Goal: Task Accomplishment & Management: Manage account settings

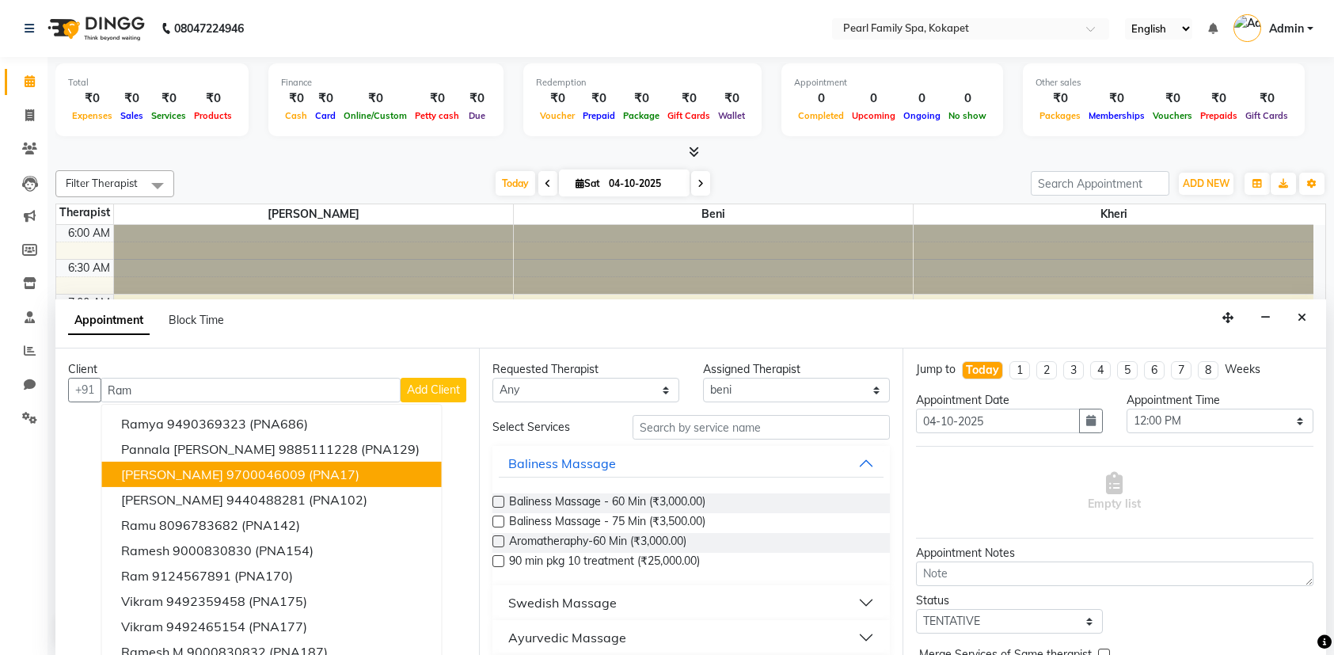
select select "87640"
select select "720"
select select "tentative"
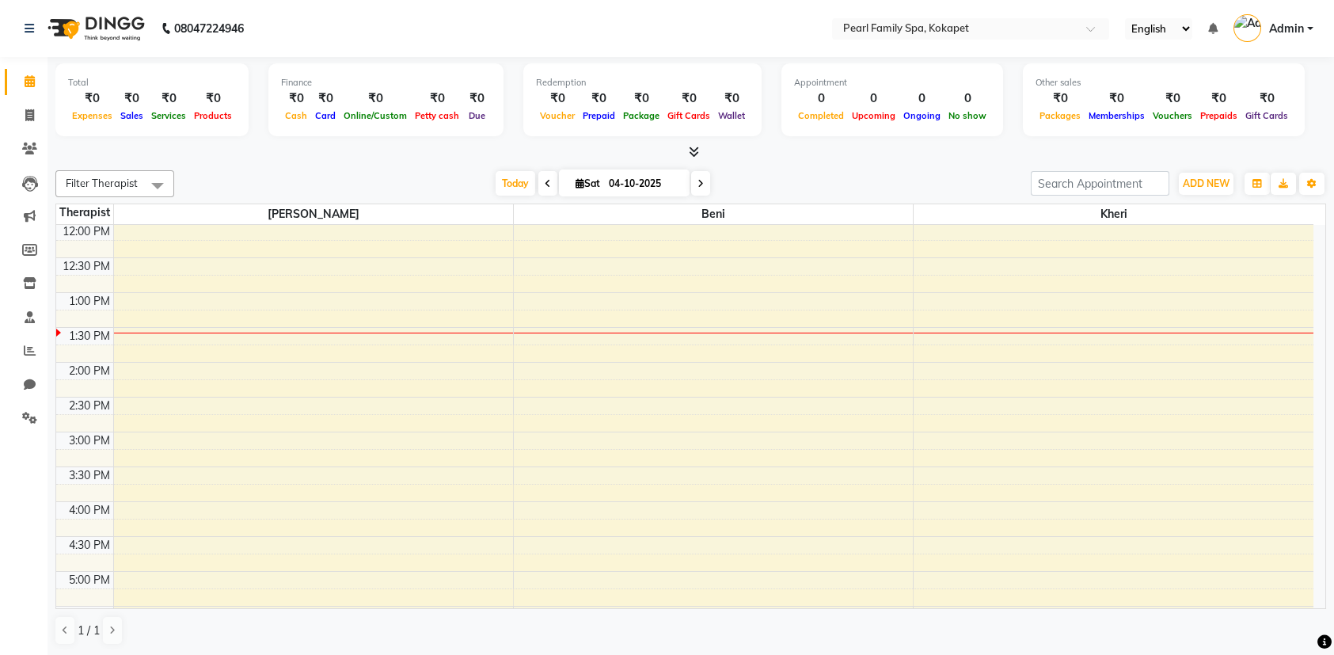
scroll to position [317, 0]
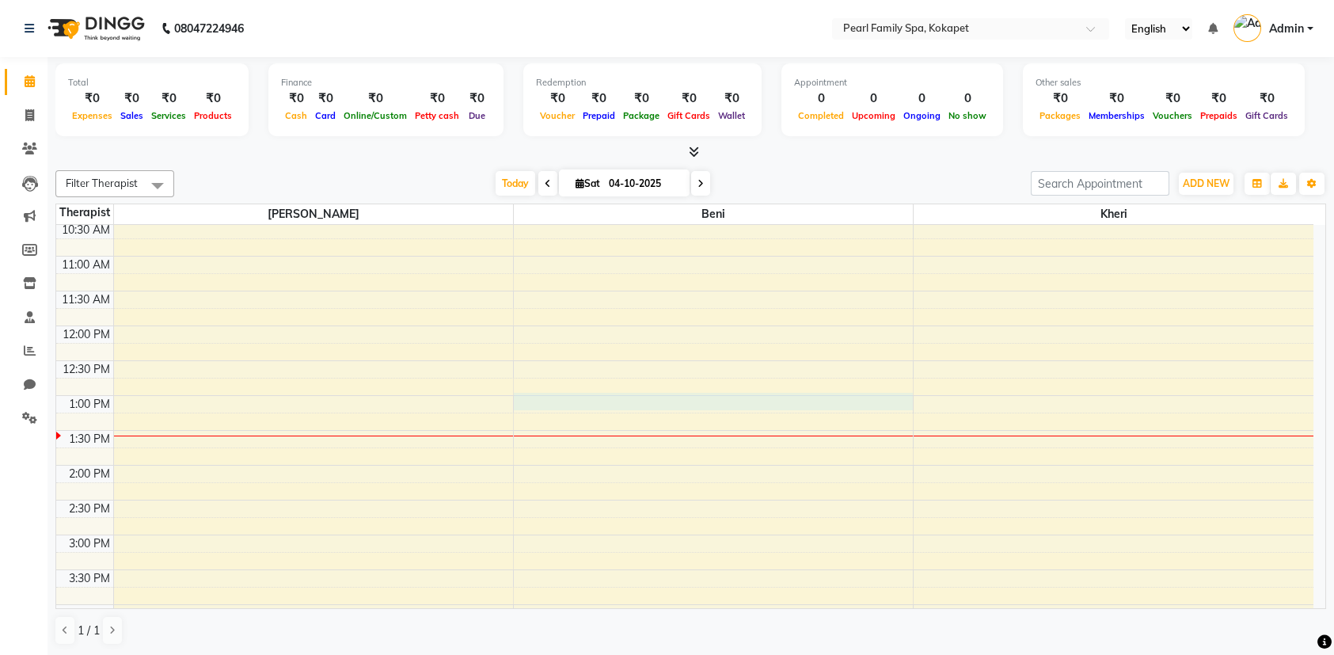
click at [564, 396] on div "6:00 AM 6:30 AM 7:00 AM 7:30 AM 8:00 AM 8:30 AM 9:00 AM 9:30 AM 10:00 AM 10:30 …" at bounding box center [684, 465] width 1257 height 1114
select select "87640"
select select "tentative"
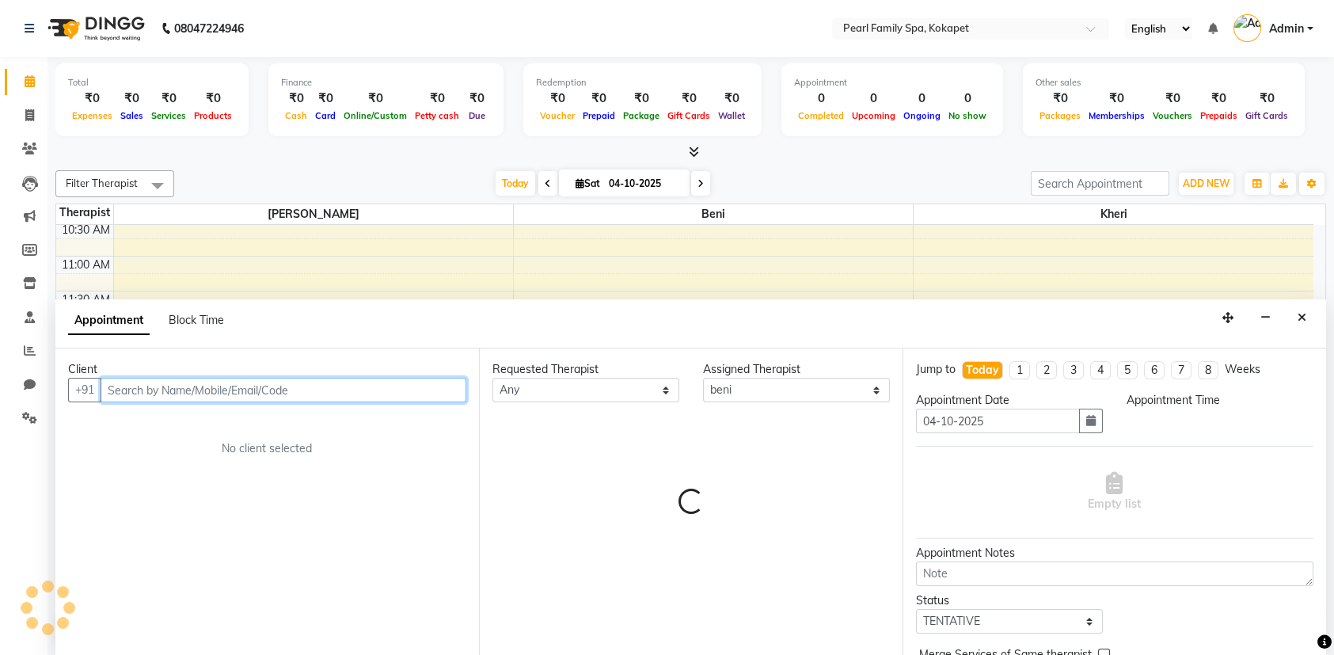
scroll to position [0, 0]
select select "780"
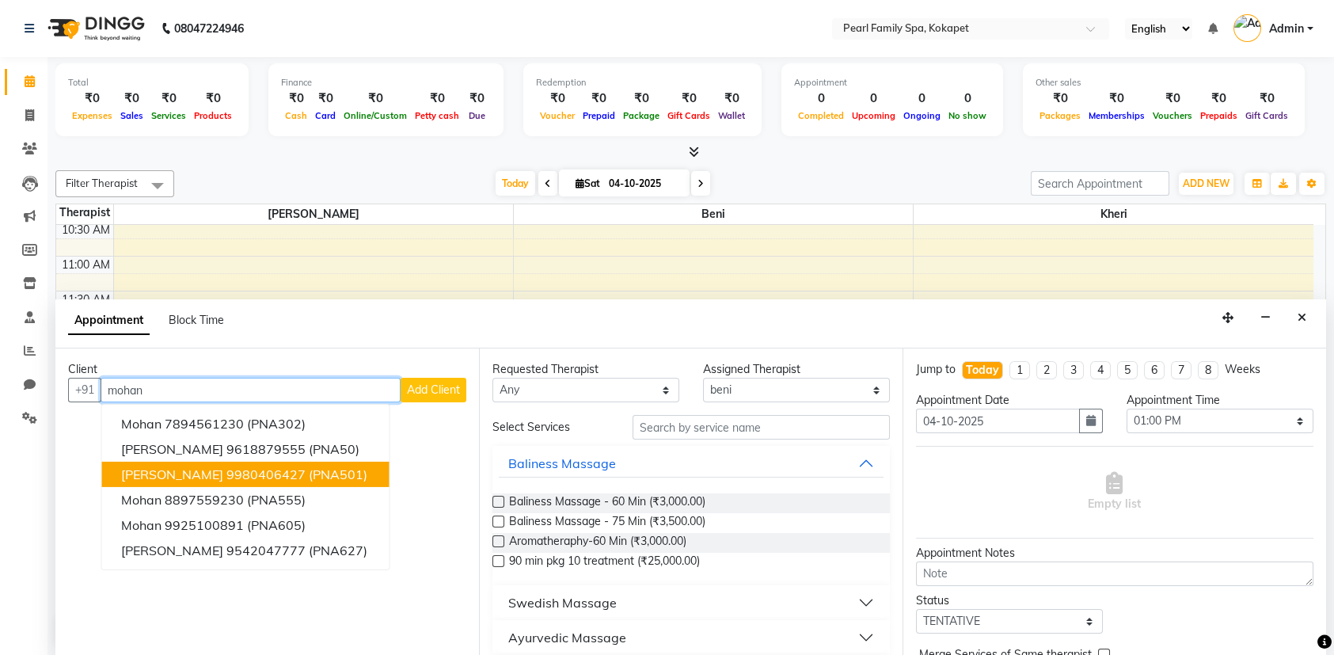
click at [178, 481] on button "Mohan tera 9980406427 (PNA501)" at bounding box center [245, 474] width 287 height 25
type input "9980406427"
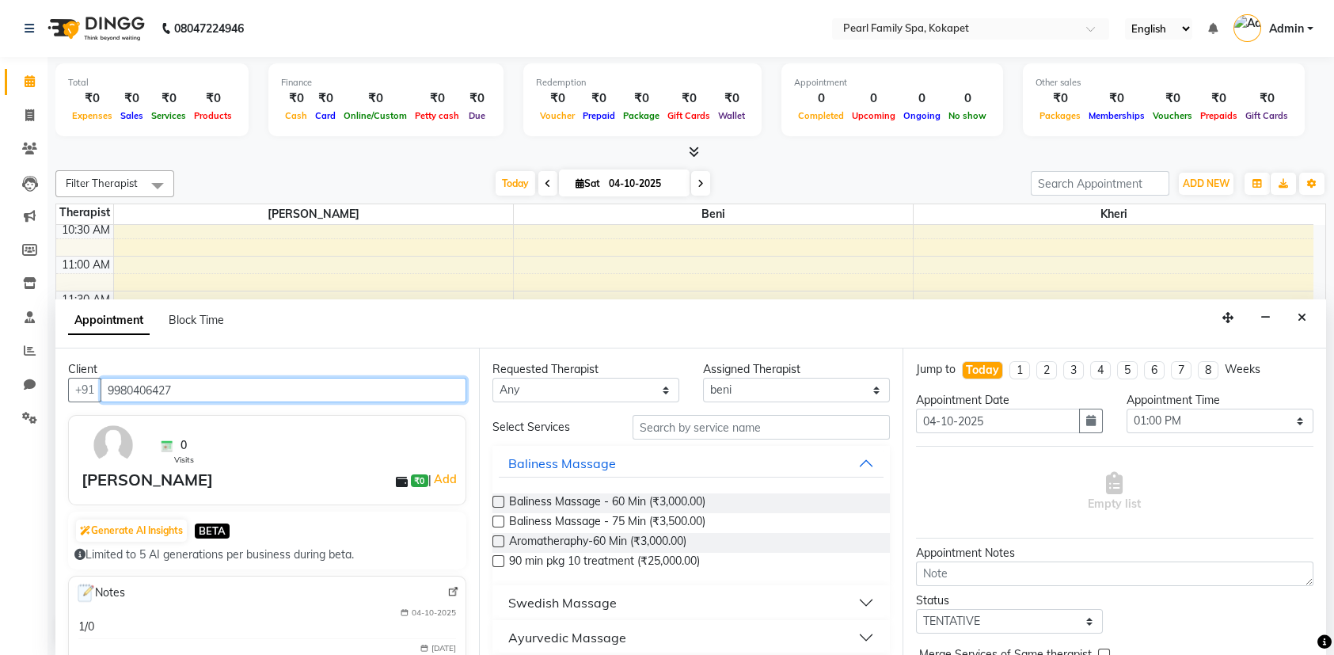
drag, startPoint x: 305, startPoint y: 387, endPoint x: 0, endPoint y: 395, distance: 304.9
click at [0, 395] on app-home "08047224946 Select Location × Pearl Family Spa, Kokapet English ENGLISH Español…" at bounding box center [667, 328] width 1334 height 656
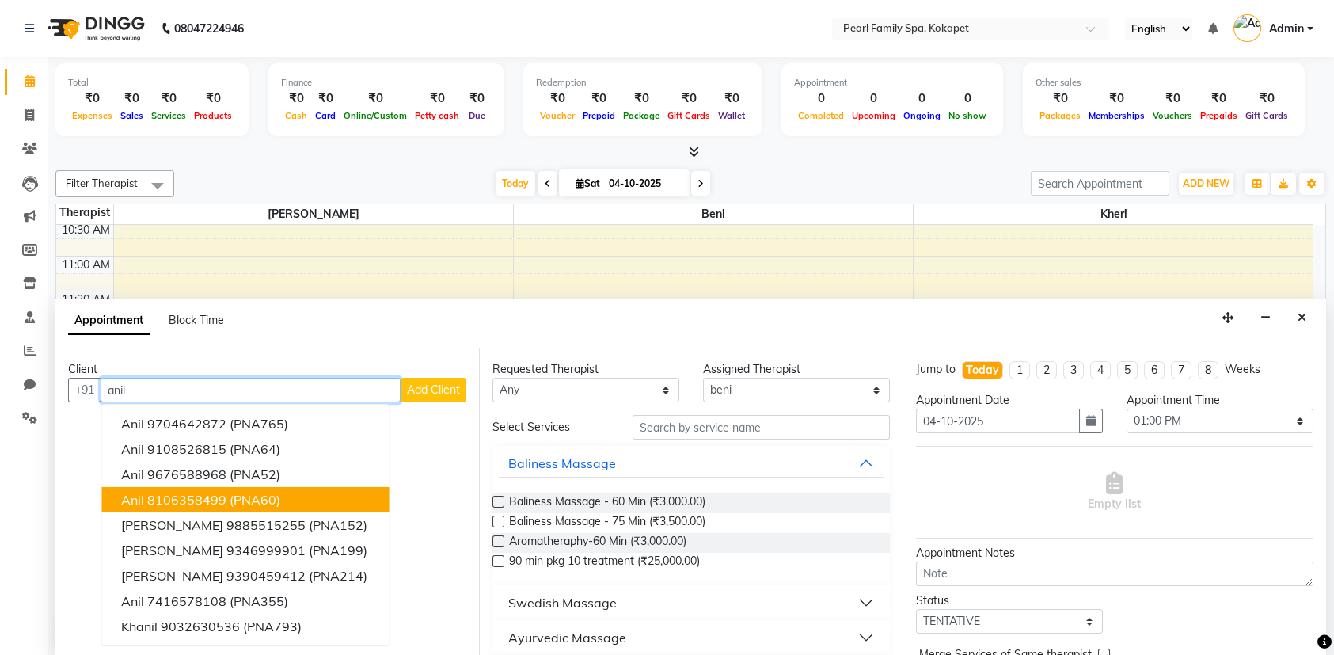
click at [312, 495] on button "anil 8106358499 (PNA60)" at bounding box center [245, 499] width 287 height 25
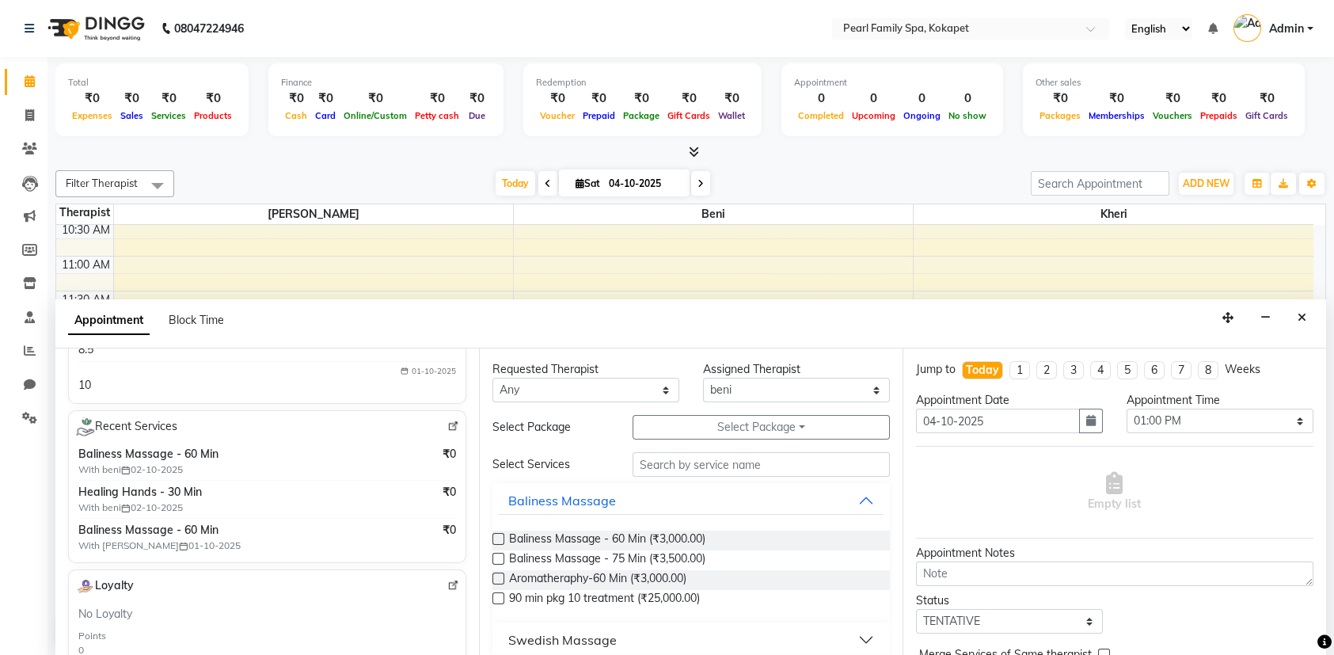
scroll to position [317, 0]
type input "8106358499"
click at [562, 537] on span "Baliness Massage - 60 Min (₹3,000.00)" at bounding box center [607, 540] width 196 height 20
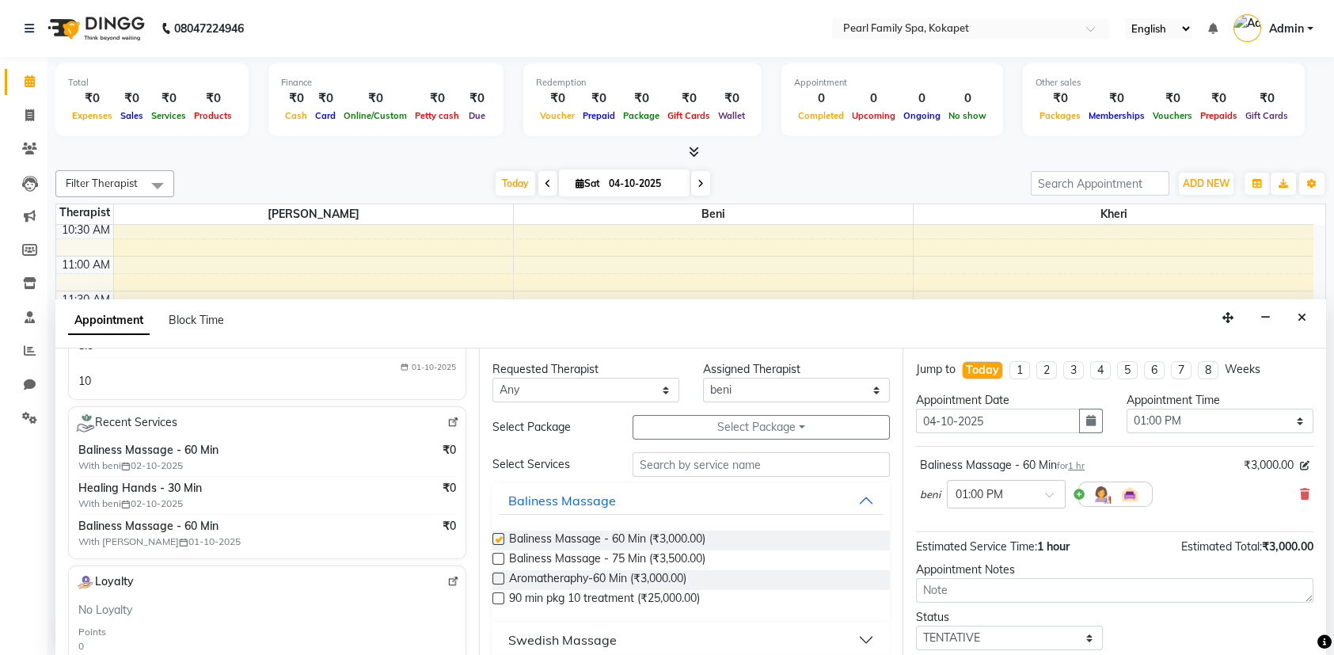
checkbox input "false"
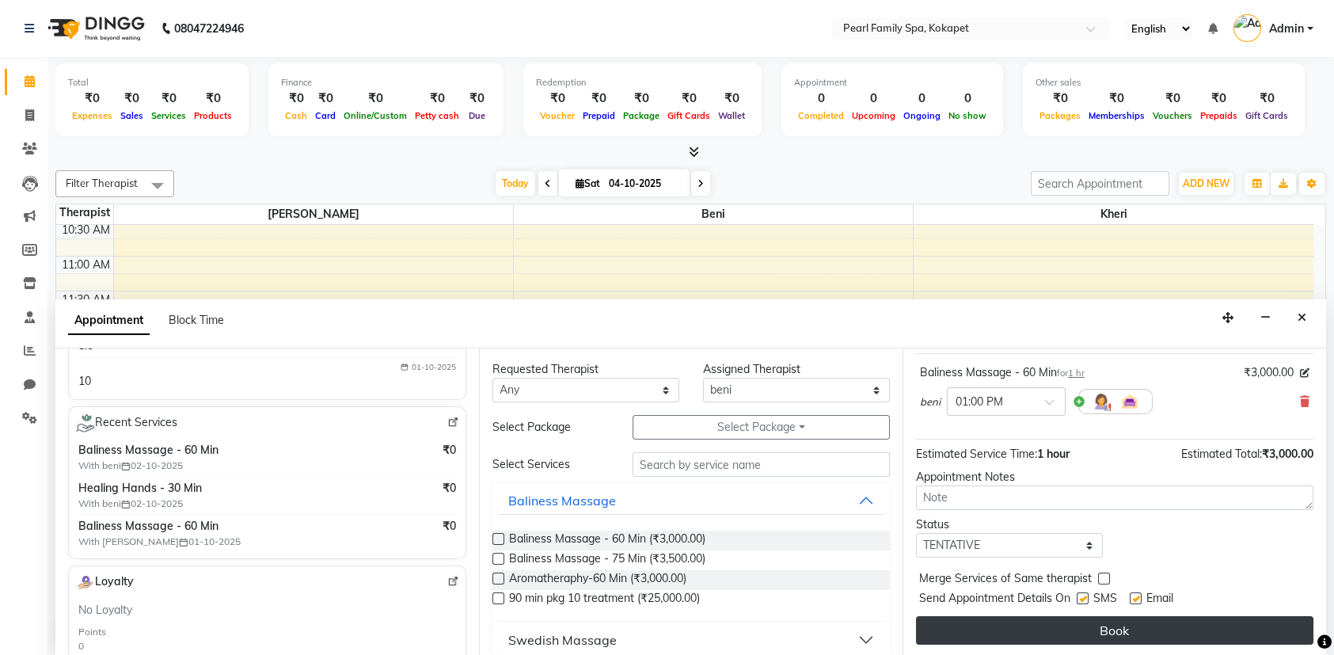
click at [1055, 622] on button "Book" at bounding box center [1114, 630] width 397 height 29
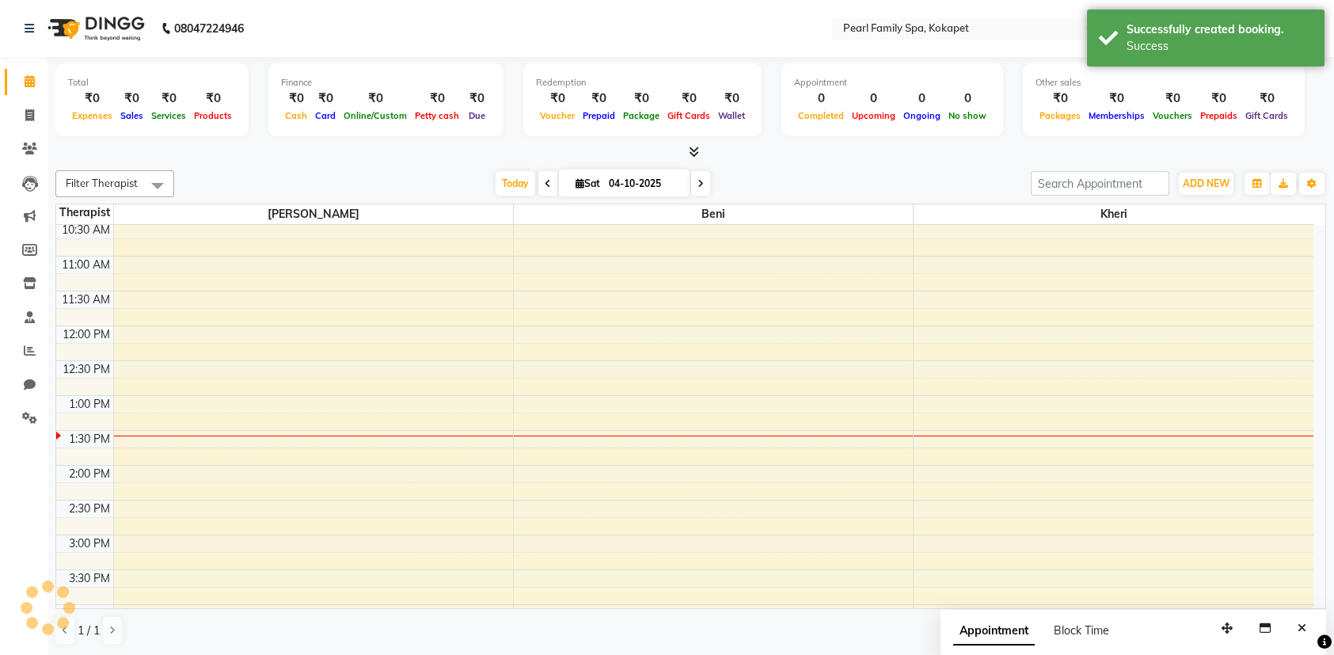
scroll to position [0, 0]
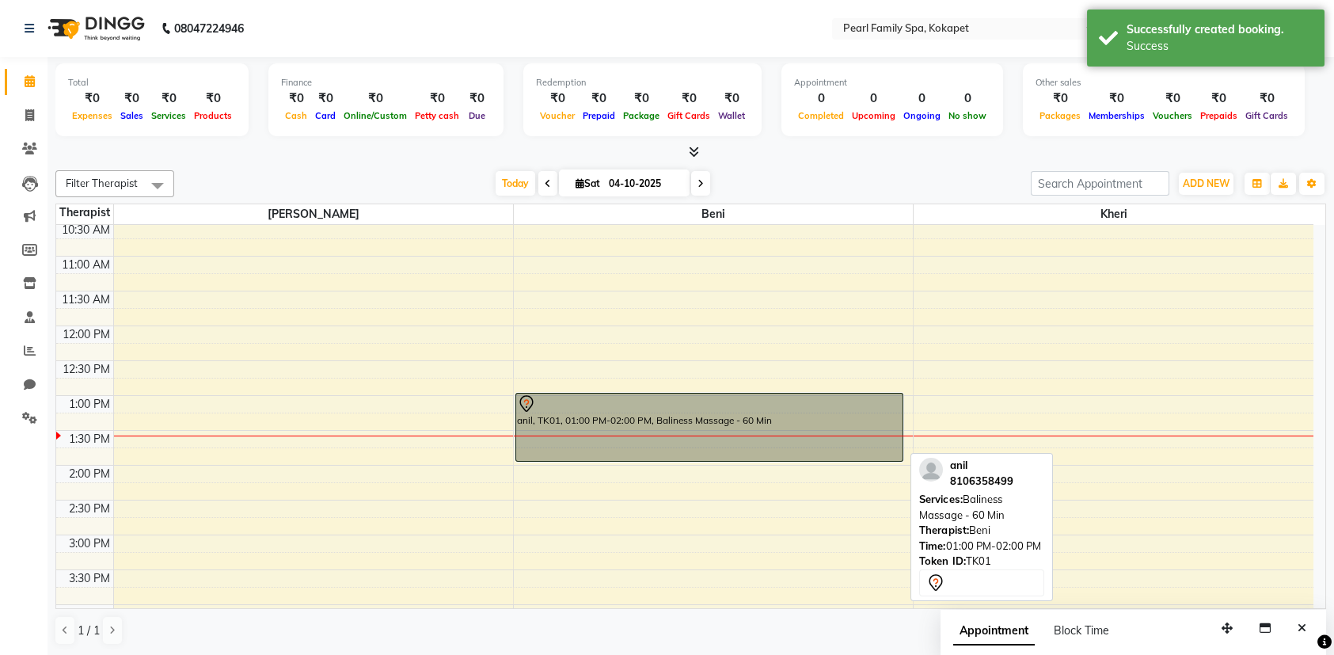
click at [764, 431] on div "anil, TK01, 01:00 PM-02:00 PM, Baliness Massage - 60 Min" at bounding box center [709, 426] width 386 height 67
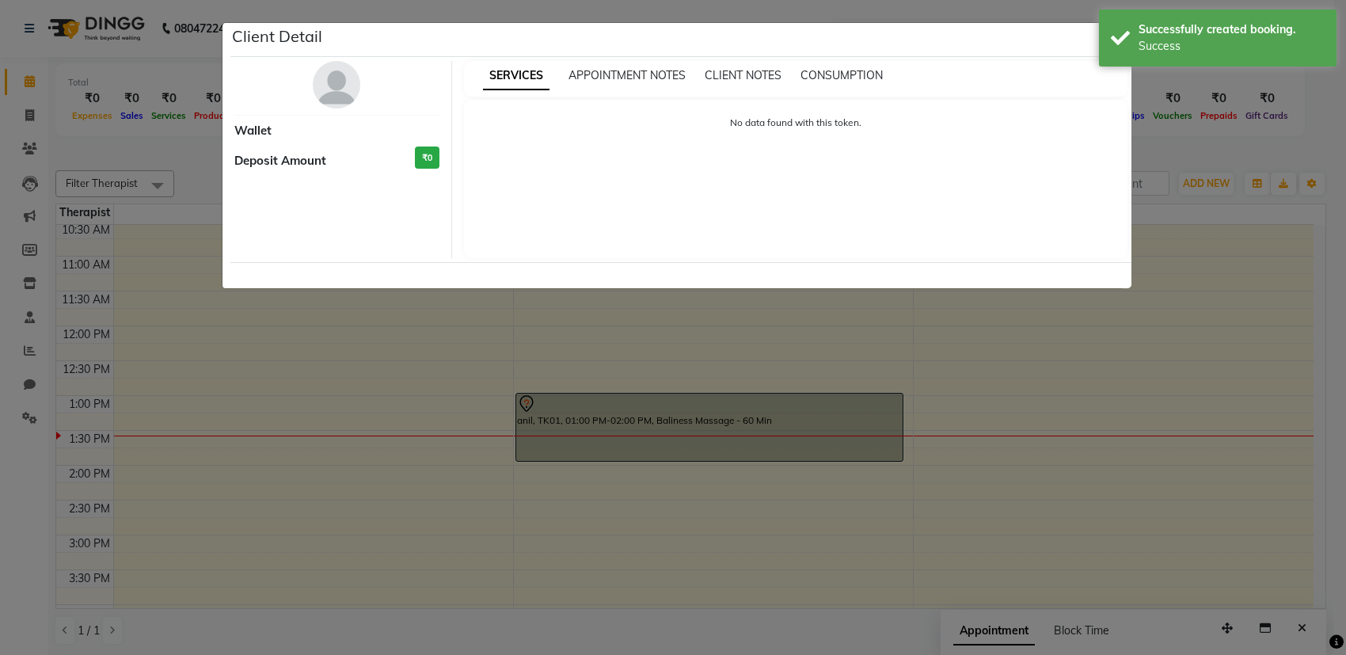
select select "7"
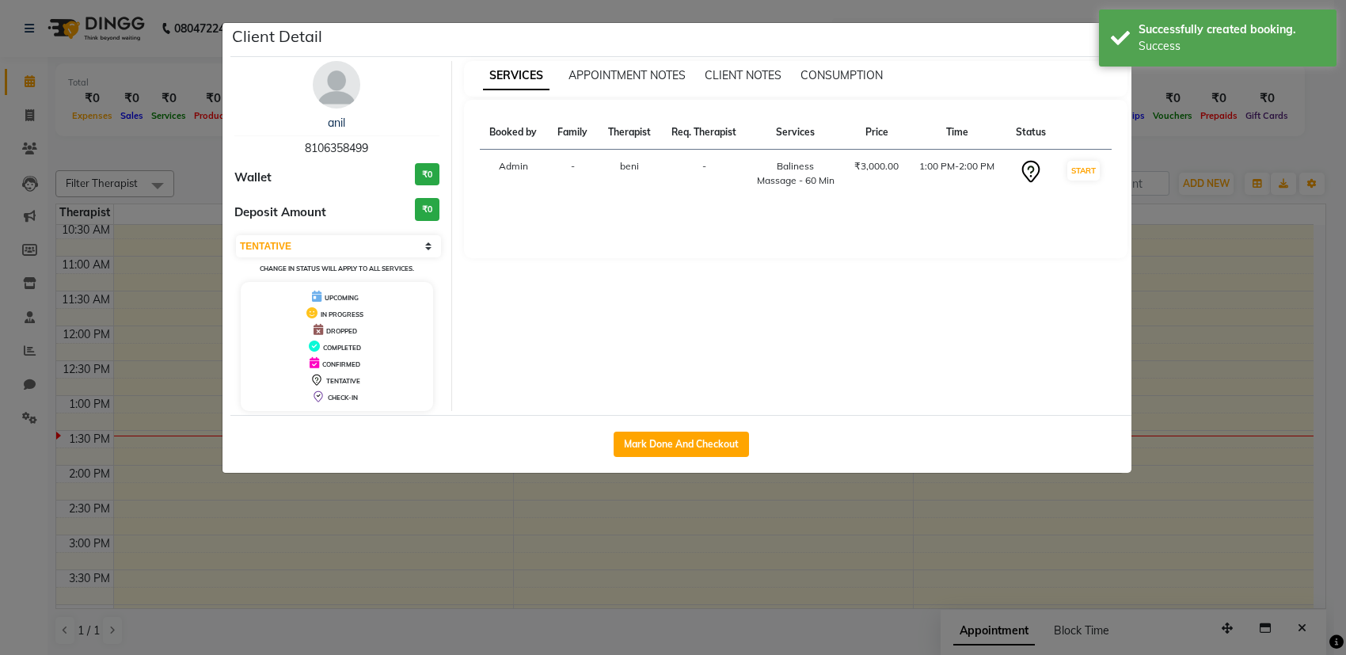
click at [173, 398] on ngb-modal-window "Client Detail anil 8106358499 Wallet ₹0 Deposit Amount ₹0 Select IN SERVICE CON…" at bounding box center [673, 327] width 1346 height 655
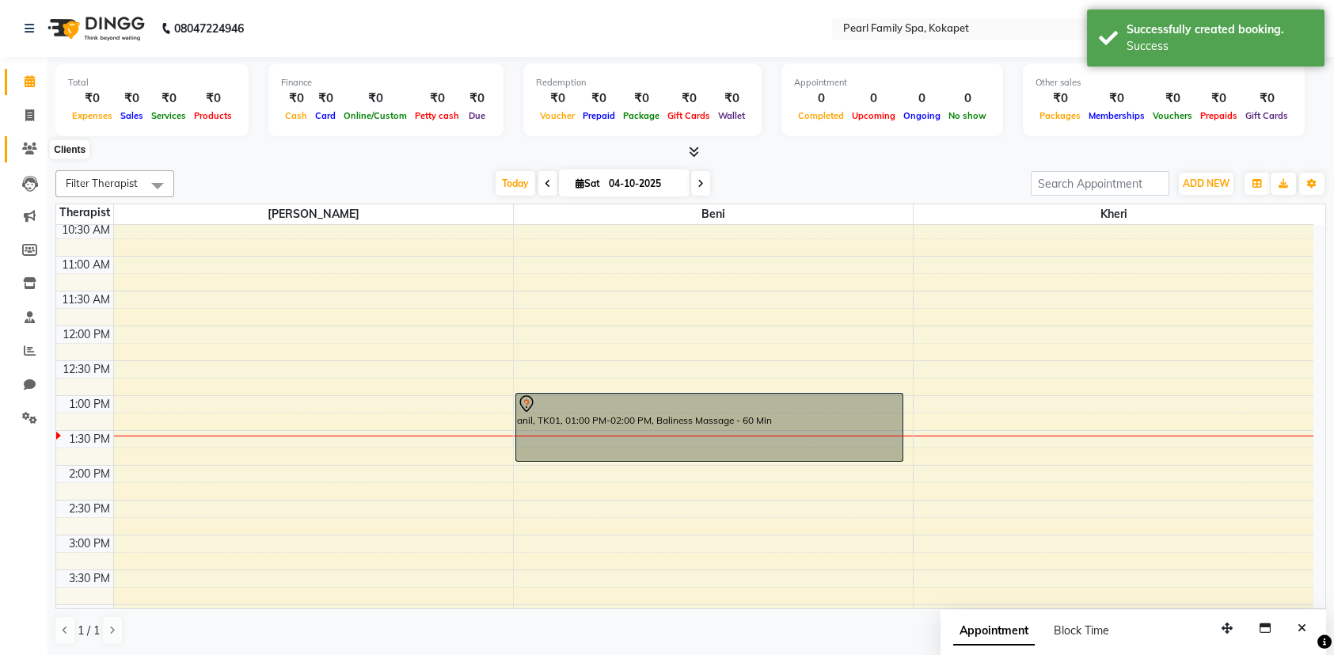
click at [25, 149] on icon at bounding box center [29, 149] width 15 height 12
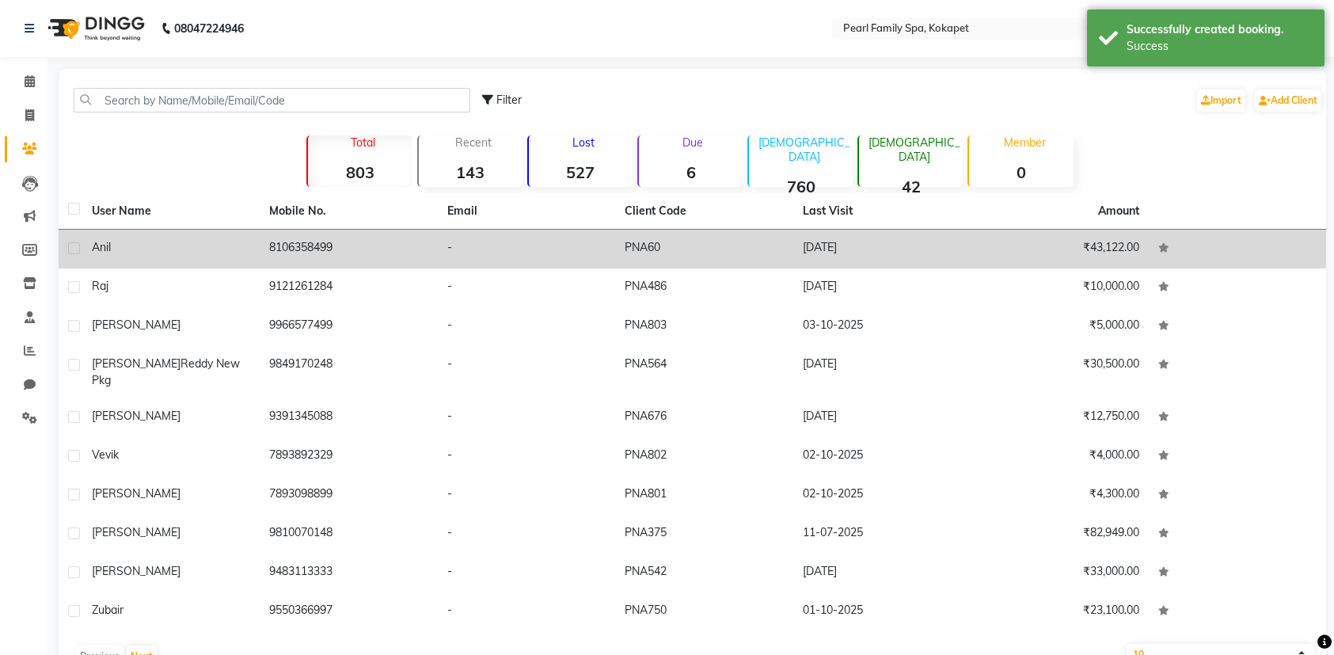
click at [222, 243] on div "anil" at bounding box center [171, 247] width 158 height 17
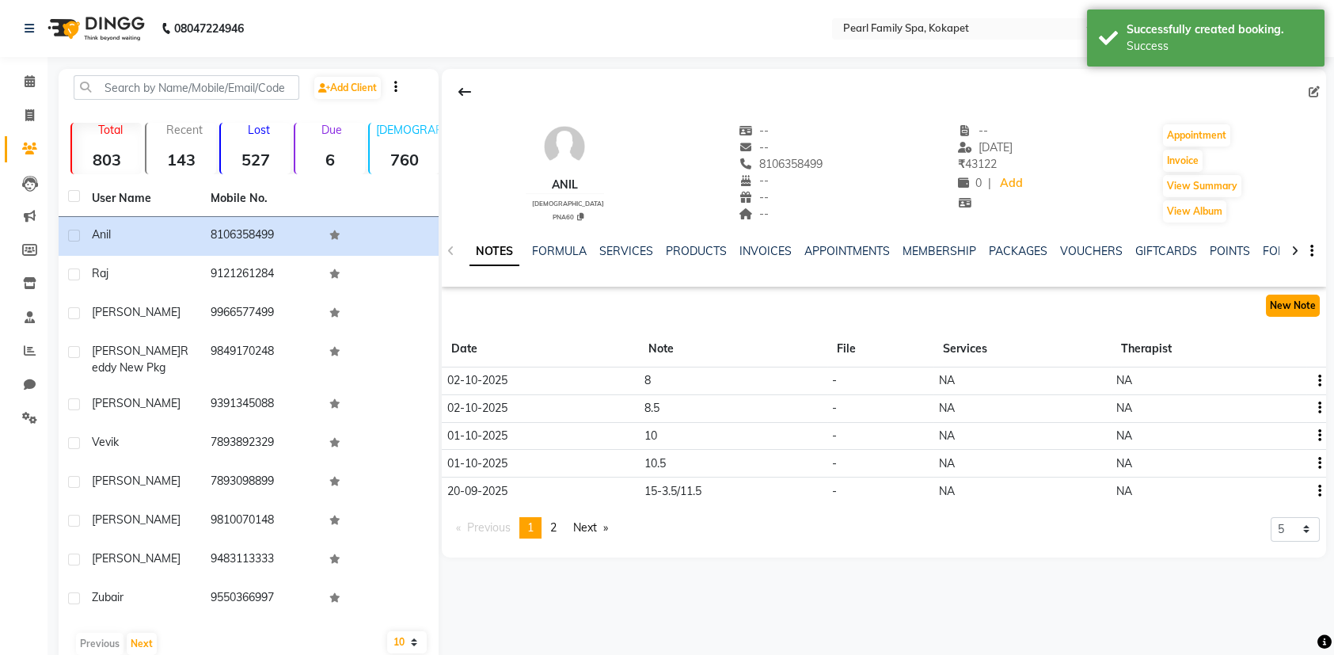
click at [1285, 302] on button "New Note" at bounding box center [1293, 306] width 54 height 22
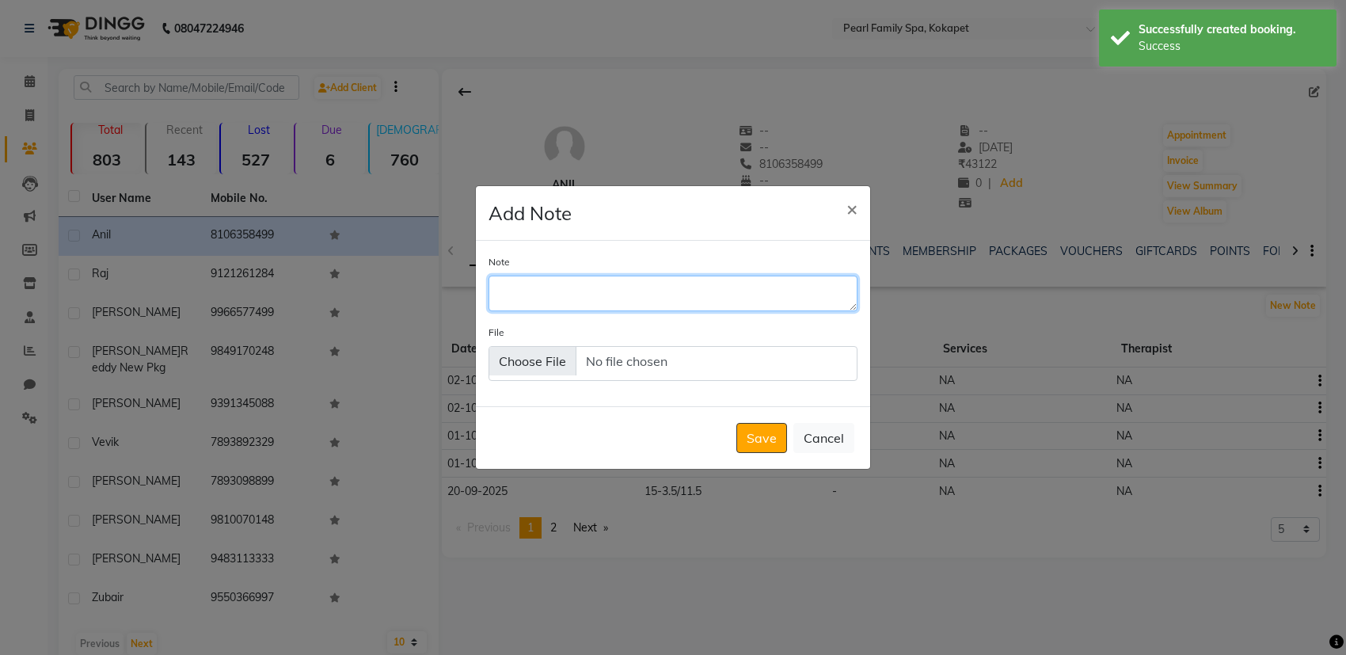
click at [644, 295] on textarea "Note" at bounding box center [672, 293] width 369 height 35
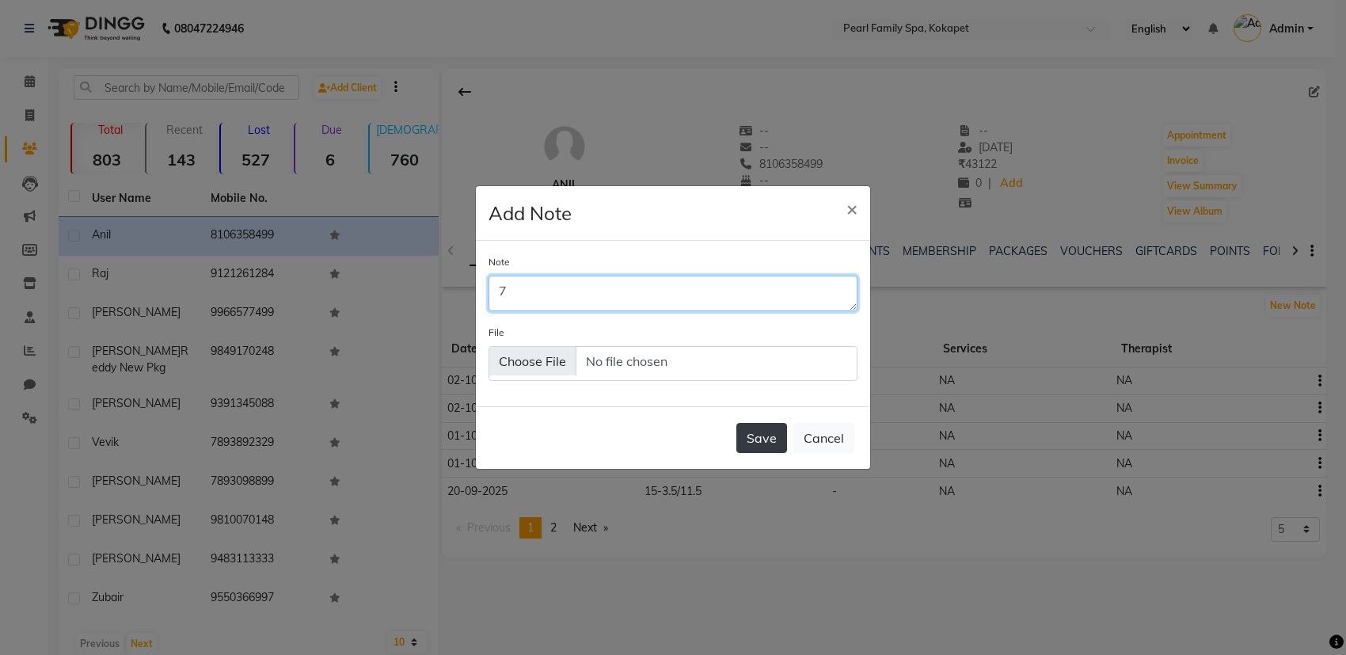
type textarea "7"
click at [772, 439] on button "Save" at bounding box center [761, 438] width 51 height 30
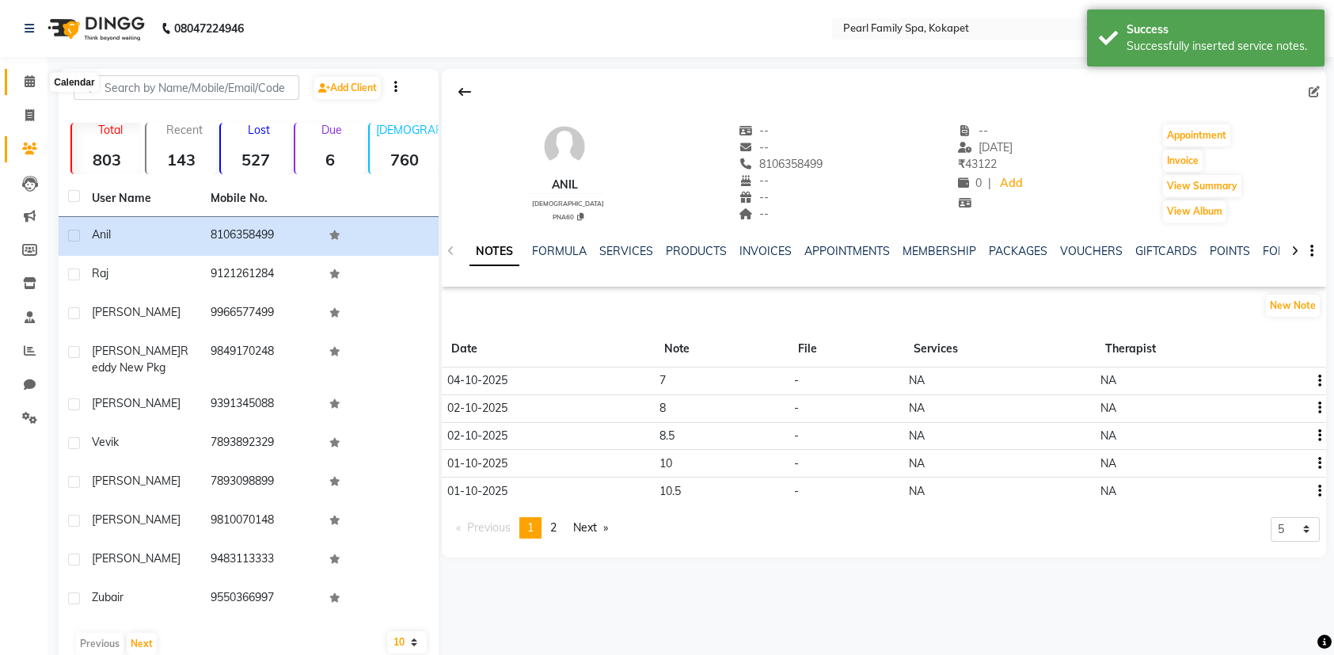
click at [22, 83] on span at bounding box center [30, 82] width 28 height 18
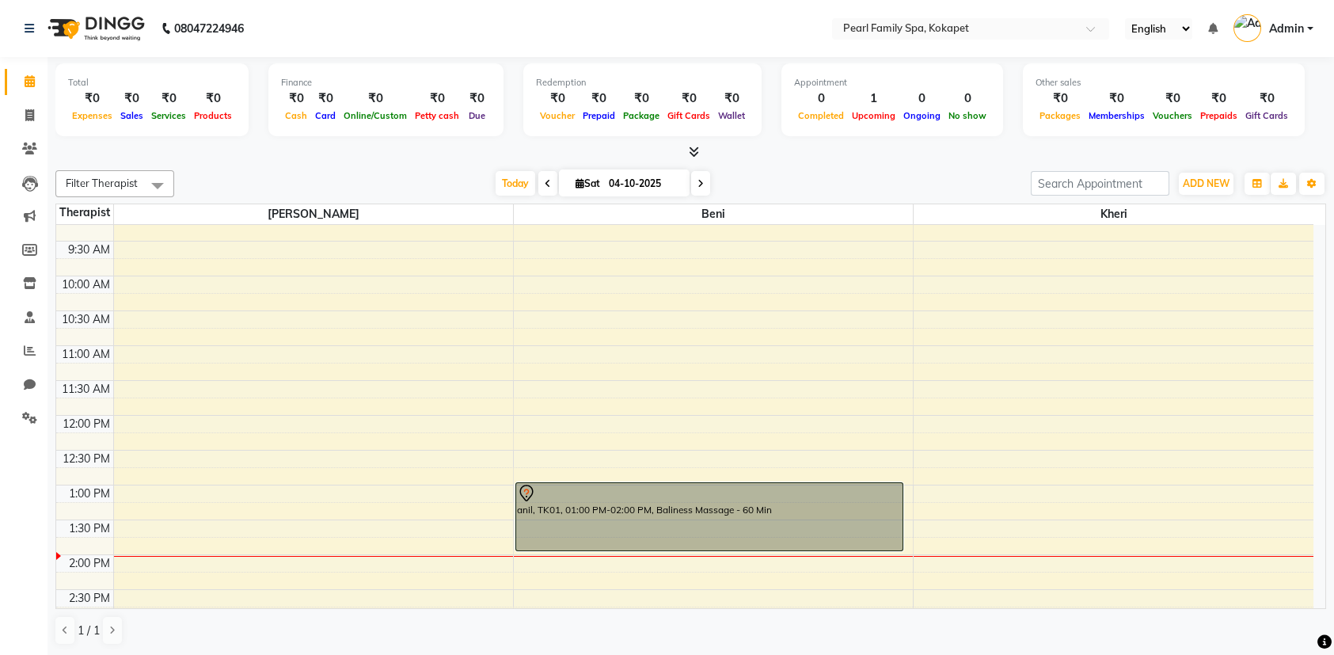
scroll to position [238, 0]
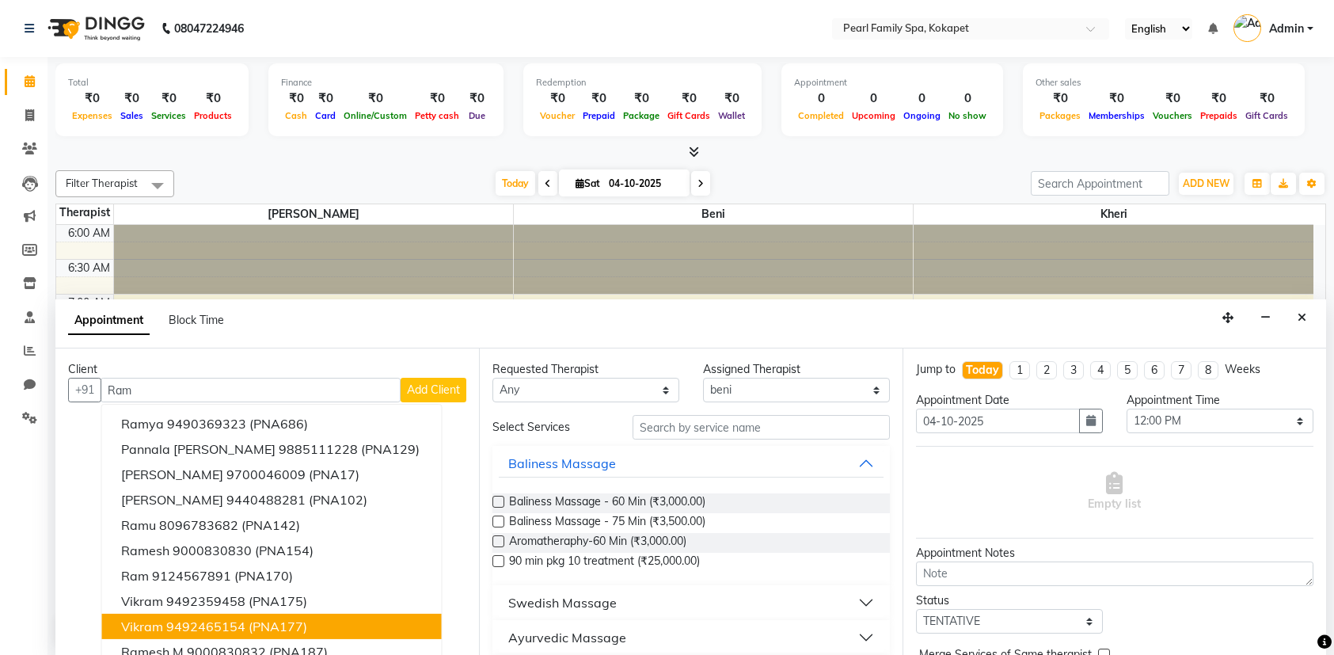
select select "87640"
select select "720"
select select "tentative"
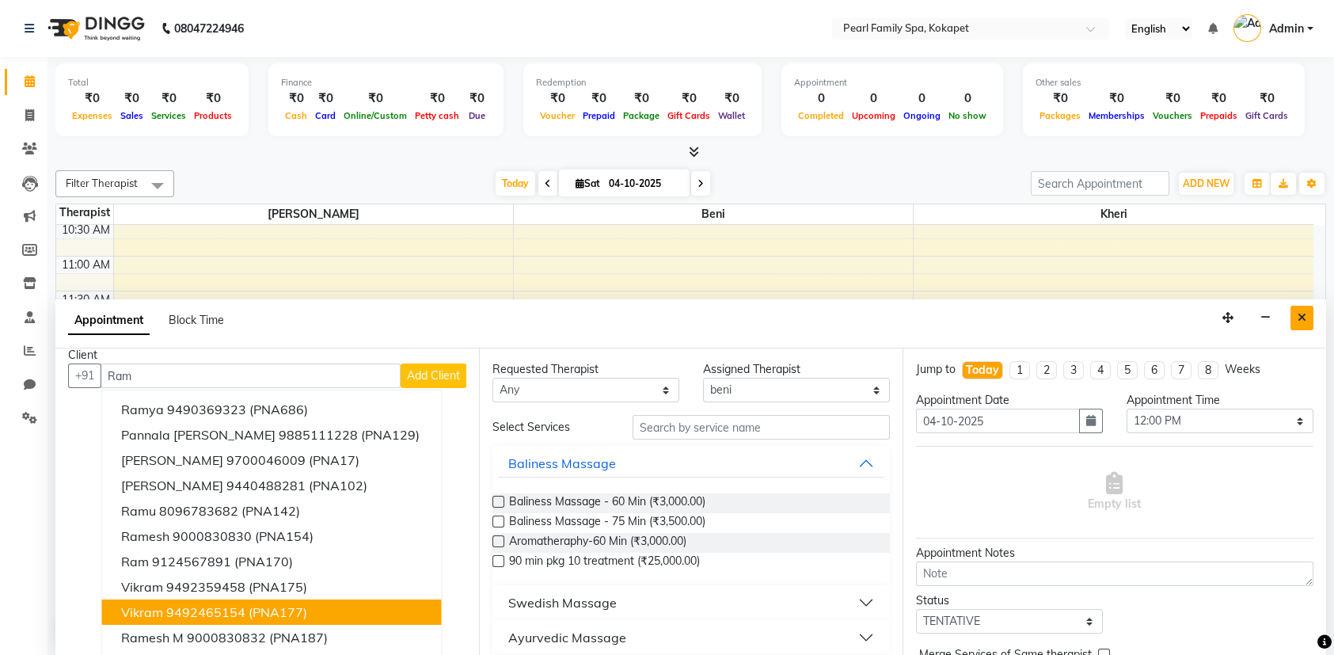
click at [1297, 309] on button "Close" at bounding box center [1301, 318] width 23 height 25
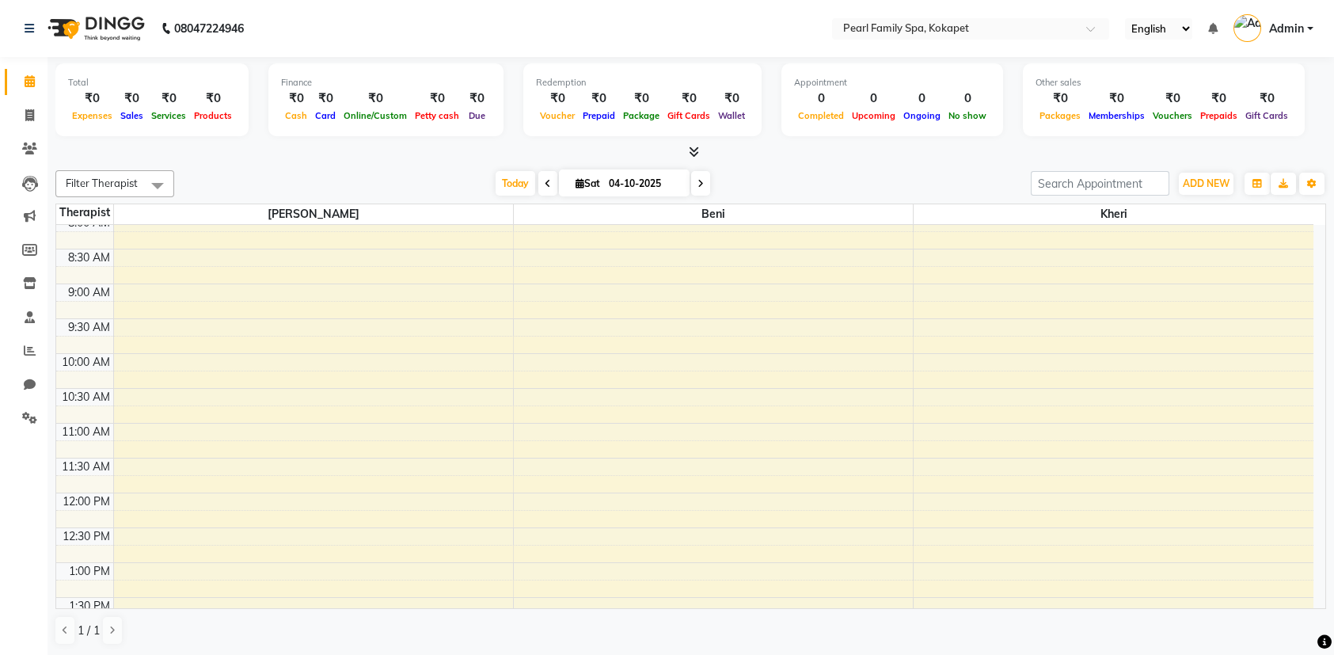
scroll to position [0, 0]
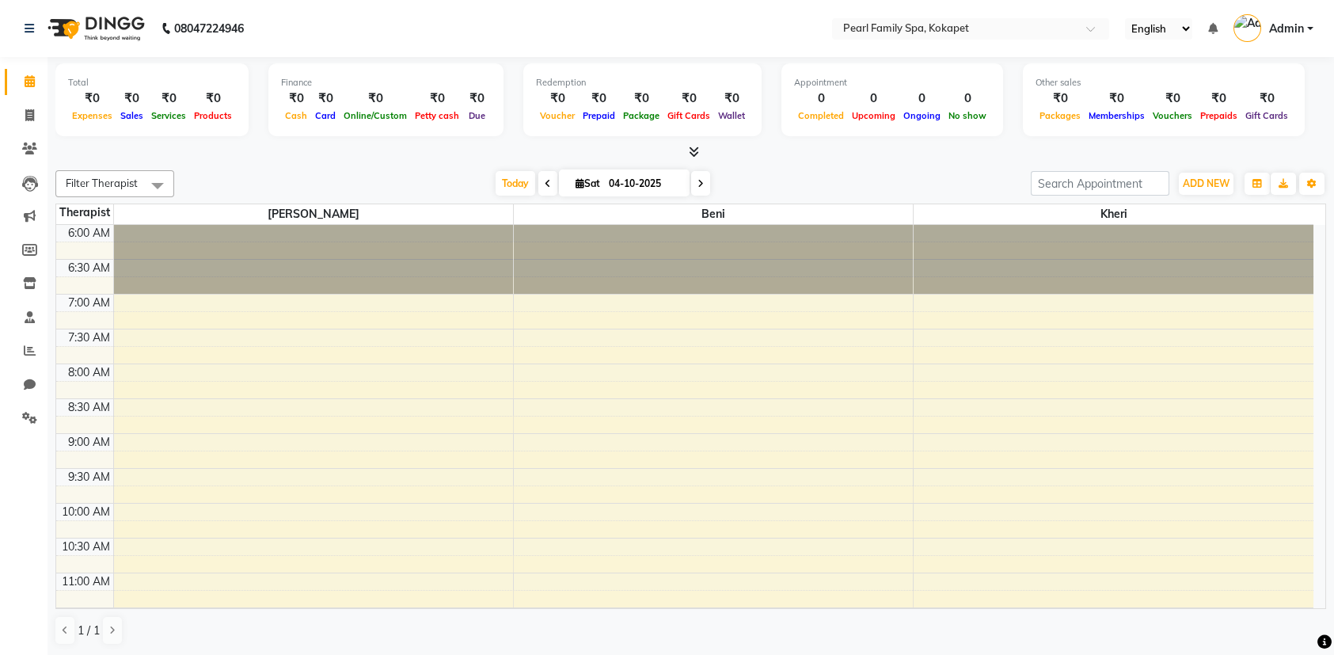
click at [549, 192] on span at bounding box center [547, 183] width 19 height 25
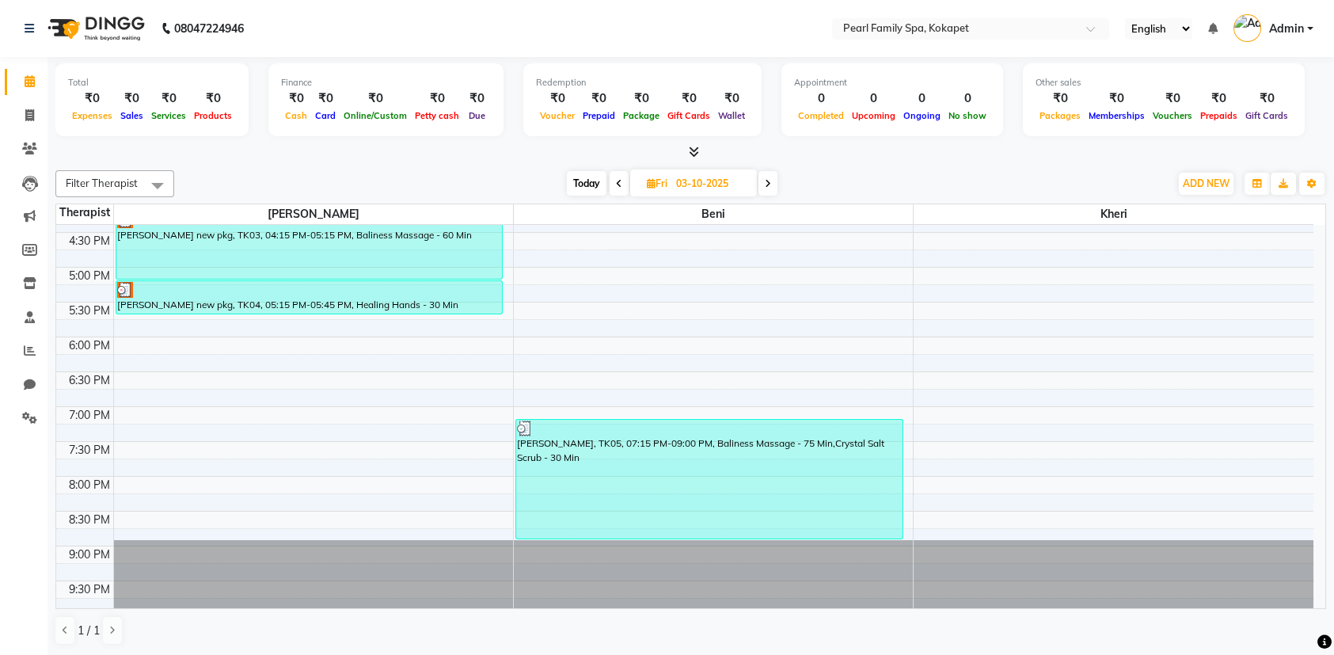
click at [766, 179] on icon at bounding box center [768, 184] width 6 height 10
type input "04-10-2025"
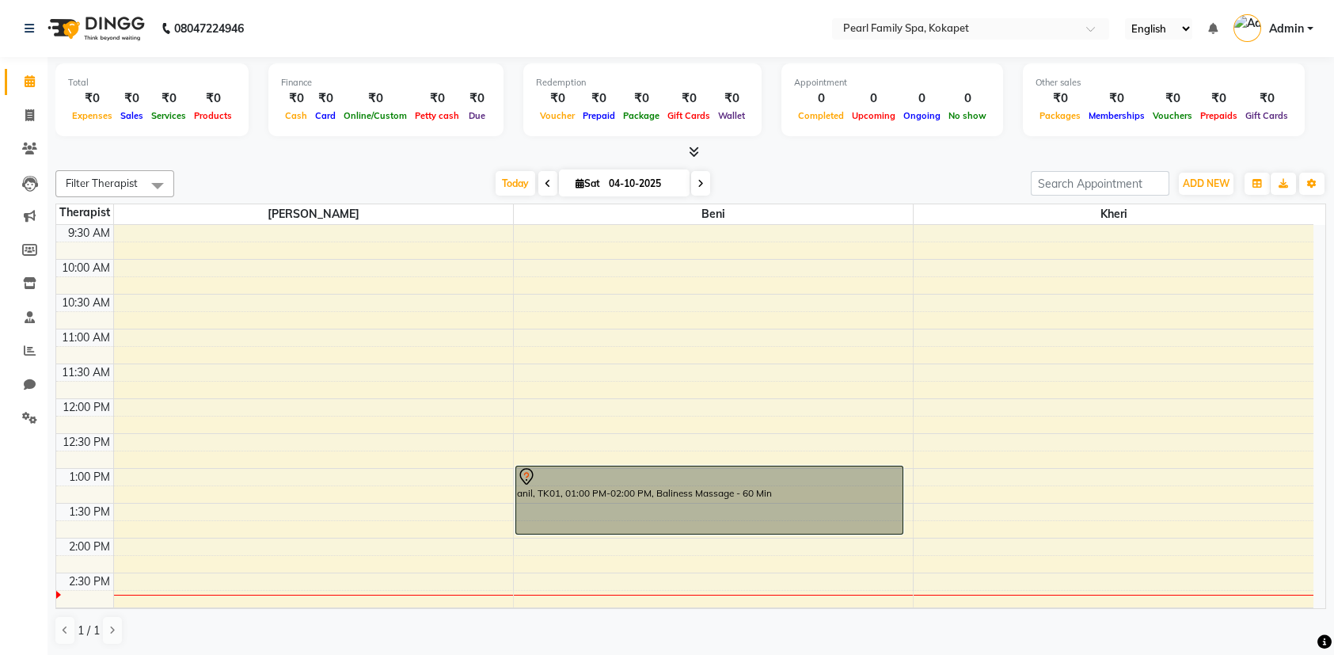
scroll to position [249, 0]
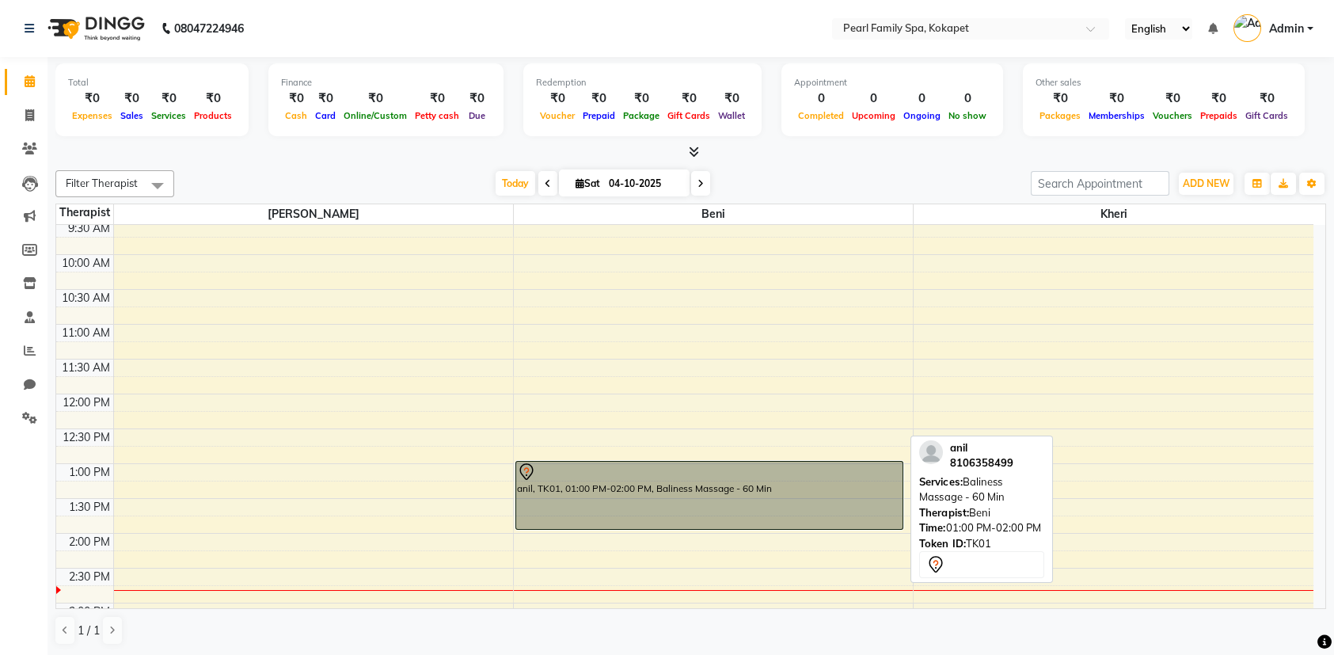
click at [629, 487] on div "anil, TK01, 01:00 PM-02:00 PM, Baliness Massage - 60 Min" at bounding box center [709, 495] width 386 height 67
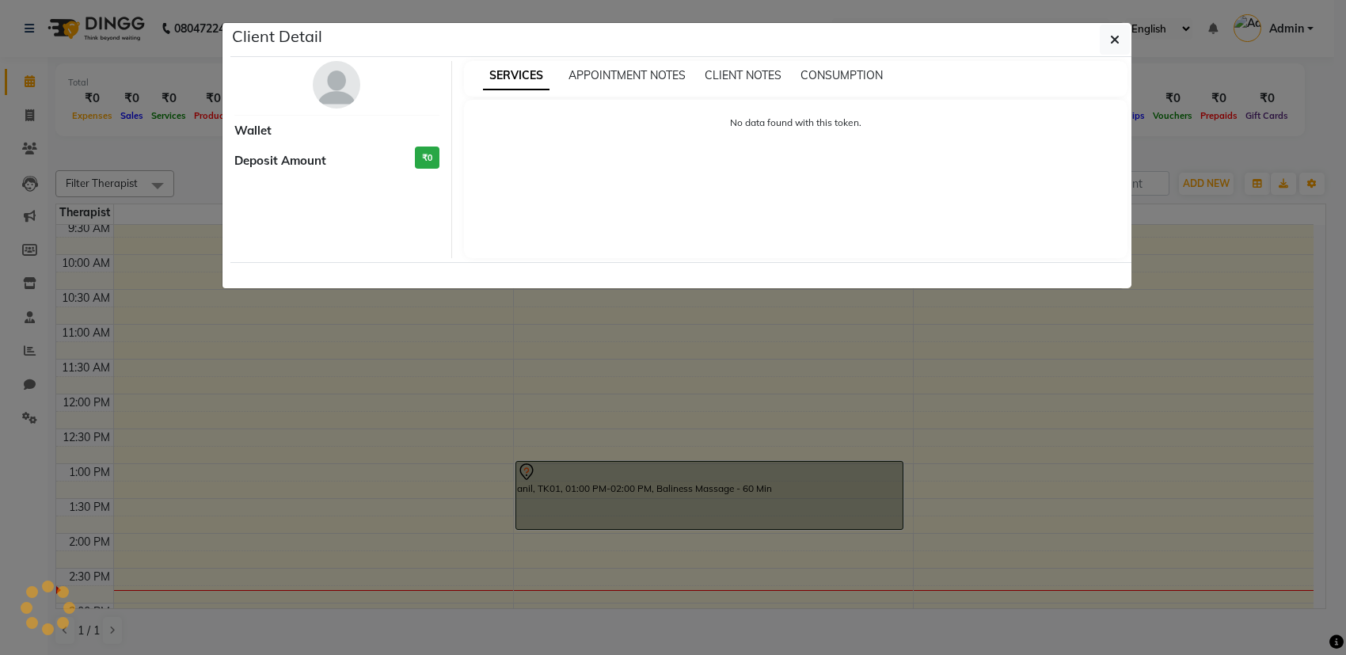
select select "7"
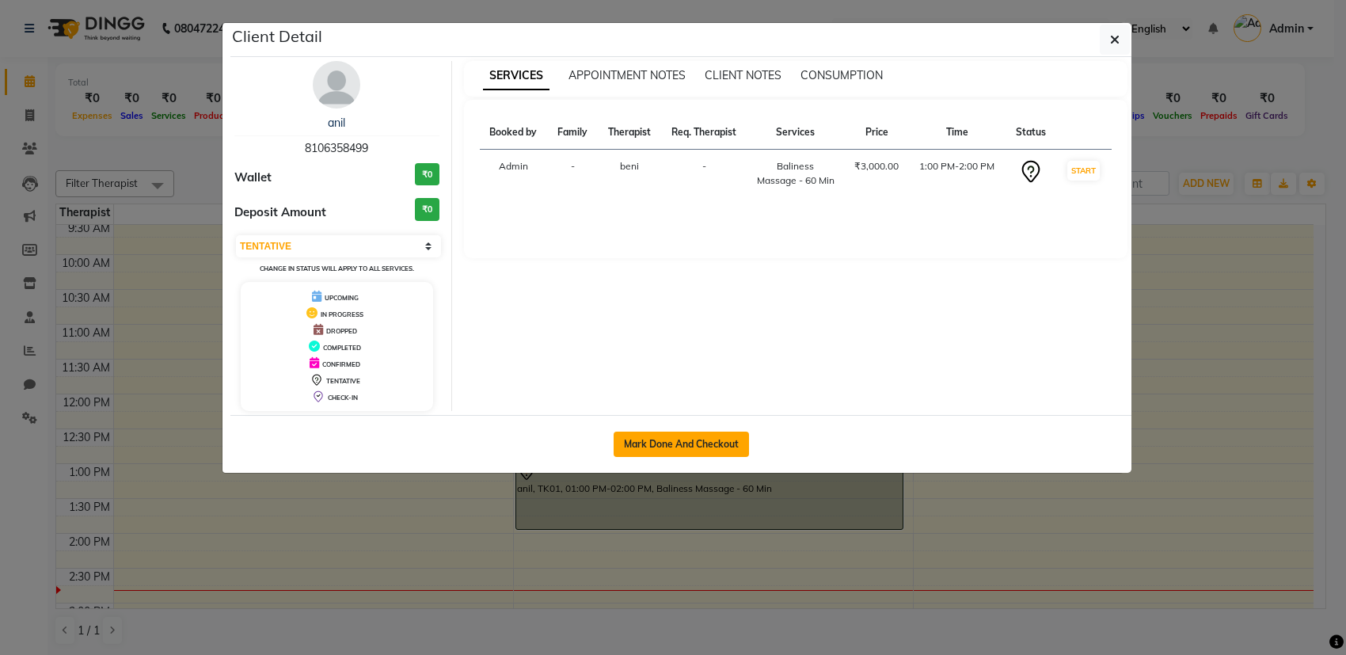
click at [660, 441] on button "Mark Done And Checkout" at bounding box center [681, 443] width 135 height 25
select select "service"
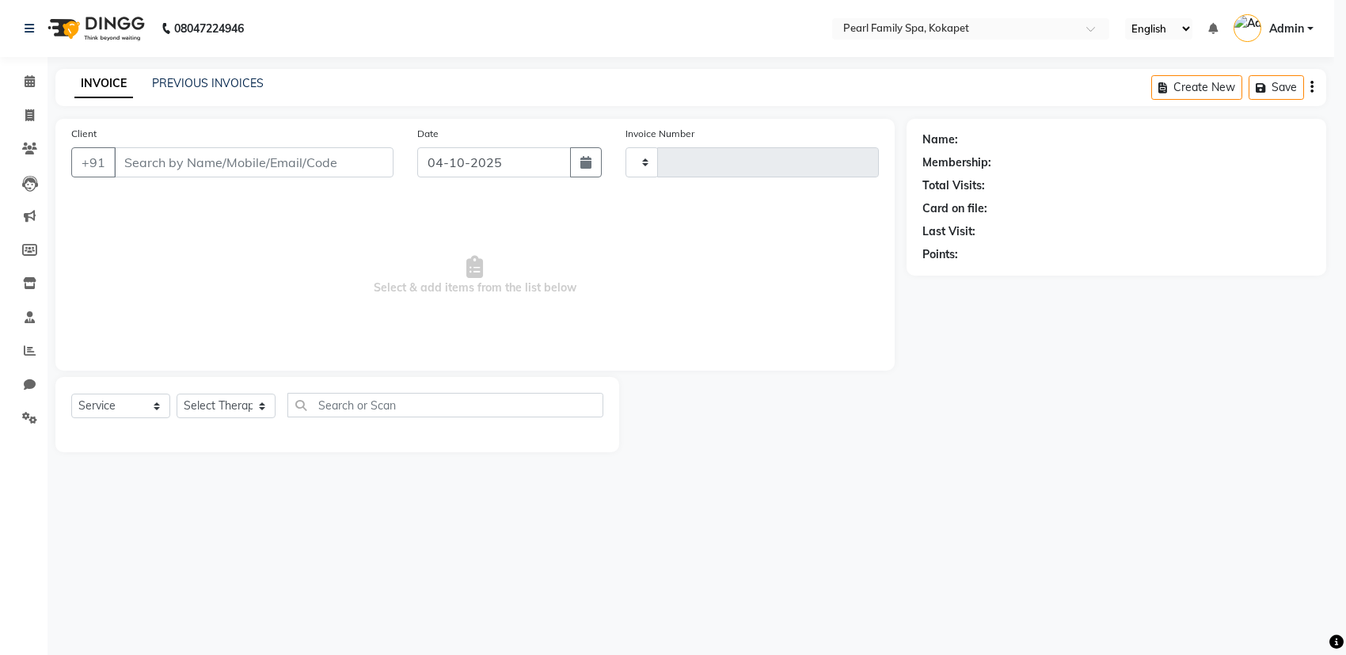
type input "0376"
select select "3"
select select "6217"
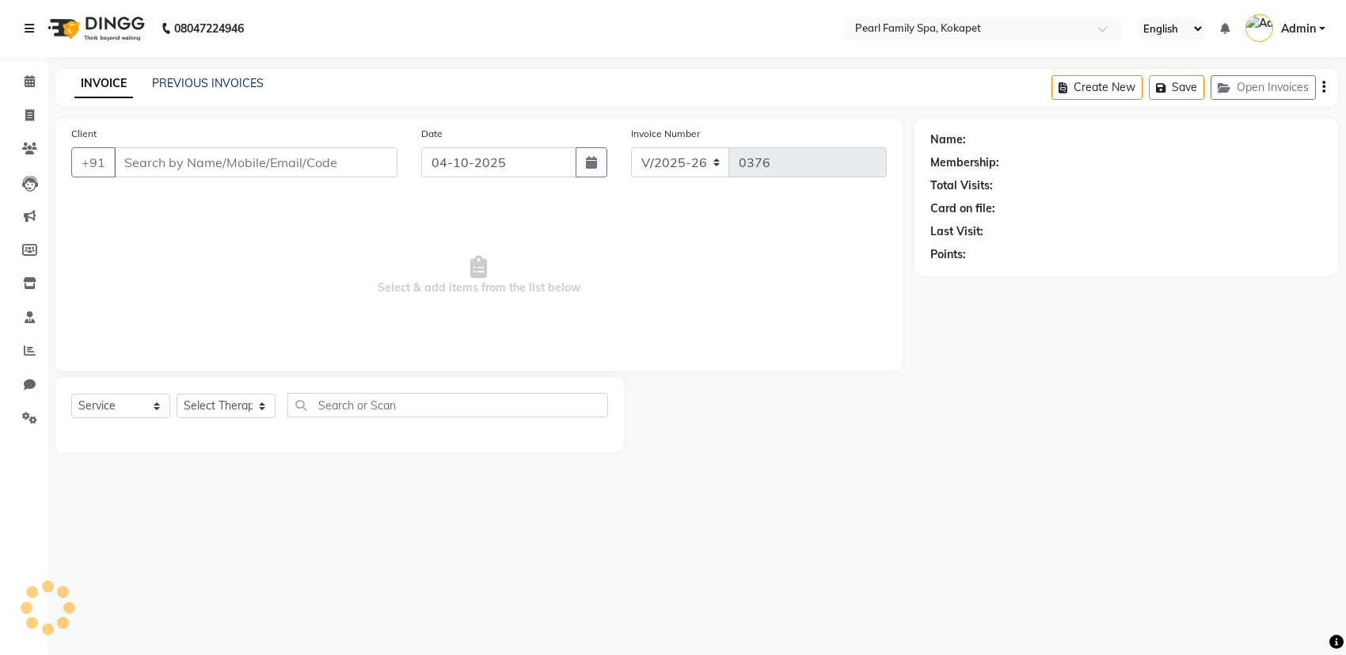
type input "8106358499"
select select "87640"
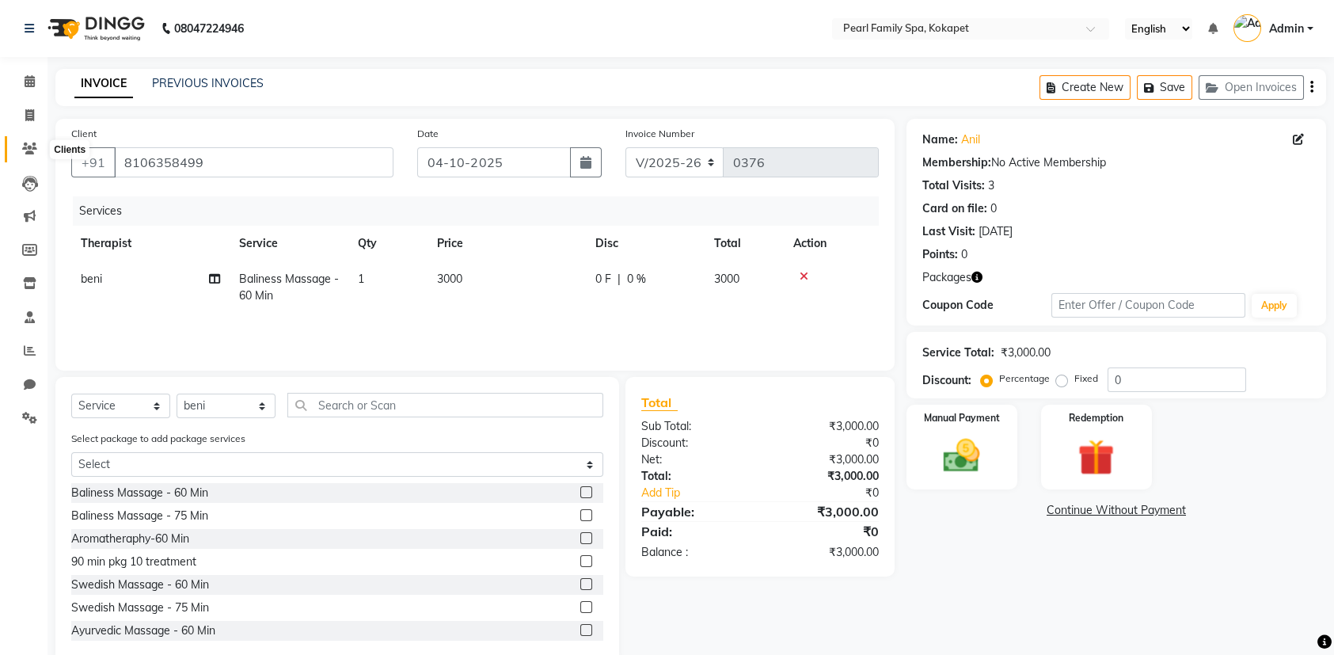
click at [32, 143] on icon at bounding box center [29, 149] width 15 height 12
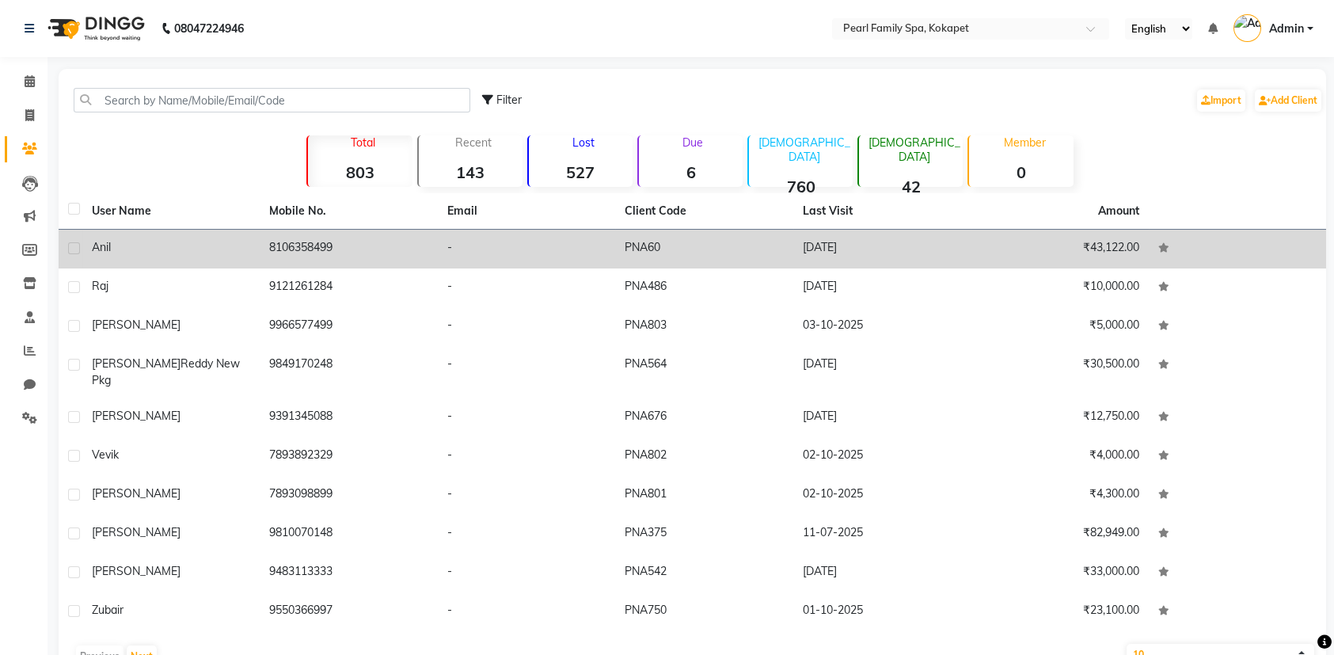
click at [127, 241] on div "anil" at bounding box center [171, 247] width 158 height 17
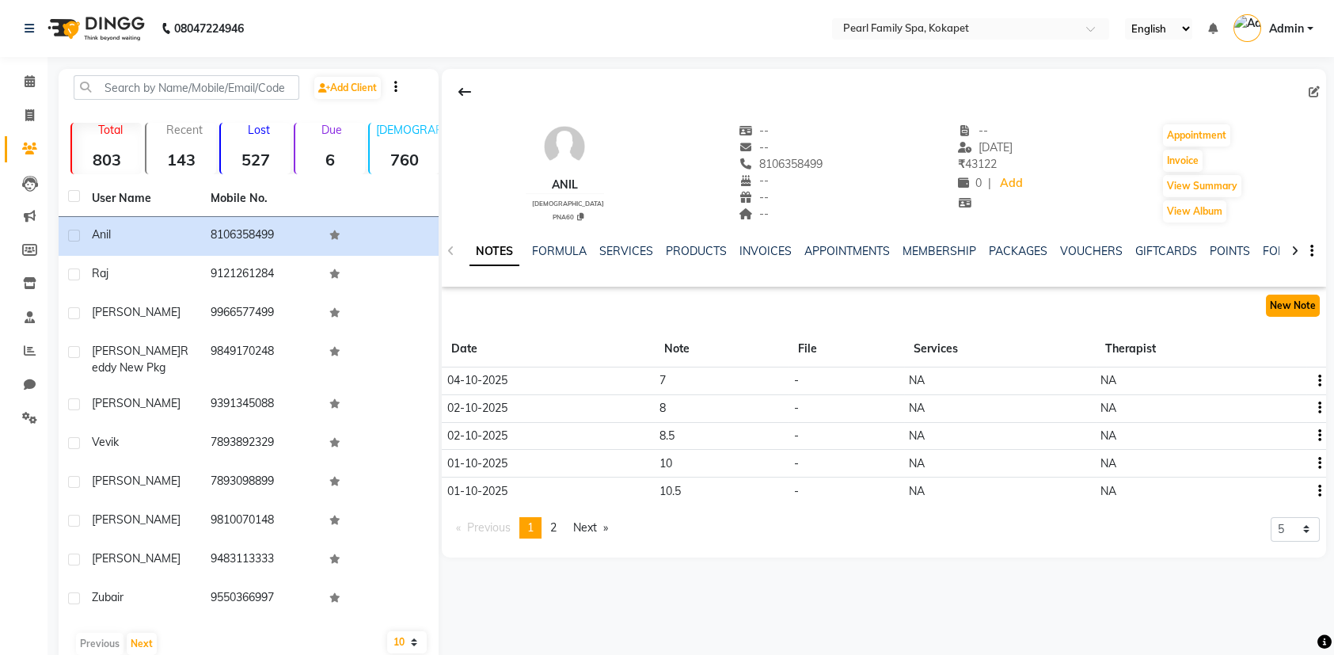
click at [1306, 311] on button "New Note" at bounding box center [1293, 306] width 54 height 22
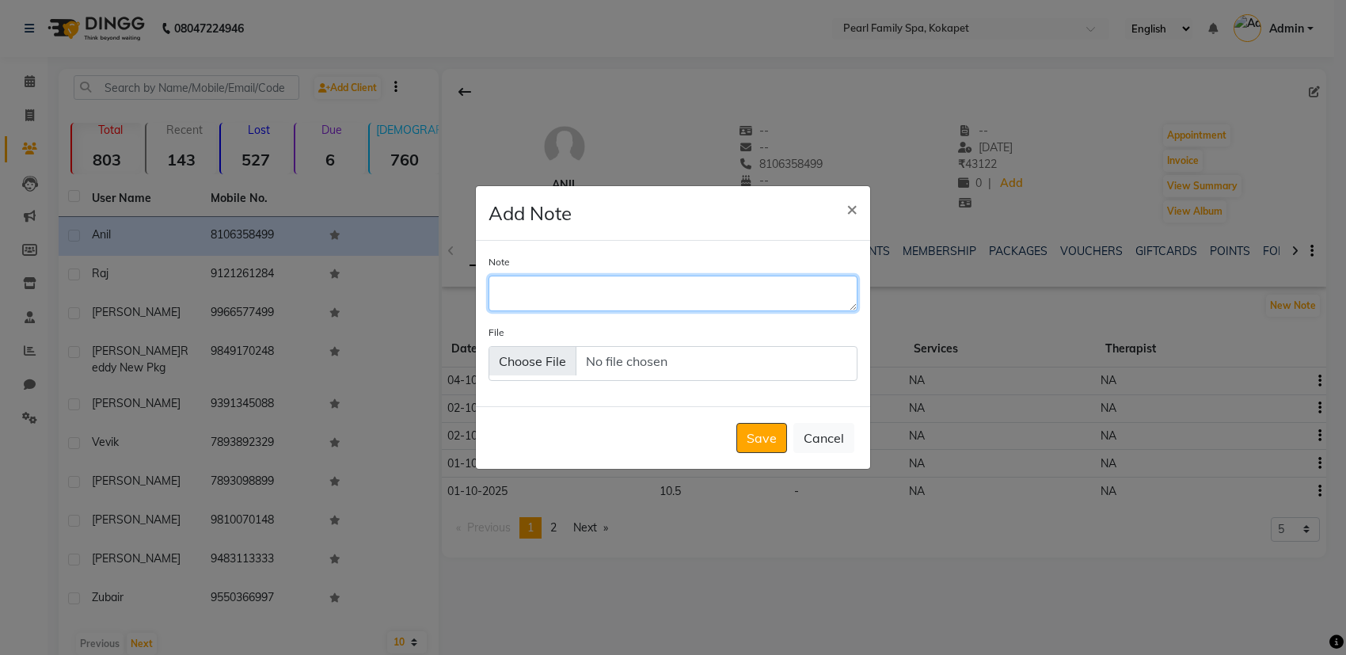
click at [716, 295] on textarea "Note" at bounding box center [672, 293] width 369 height 35
type textarea "6.5"
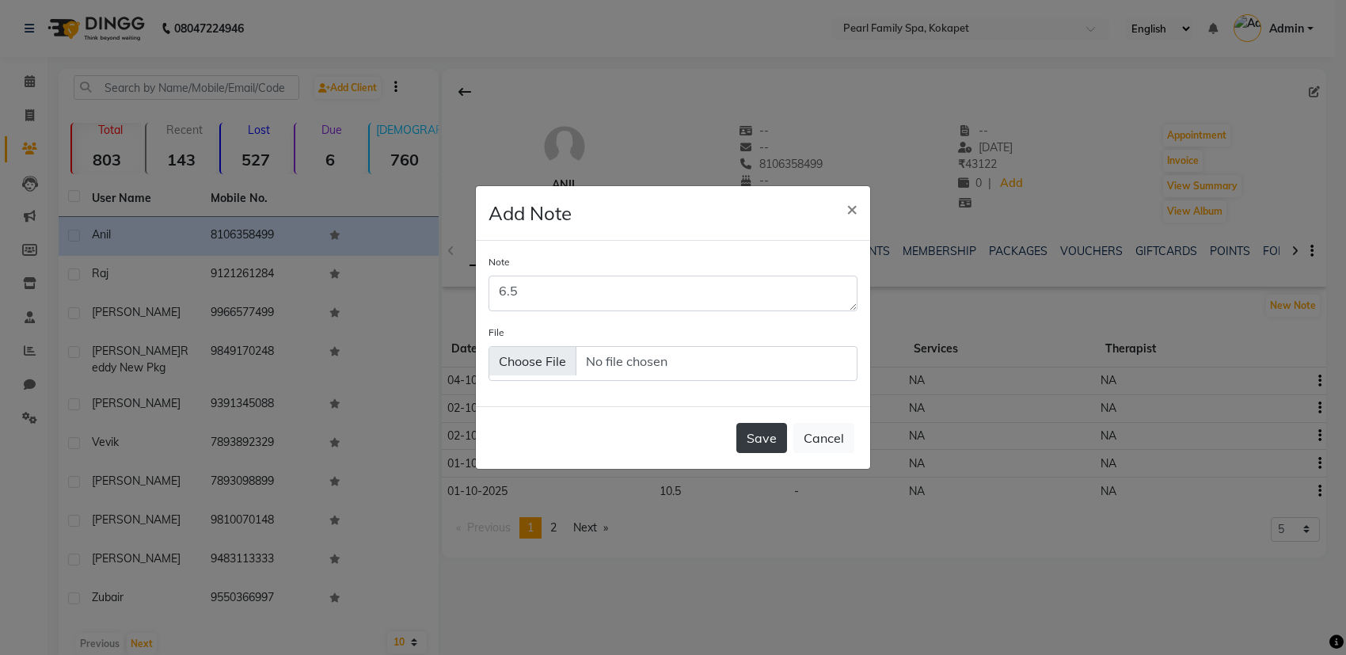
click at [765, 432] on button "Save" at bounding box center [761, 438] width 51 height 30
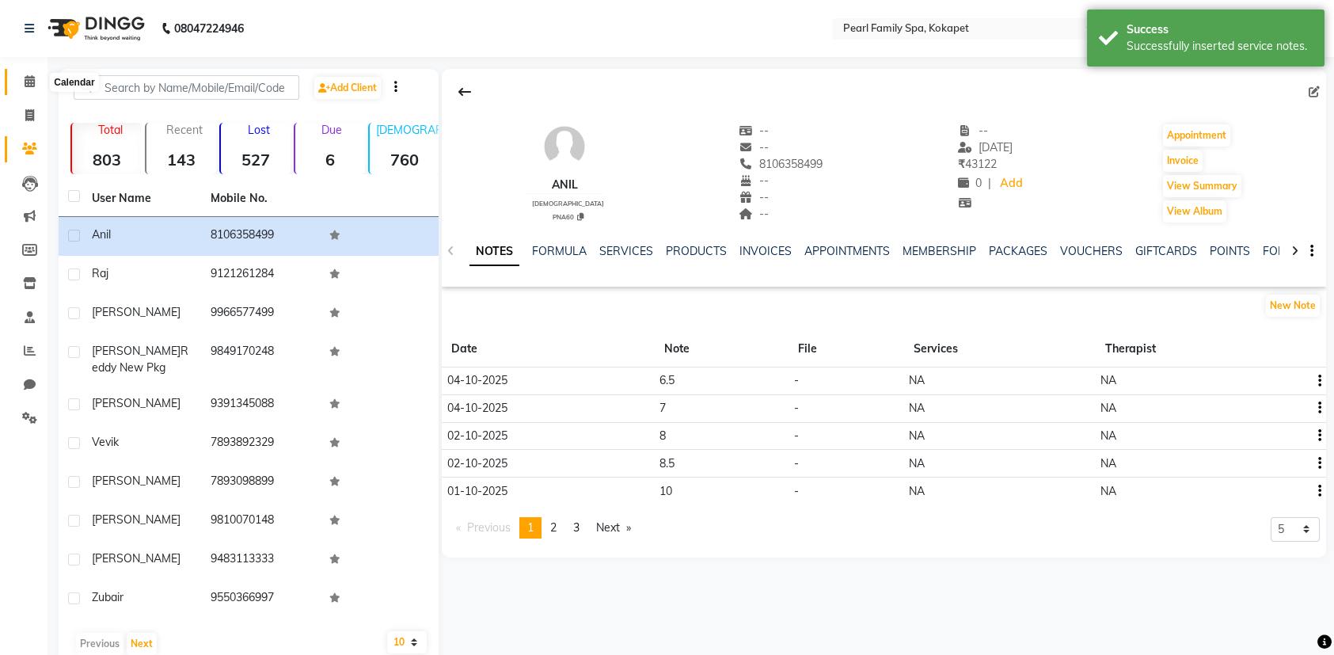
click at [19, 84] on span at bounding box center [30, 82] width 28 height 18
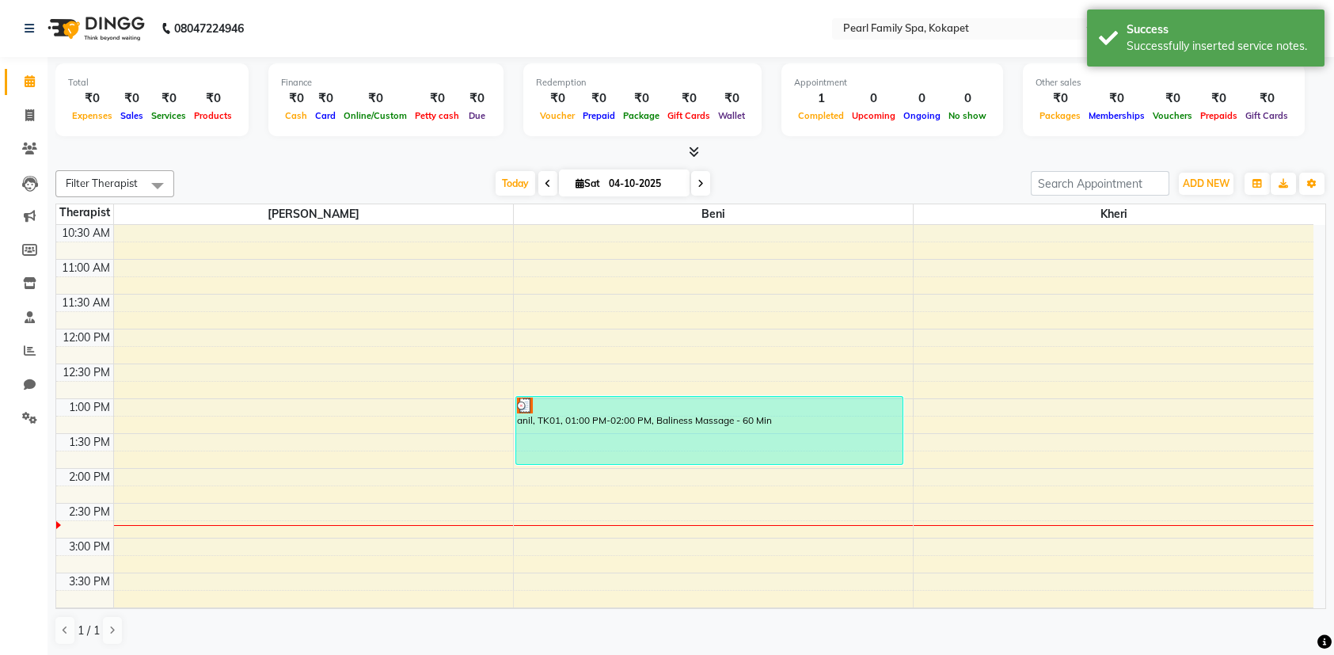
scroll to position [317, 0]
click at [203, 515] on div "6:00 AM 6:30 AM 7:00 AM 7:30 AM 8:00 AM 8:30 AM 9:00 AM 9:30 AM 10:00 AM 10:30 …" at bounding box center [684, 465] width 1257 height 1114
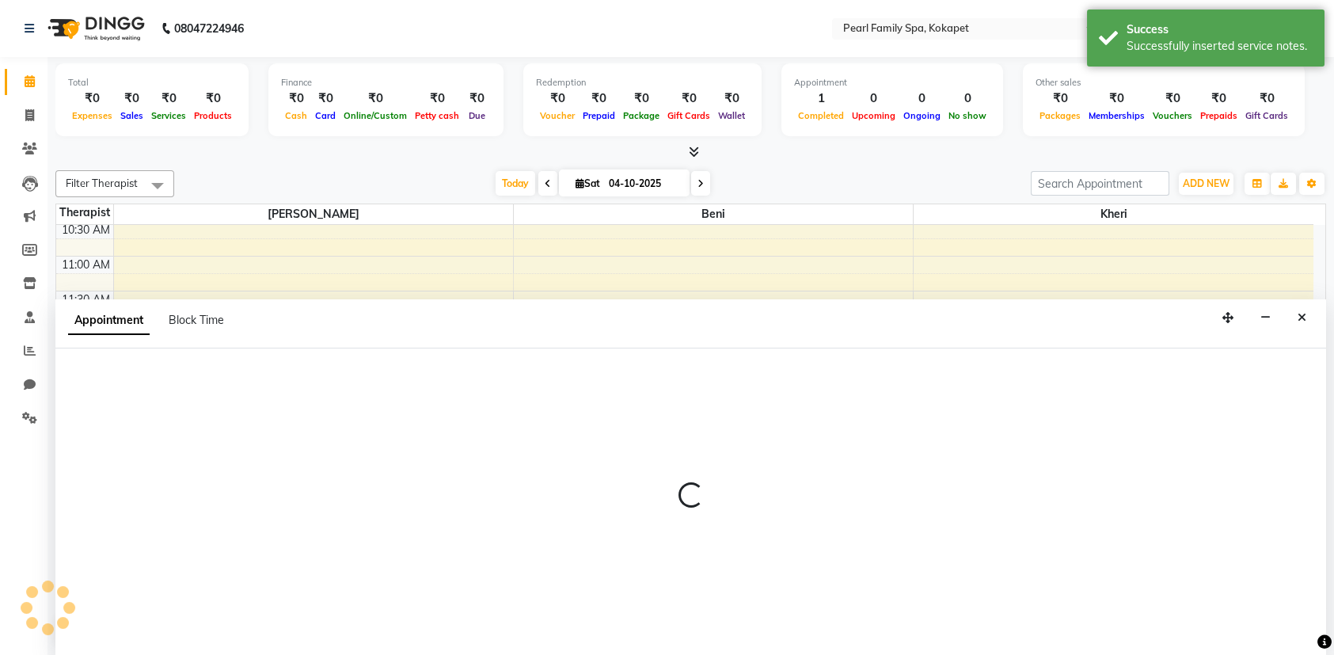
scroll to position [0, 0]
select select "86778"
select select "885"
select select "tentative"
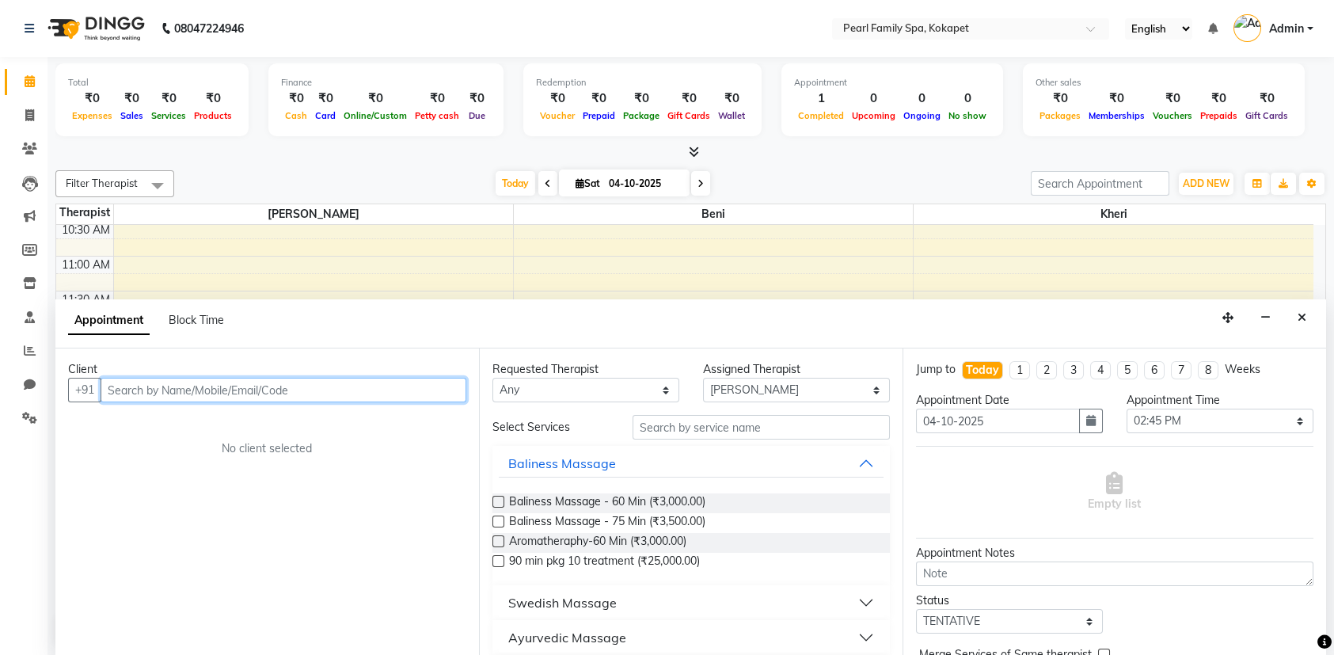
click at [170, 394] on input "text" at bounding box center [284, 390] width 366 height 25
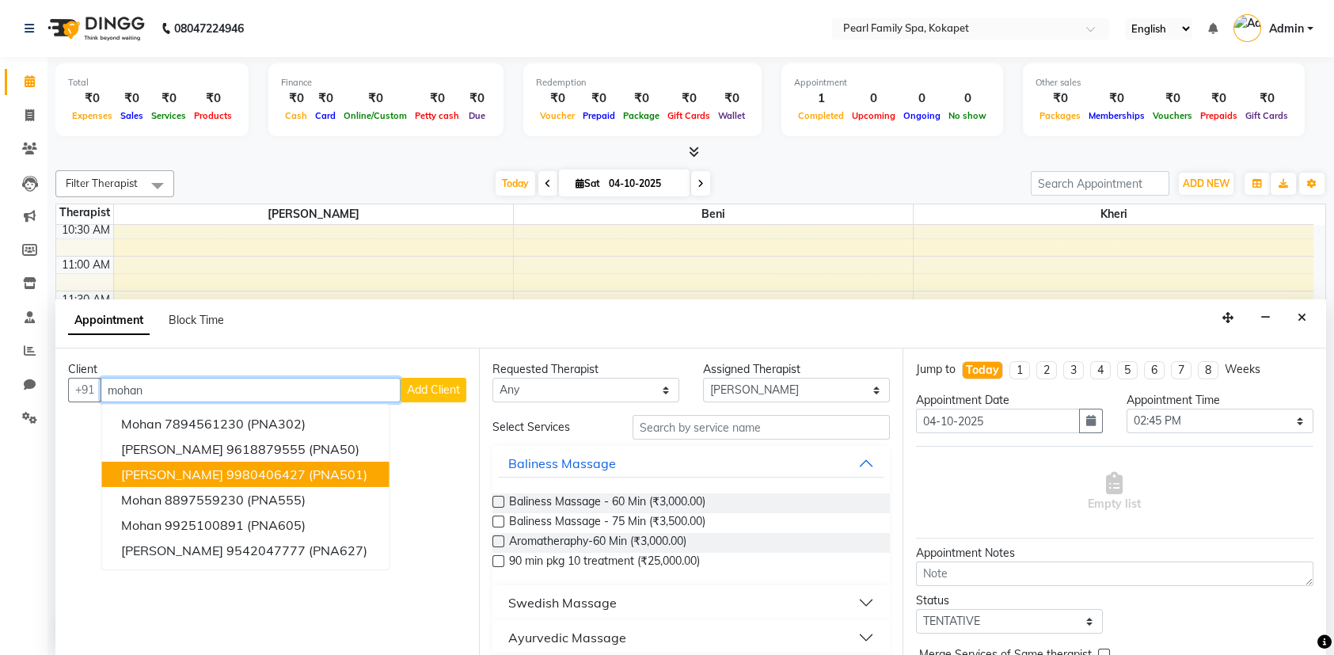
click at [243, 469] on ngb-highlight "9980406427" at bounding box center [265, 474] width 79 height 16
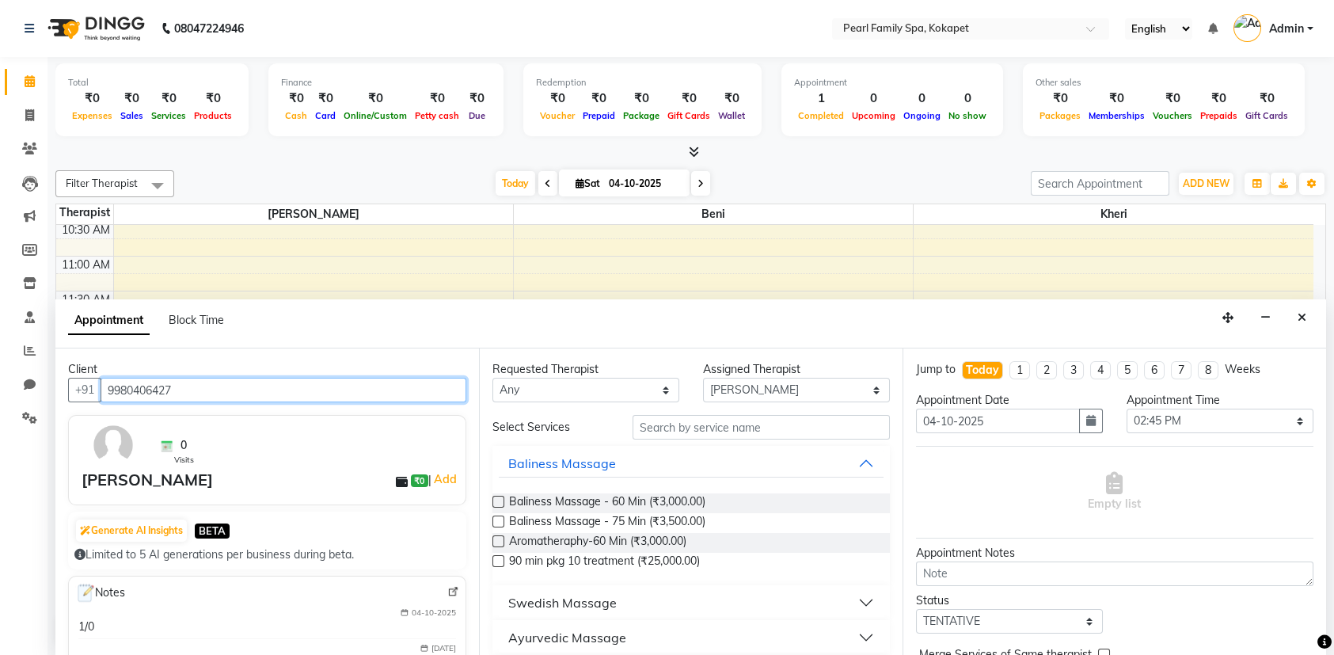
type input "9980406427"
click at [530, 491] on div "Baliness Massage - 60 Min (₹3,000.00) Baliness Massage - 75 Min (₹3,500.00) Aro…" at bounding box center [690, 533] width 397 height 105
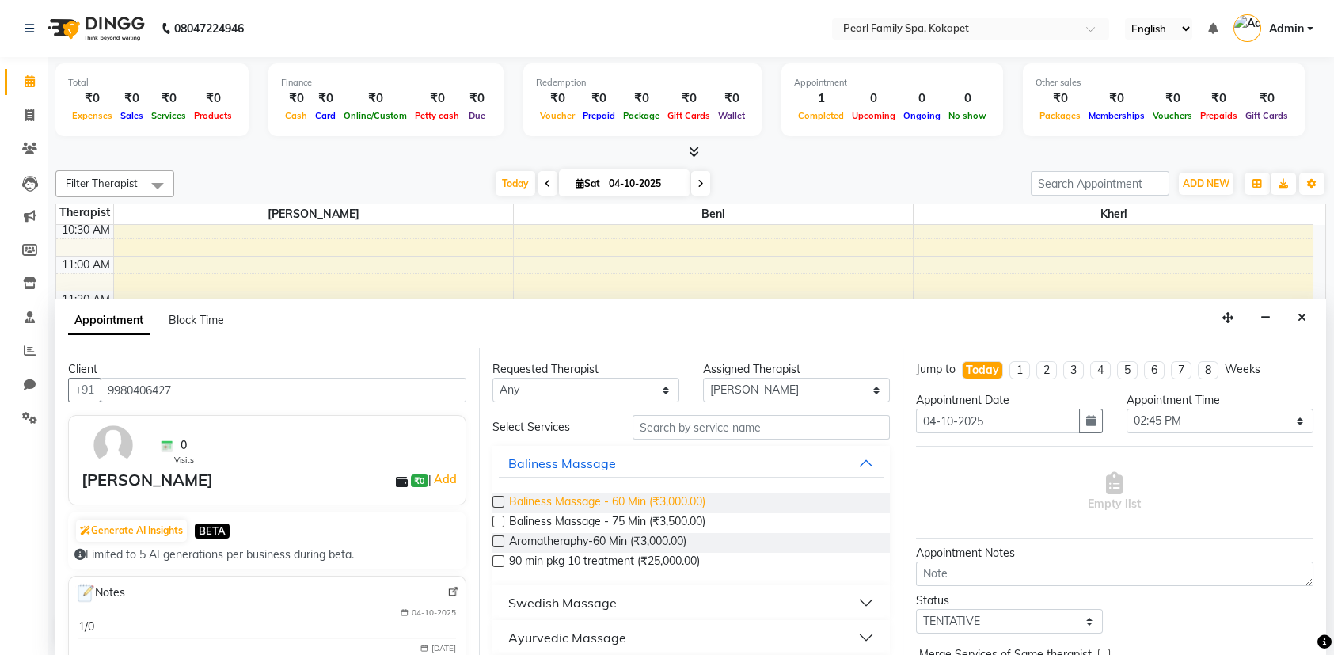
click at [523, 500] on span "Baliness Massage - 60 Min (₹3,000.00)" at bounding box center [607, 503] width 196 height 20
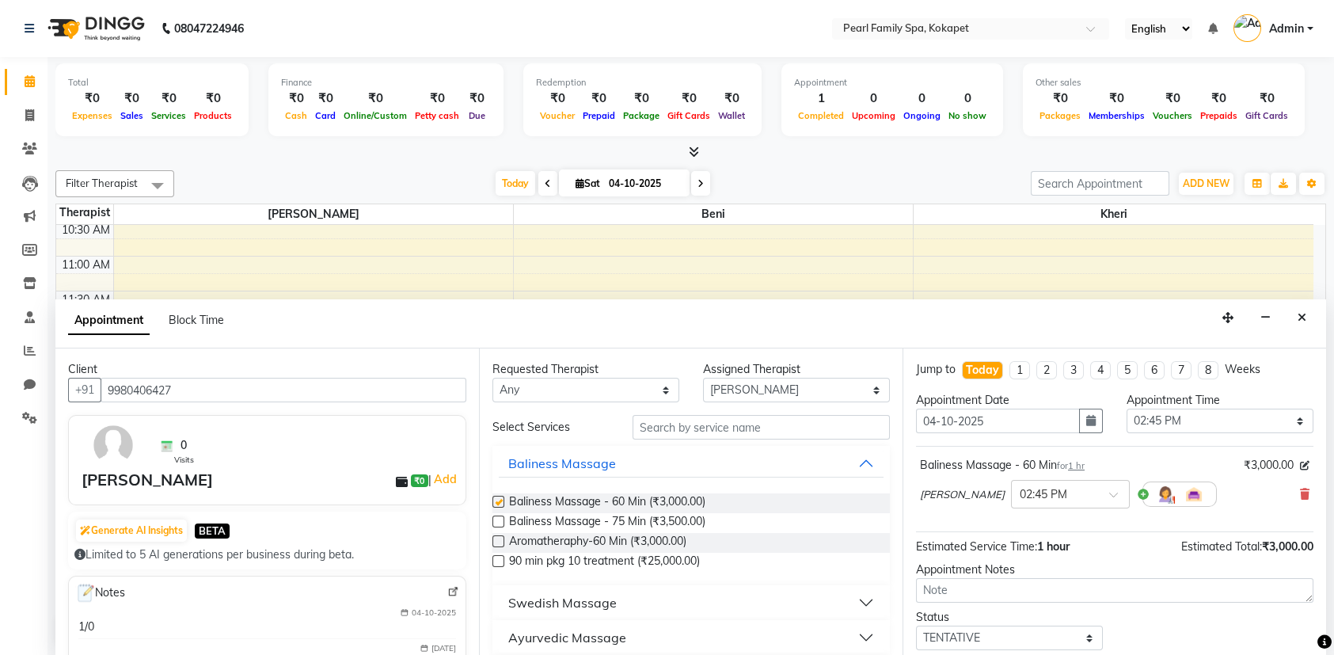
checkbox input "false"
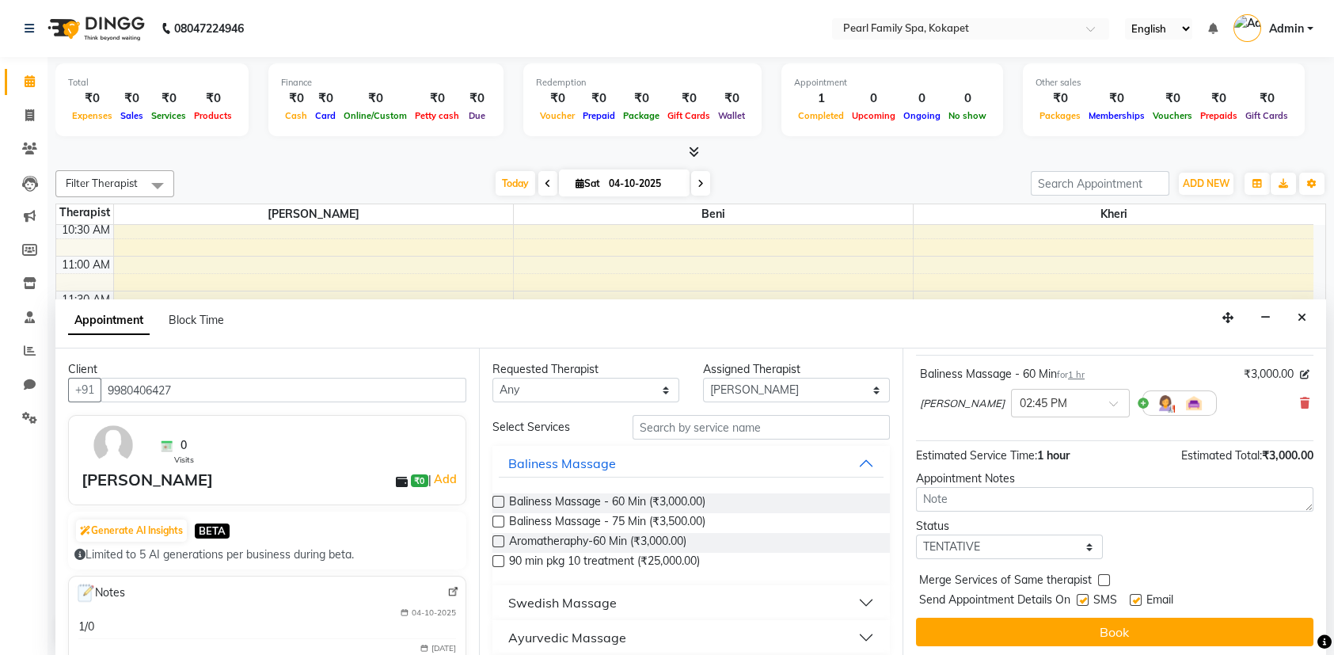
scroll to position [93, 0]
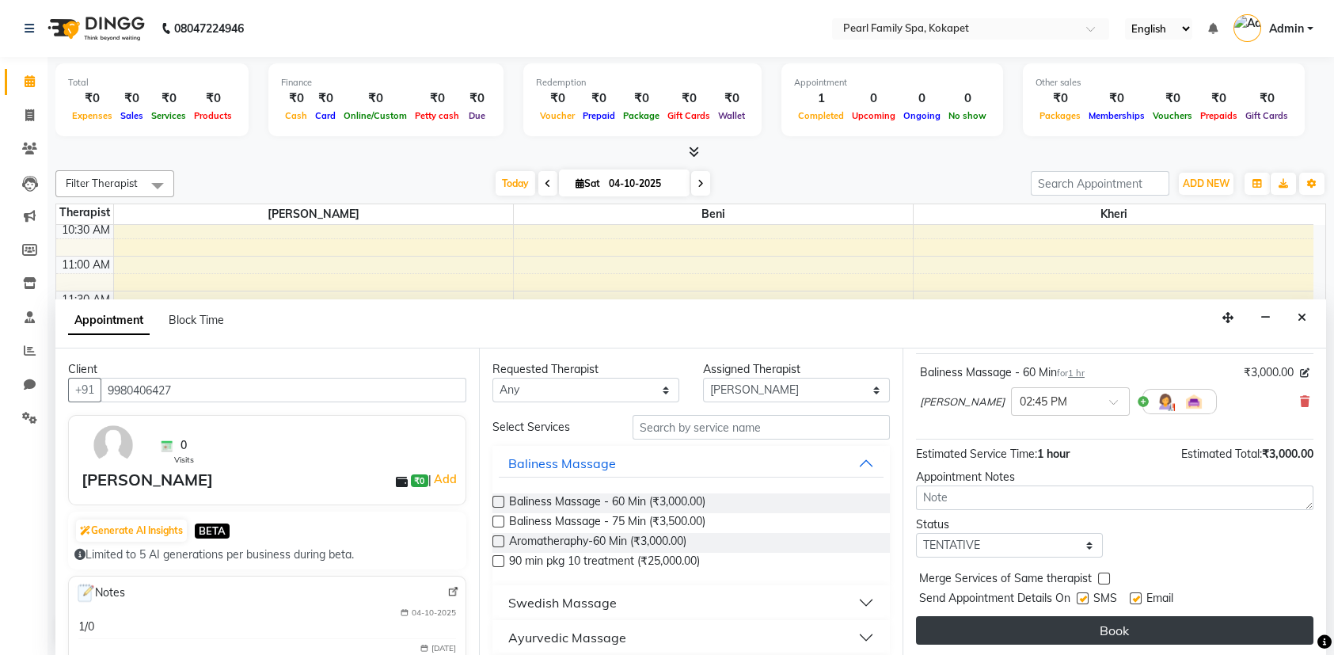
click at [1006, 626] on button "Book" at bounding box center [1114, 630] width 397 height 29
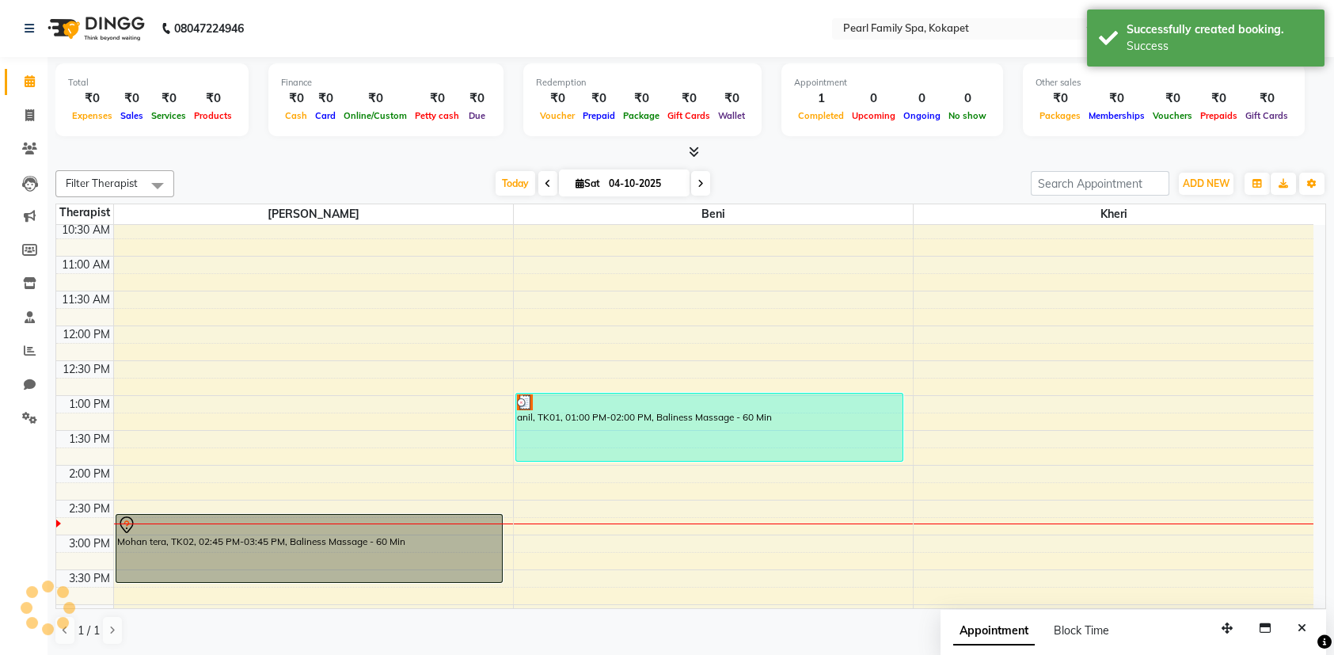
scroll to position [0, 0]
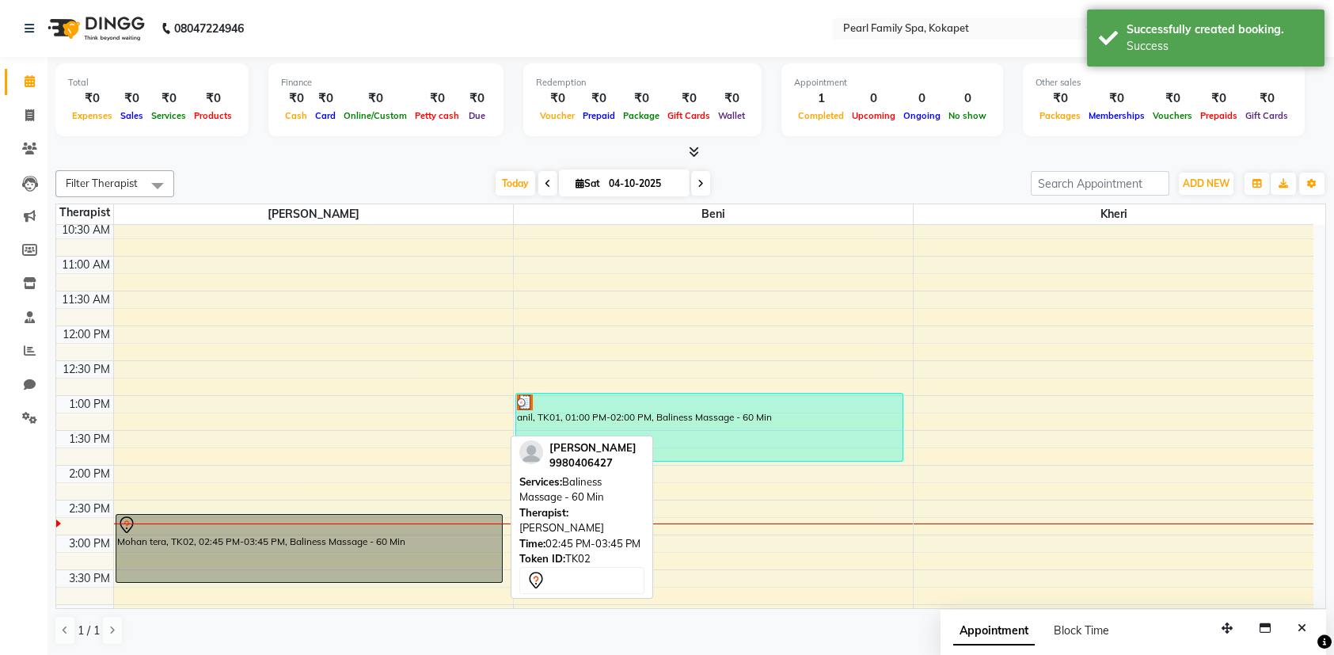
click at [385, 557] on div "Mohan tera, TK02, 02:45 PM-03:45 PM, Baliness Massage - 60 Min" at bounding box center [309, 548] width 386 height 67
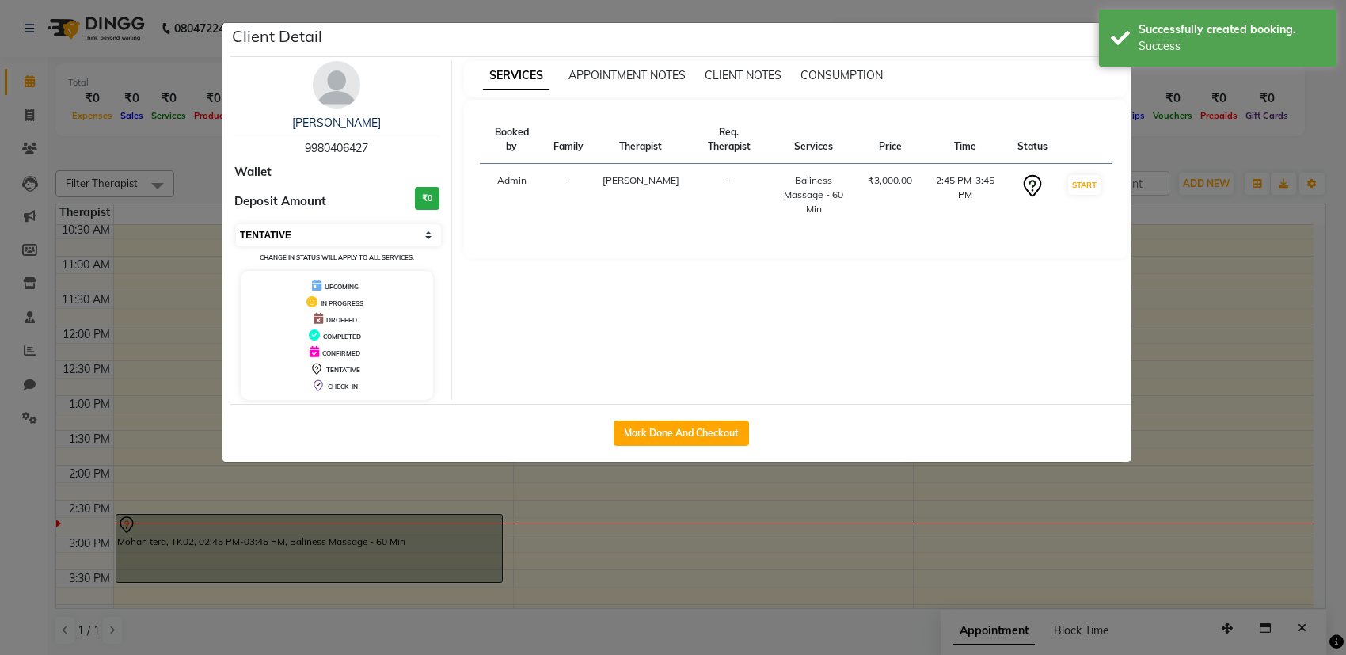
click at [390, 230] on select "Select IN SERVICE CONFIRMED TENTATIVE CHECK IN MARK DONE DROPPED UPCOMING" at bounding box center [338, 235] width 205 height 22
select select "2"
click at [236, 224] on select "Select IN SERVICE CONFIRMED TENTATIVE CHECK IN MARK DONE DROPPED UPCOMING" at bounding box center [338, 235] width 205 height 22
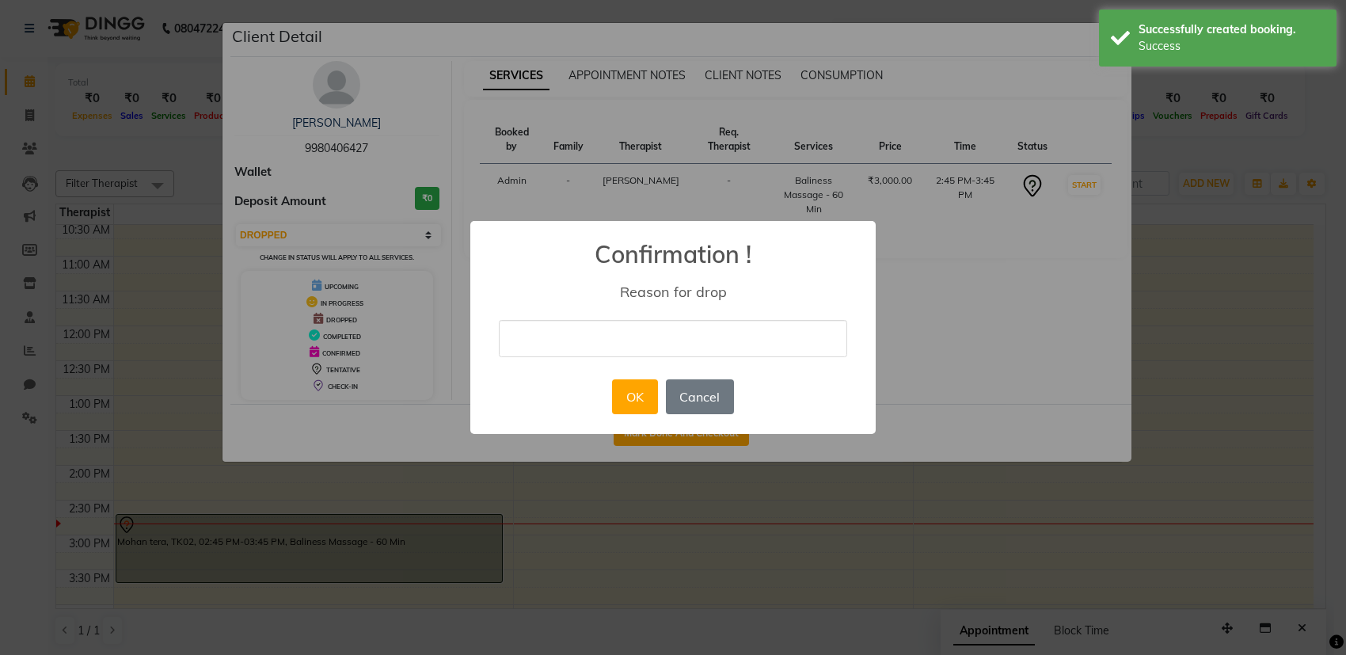
click at [629, 348] on input "text" at bounding box center [673, 338] width 348 height 37
type input "change"
click at [642, 389] on button "OK" at bounding box center [634, 396] width 45 height 35
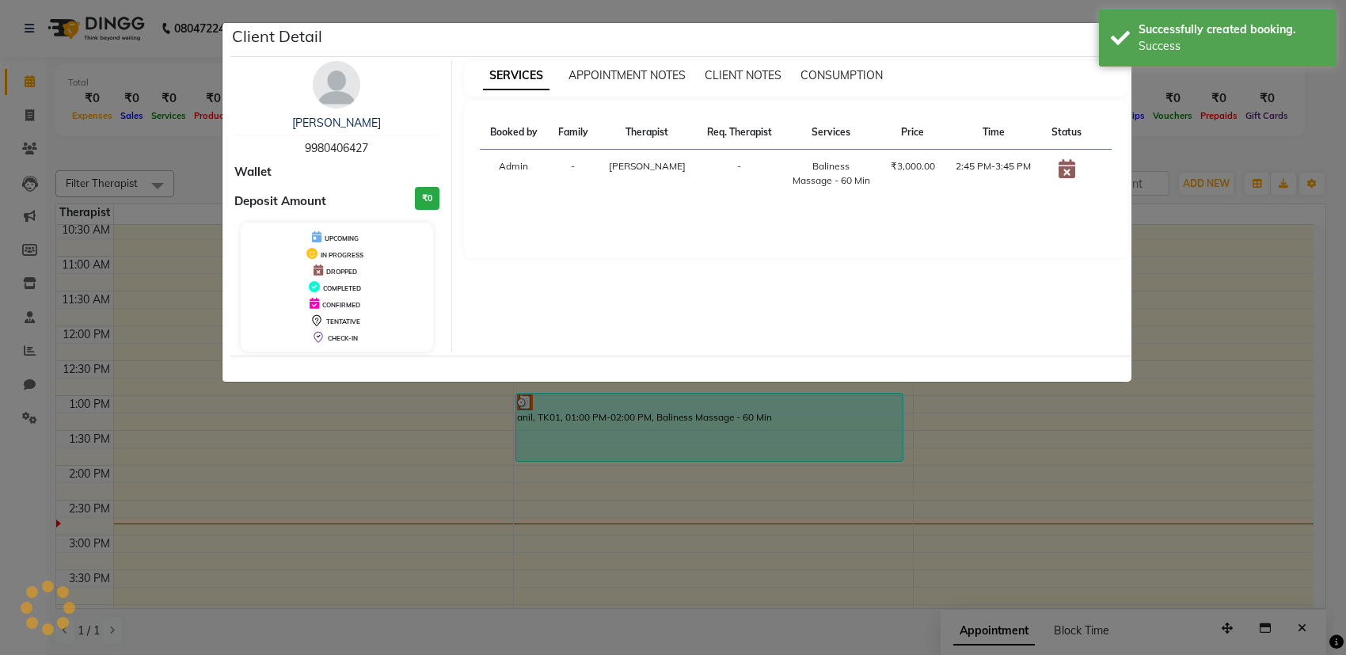
click at [638, 429] on ngb-modal-window "Client Detail Mohan tera 9980406427 Wallet Deposit Amount ₹0 UPCOMING IN PROGRE…" at bounding box center [673, 327] width 1346 height 655
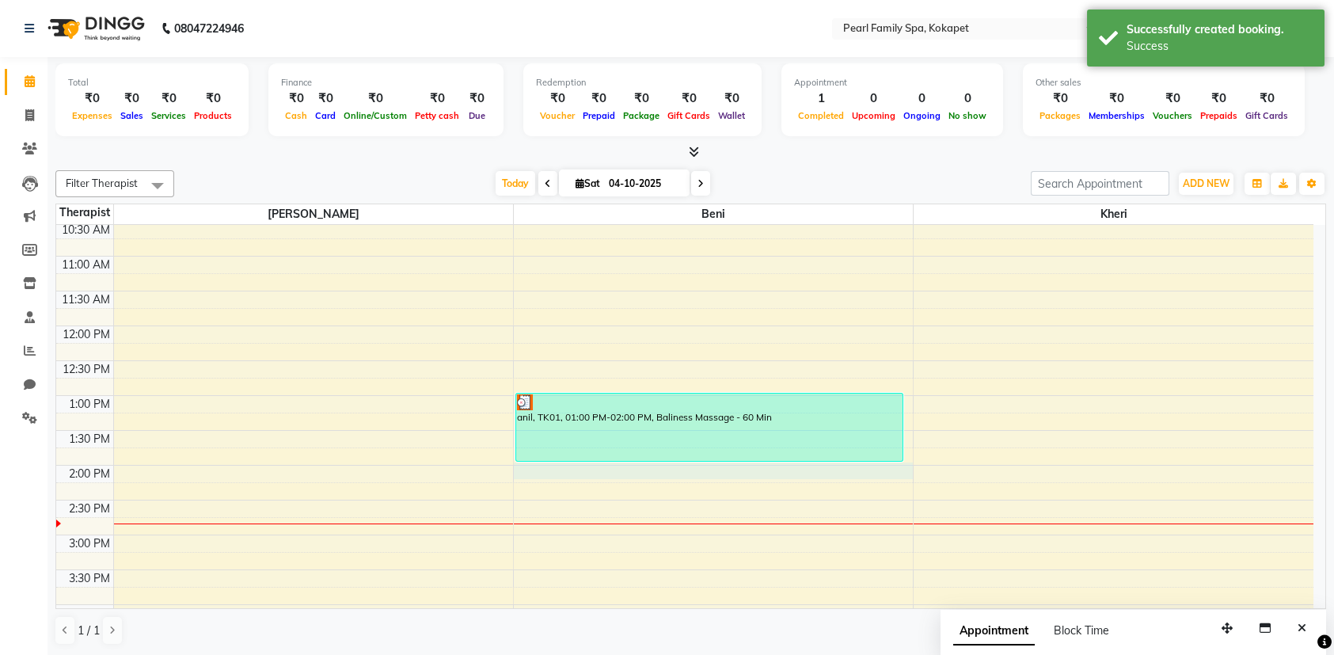
click at [615, 478] on div "6:00 AM 6:30 AM 7:00 AM 7:30 AM 8:00 AM 8:30 AM 9:00 AM 9:30 AM 10:00 AM 10:30 …" at bounding box center [684, 465] width 1257 height 1114
select select "87640"
select select "840"
select select "tentative"
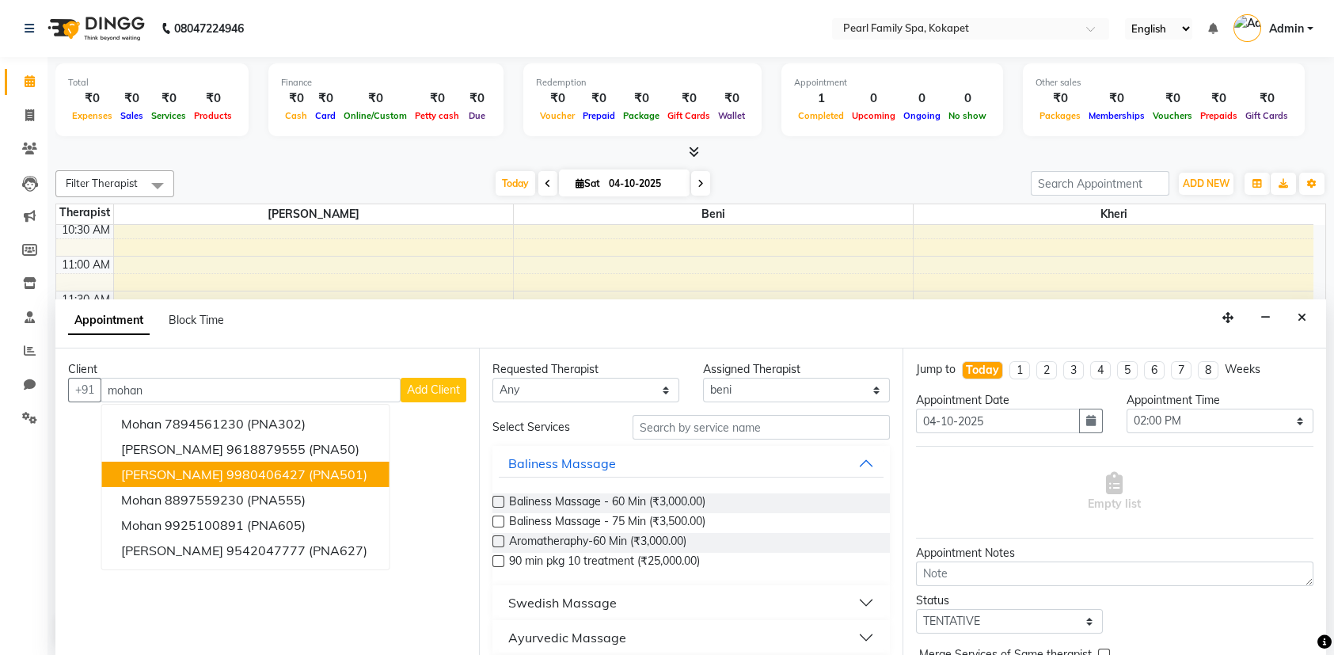
click at [226, 477] on ngb-highlight "9980406427" at bounding box center [265, 474] width 79 height 16
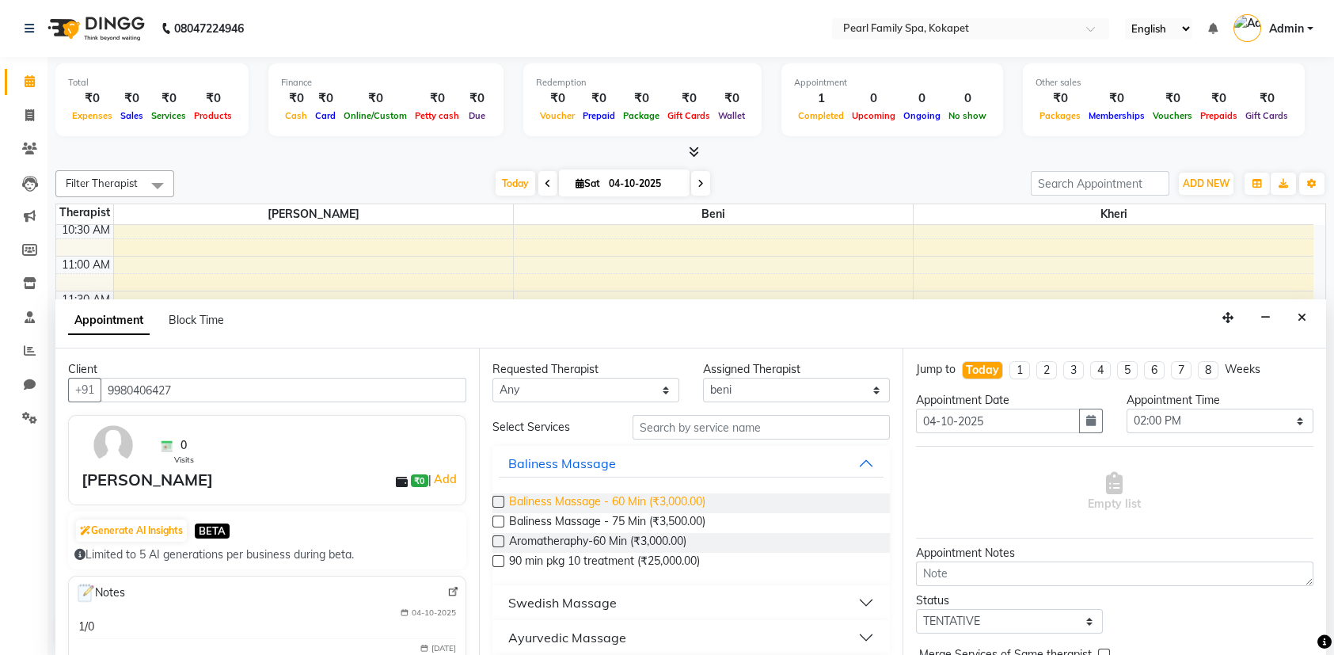
type input "9980406427"
click at [515, 501] on span "Baliness Massage - 60 Min (₹3,000.00)" at bounding box center [607, 503] width 196 height 20
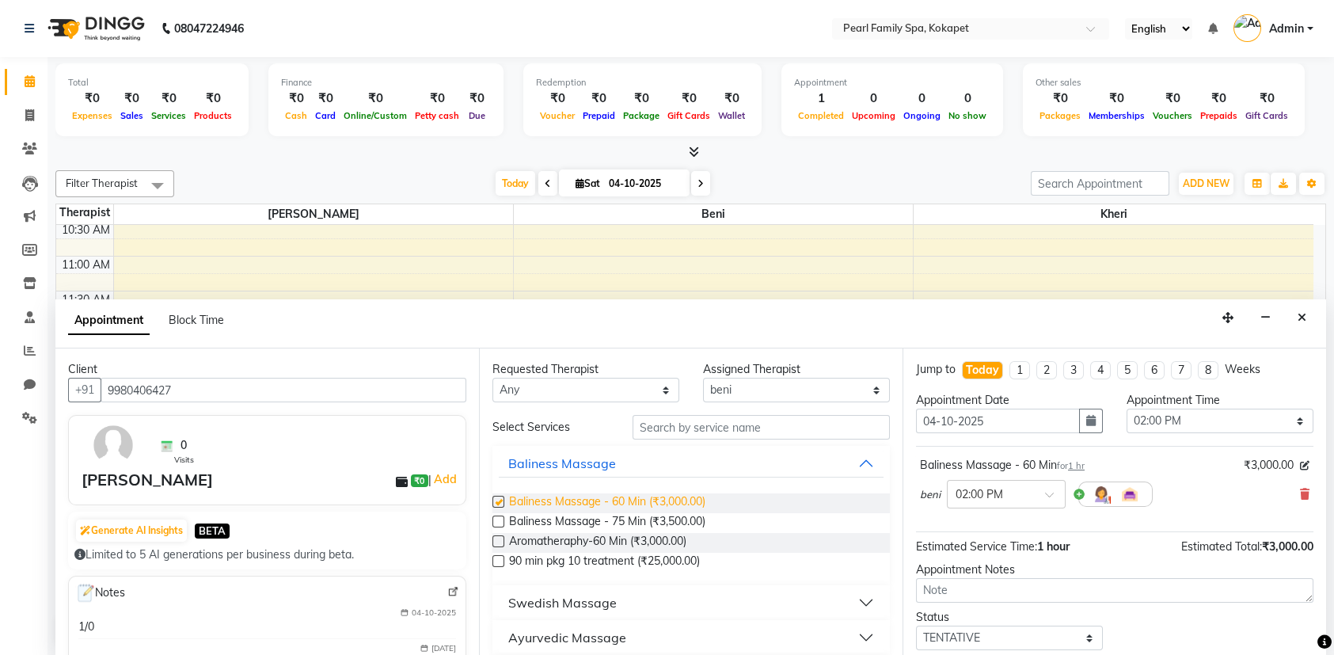
checkbox input "false"
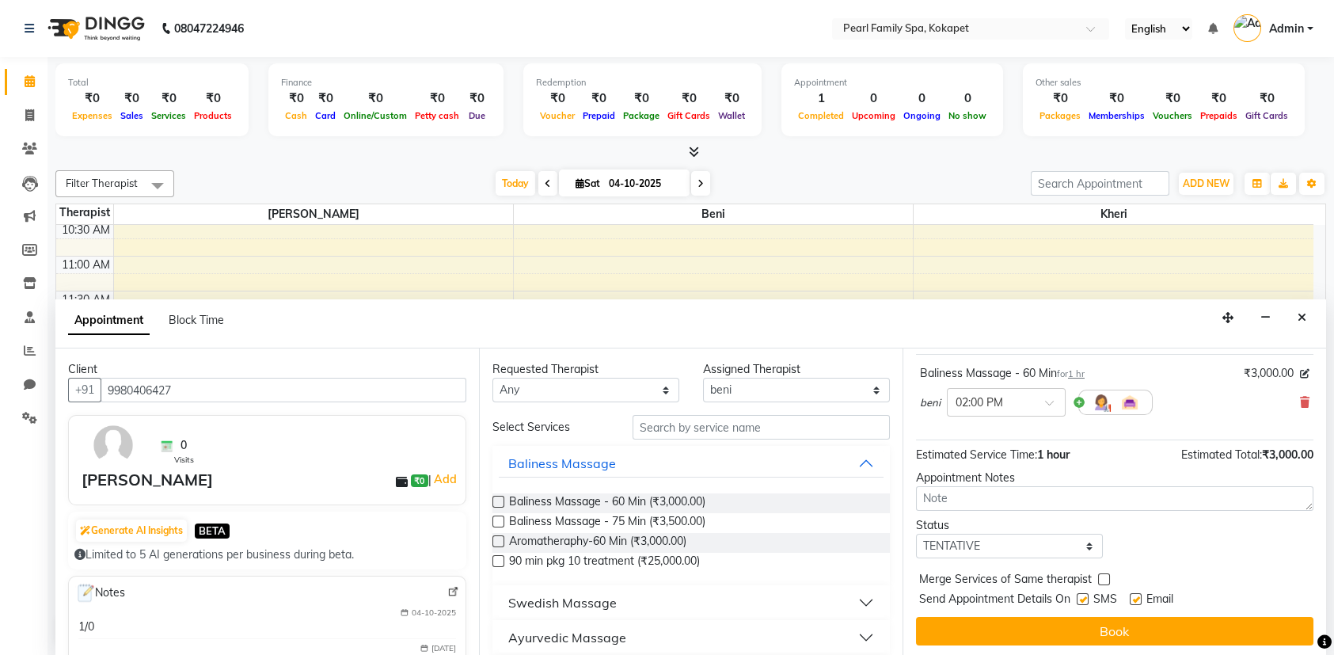
scroll to position [93, 0]
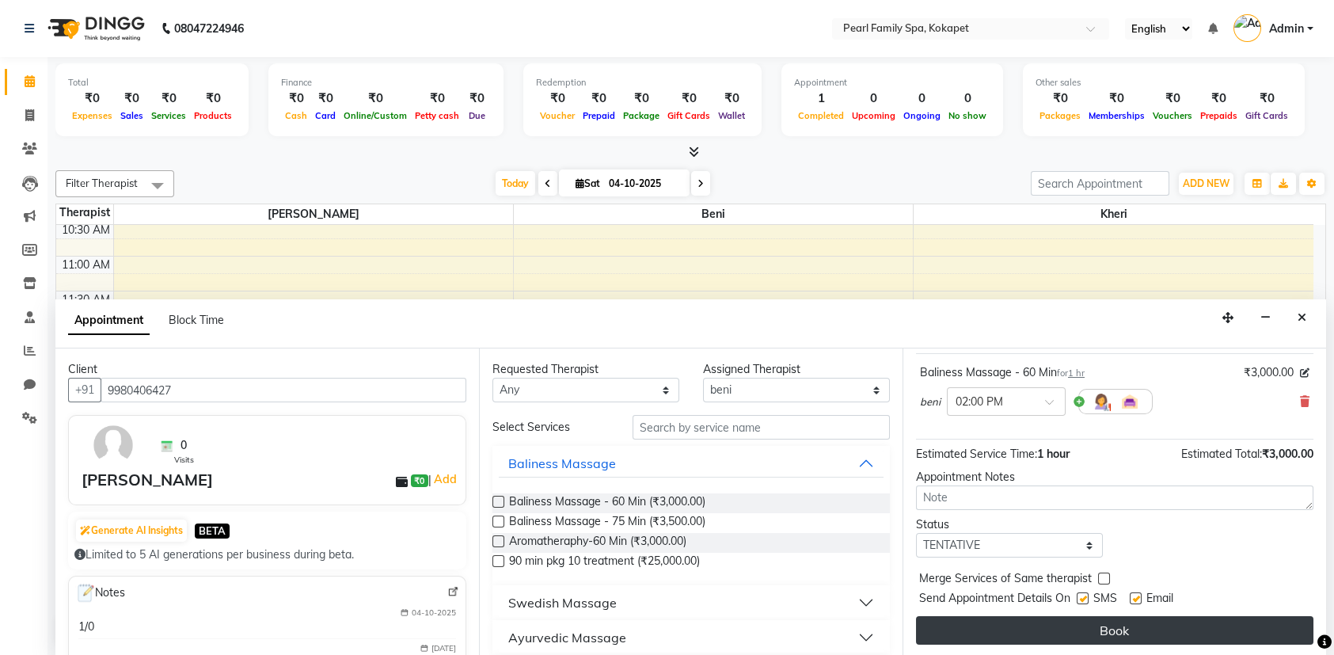
click at [1022, 631] on button "Book" at bounding box center [1114, 630] width 397 height 29
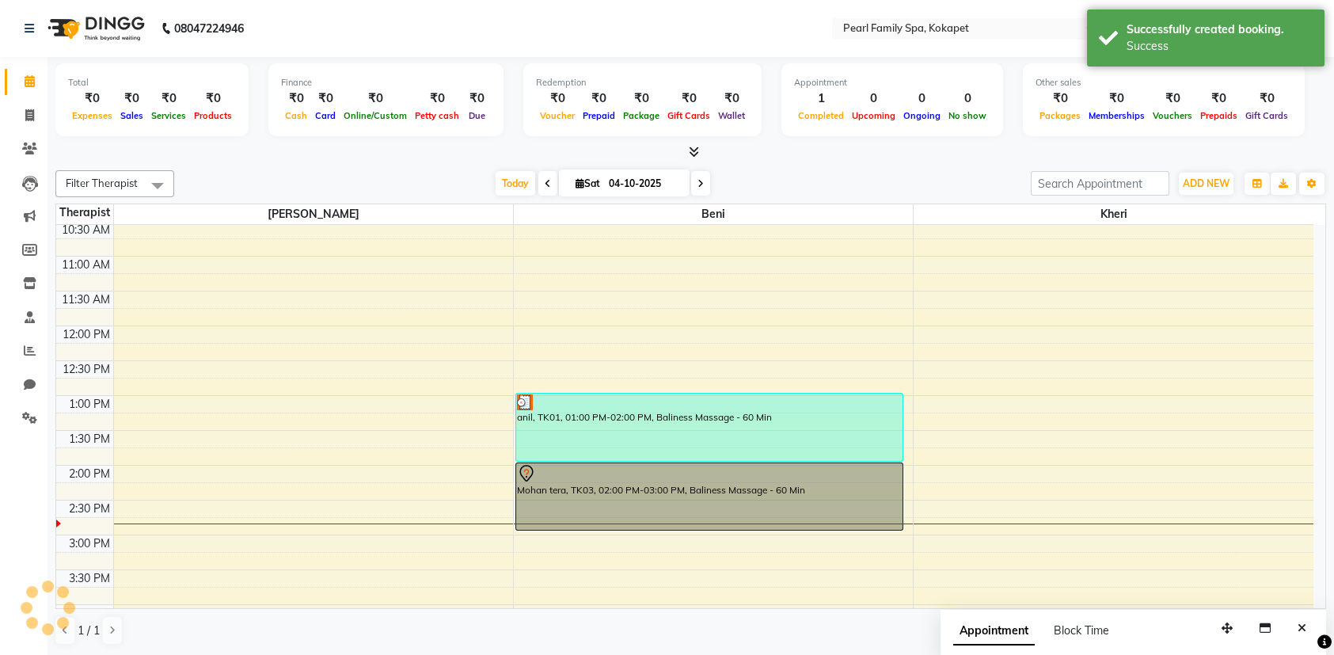
scroll to position [0, 0]
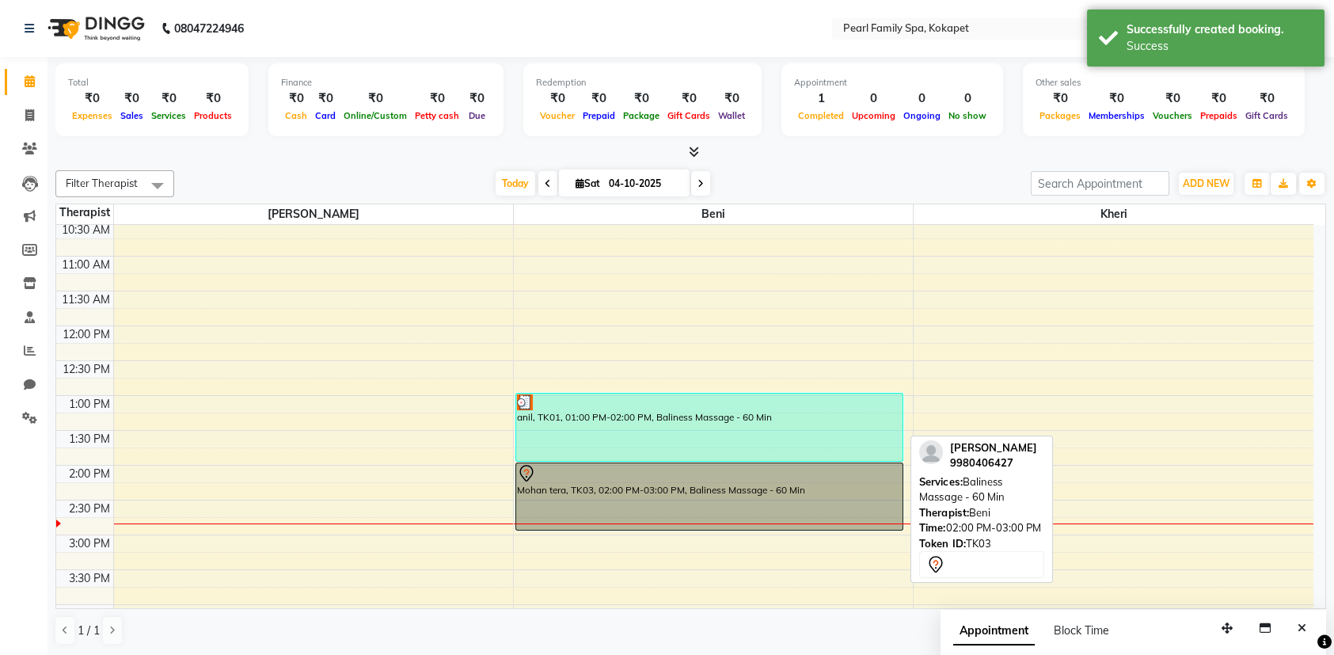
click at [667, 494] on div "Mohan tera, TK03, 02:00 PM-03:00 PM, Baliness Massage - 60 Min" at bounding box center [709, 496] width 386 height 67
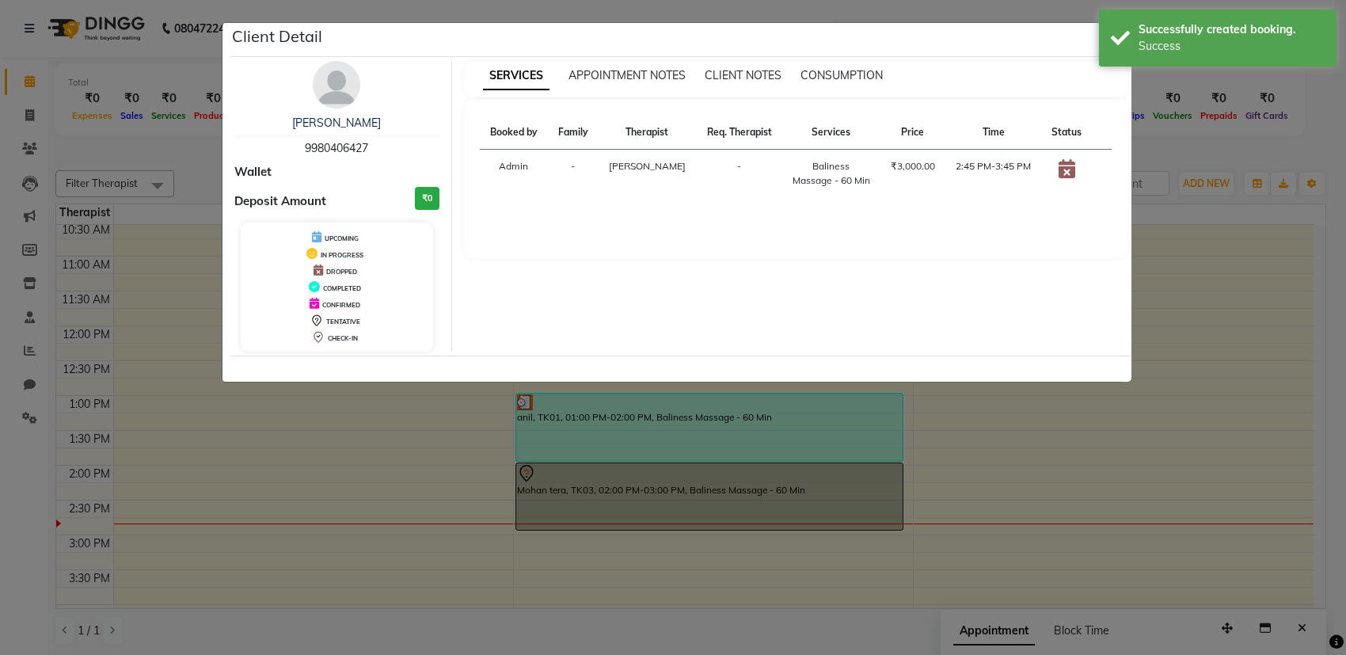
select select "7"
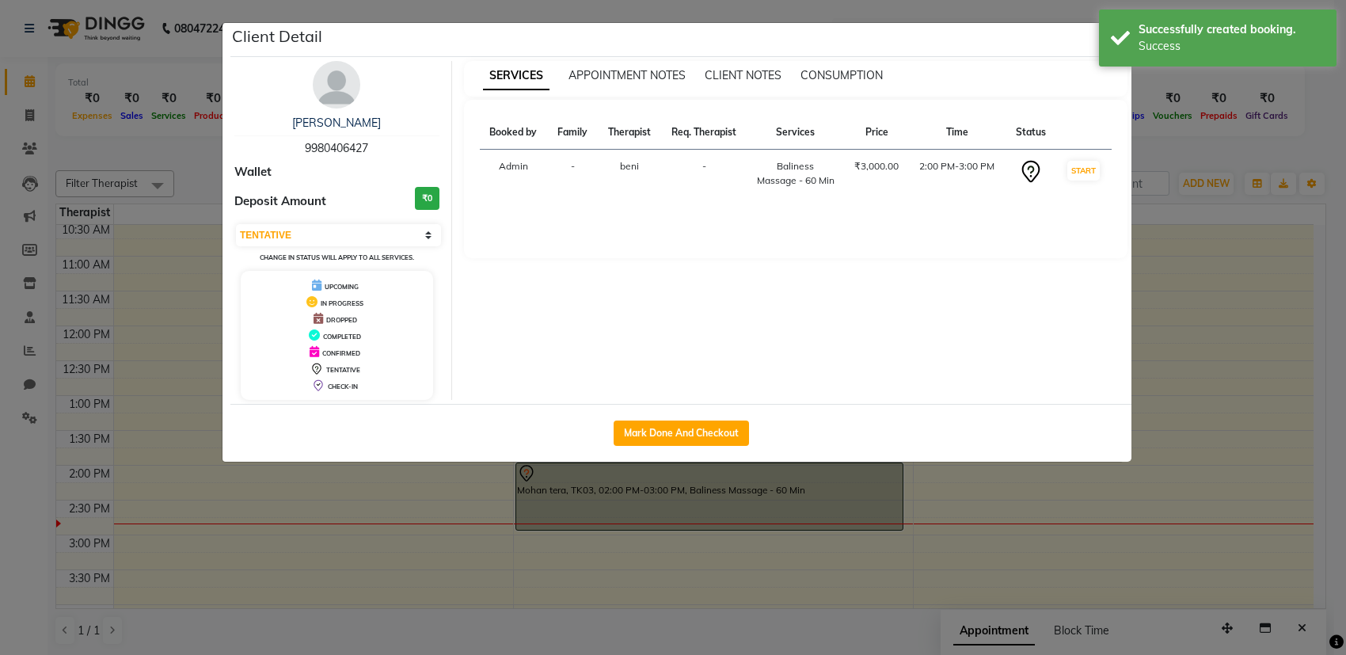
drag, startPoint x: 645, startPoint y: 377, endPoint x: 637, endPoint y: 400, distance: 24.6
click at [639, 392] on div "SERVICES APPOINTMENT NOTES CLIENT NOTES CONSUMPTION Booked by Family Therapist …" at bounding box center [796, 230] width 688 height 339
click at [633, 442] on button "Mark Done And Checkout" at bounding box center [681, 432] width 135 height 25
select select "service"
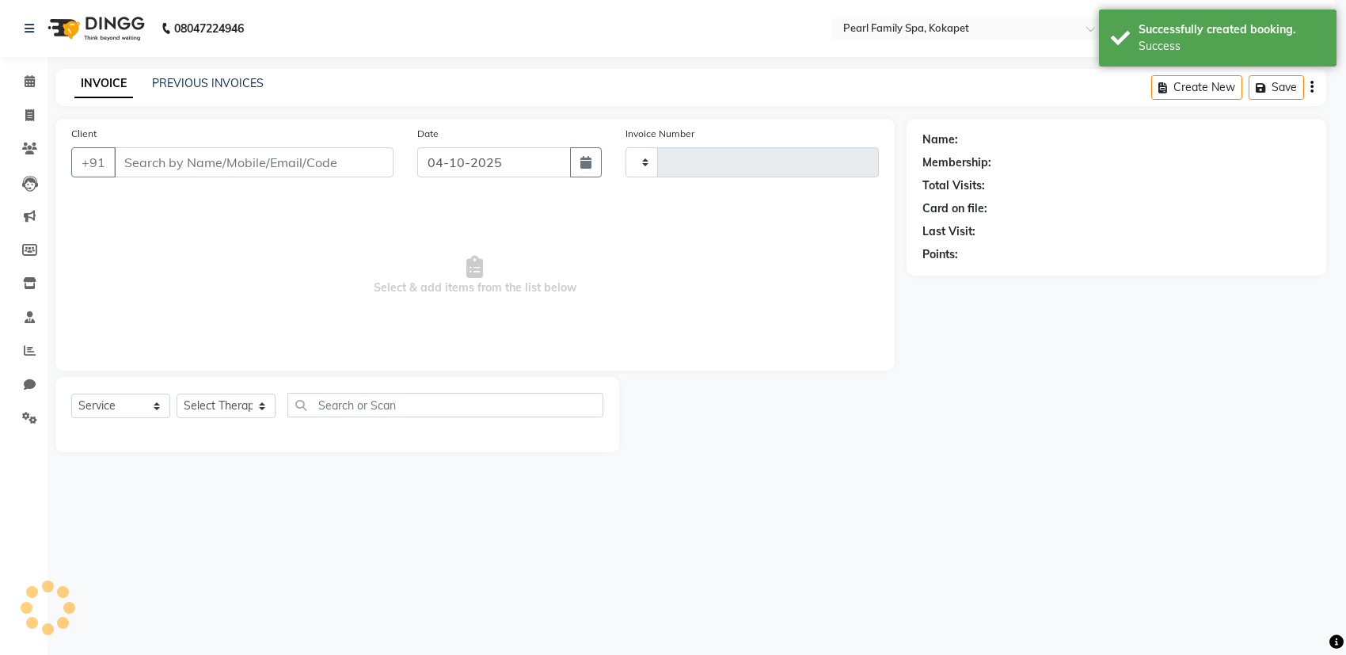
type input "0376"
select select "6217"
type input "9980406427"
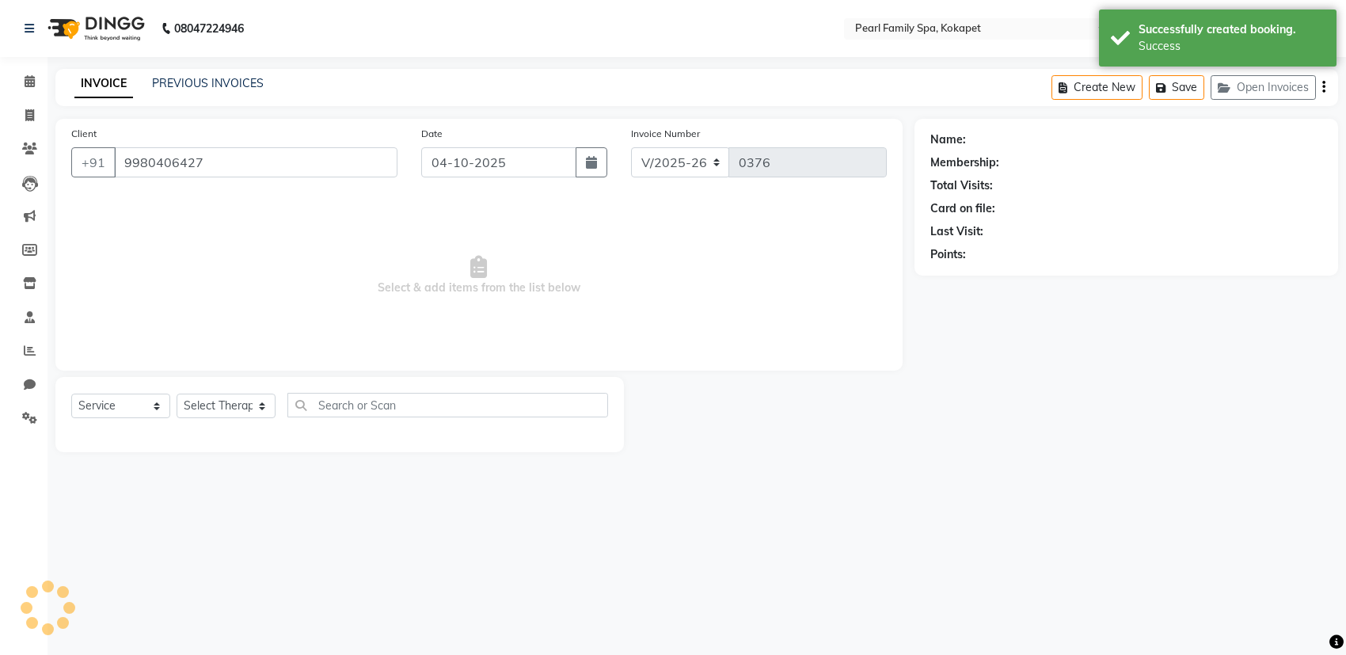
select select "87640"
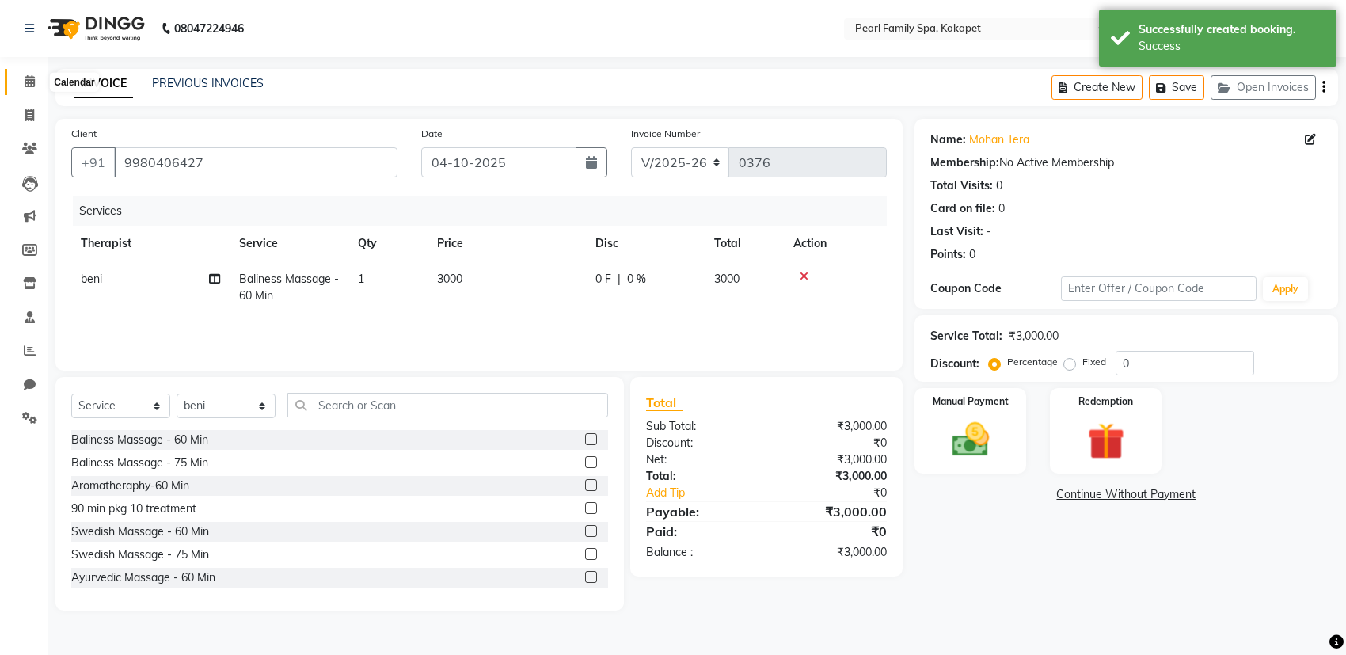
click at [30, 82] on icon at bounding box center [30, 81] width 10 height 12
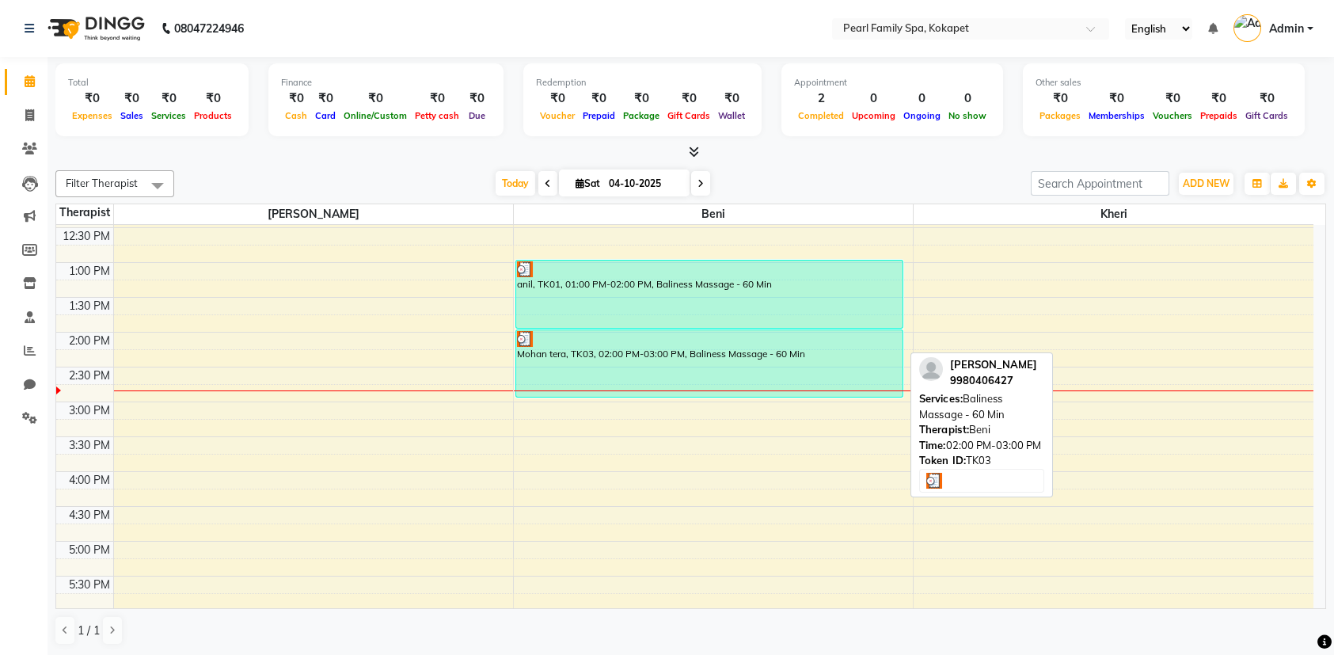
scroll to position [486, 0]
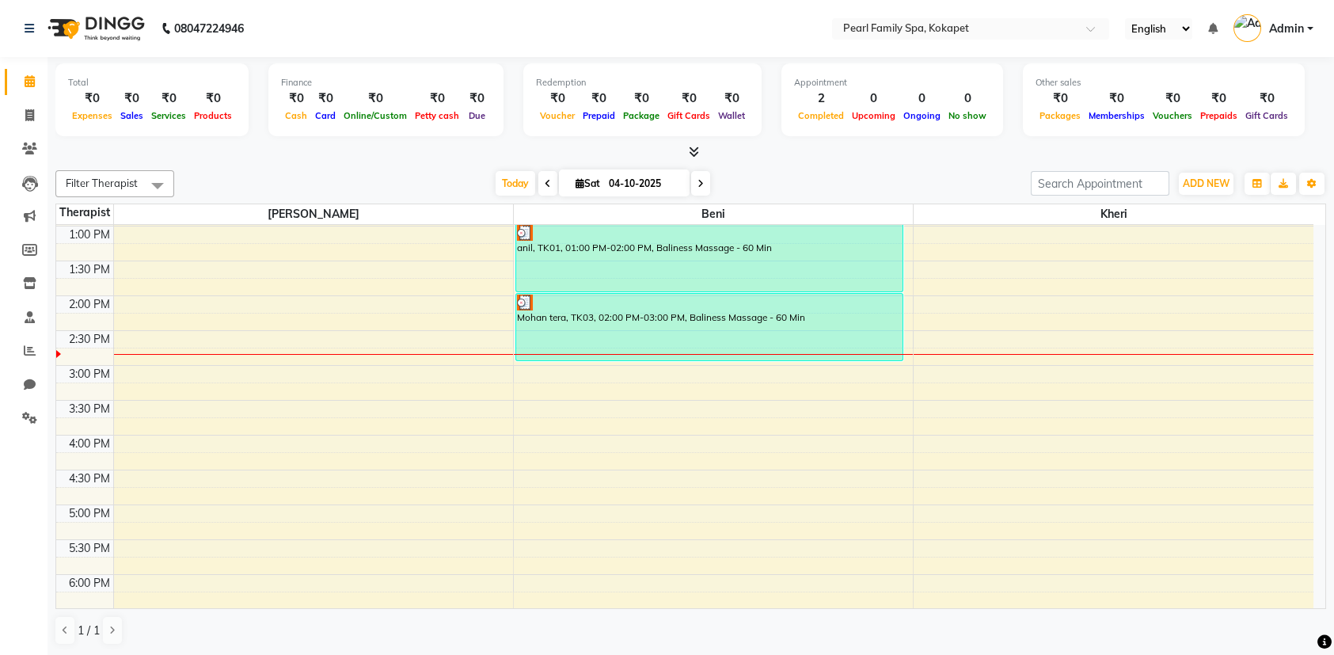
click at [538, 184] on span at bounding box center [547, 183] width 19 height 25
type input "03-10-2025"
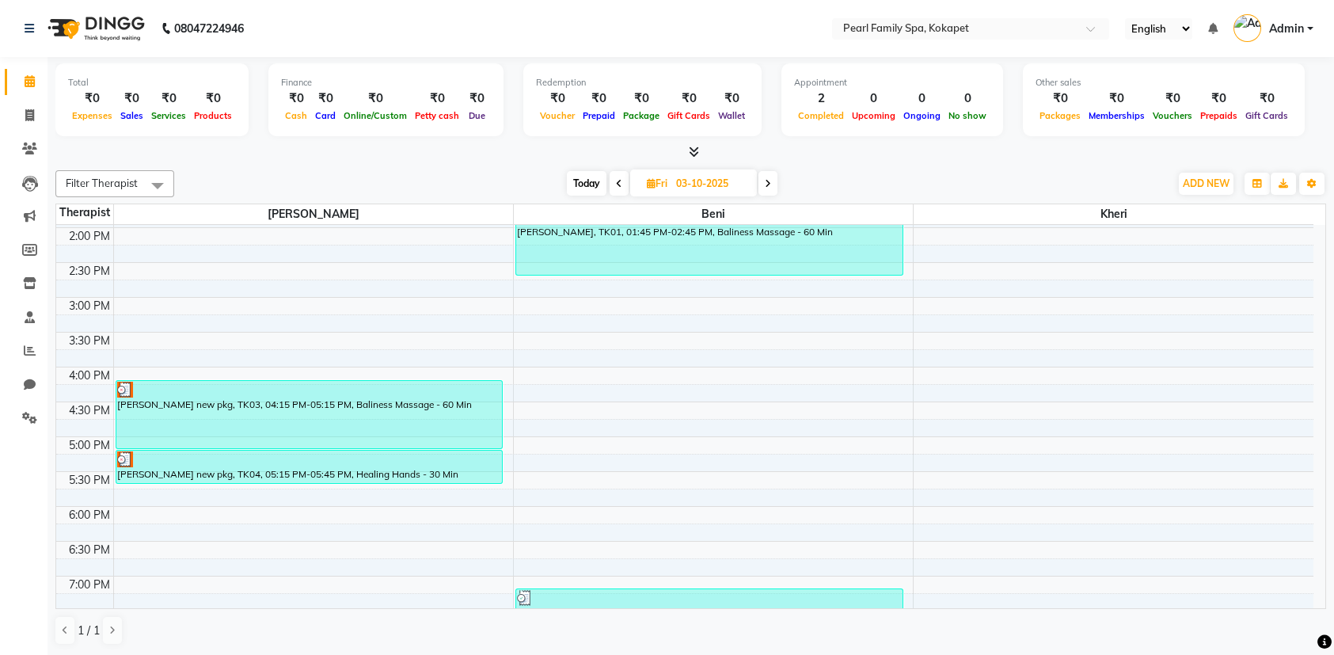
scroll to position [724, 0]
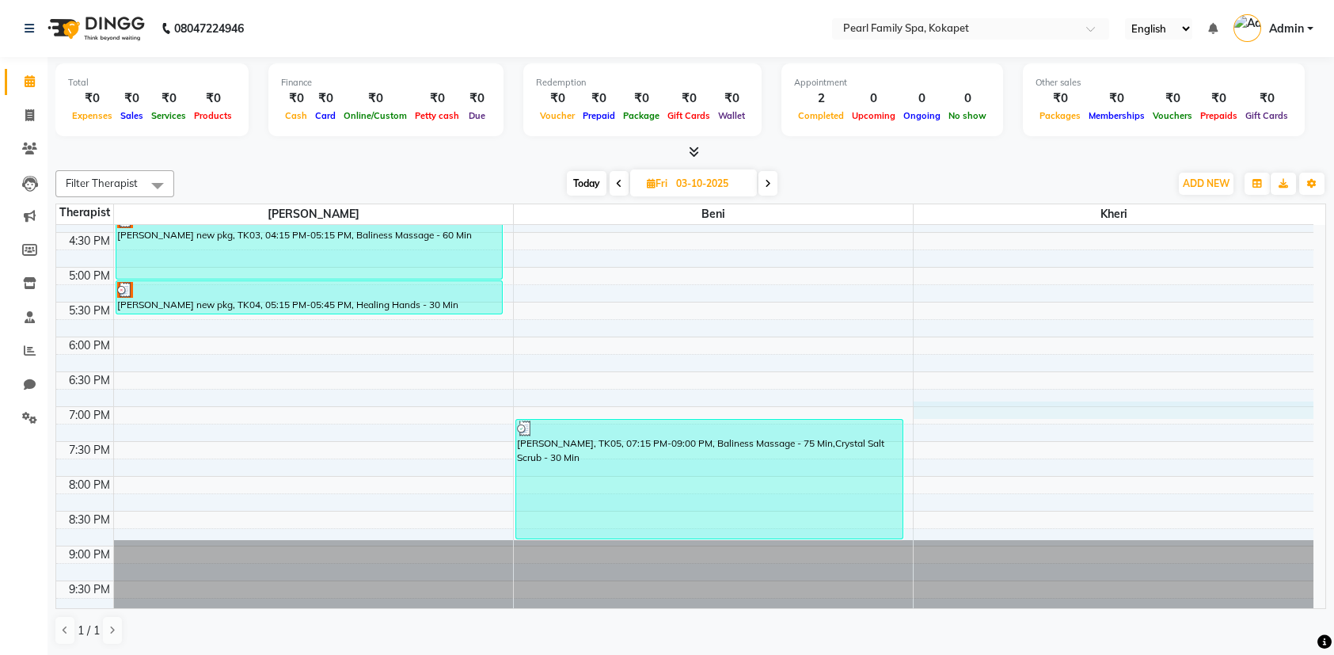
click at [969, 403] on div "6:00 AM 6:30 AM 7:00 AM 7:30 AM 8:00 AM 8:30 AM 9:00 AM 9:30 AM 10:00 AM 10:30 …" at bounding box center [684, 58] width 1257 height 1114
select select "89285"
select select "tentative"
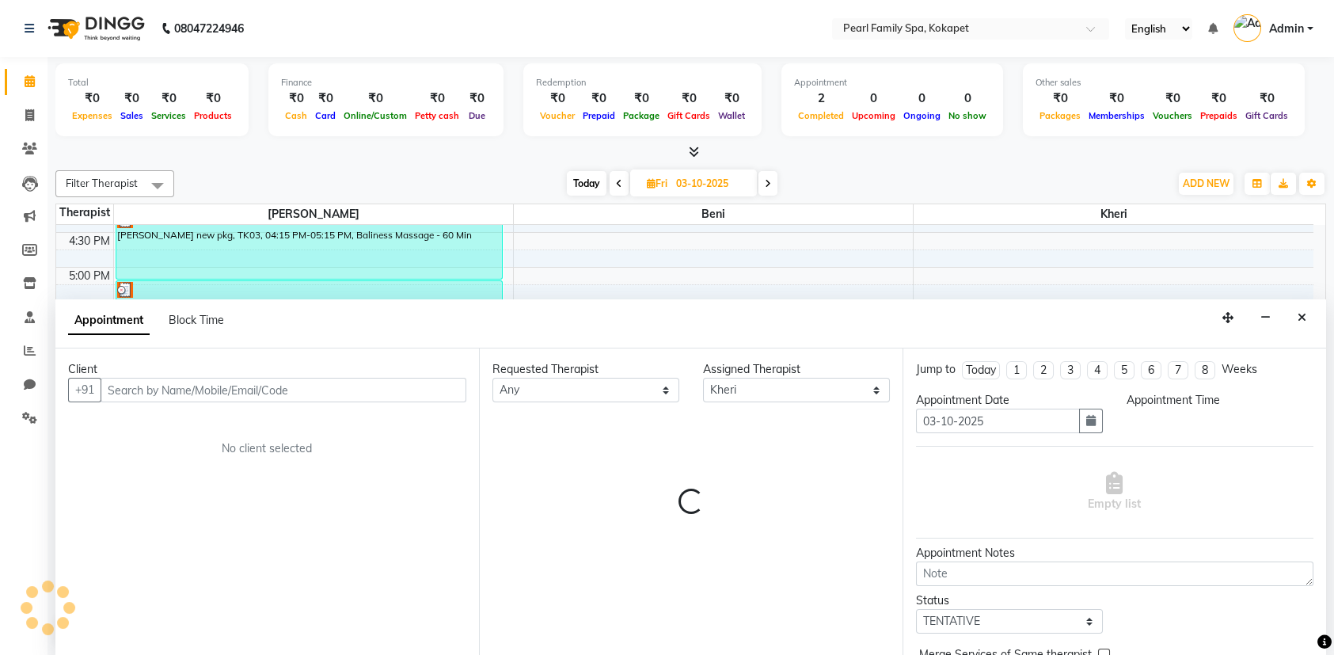
scroll to position [0, 0]
select select "1140"
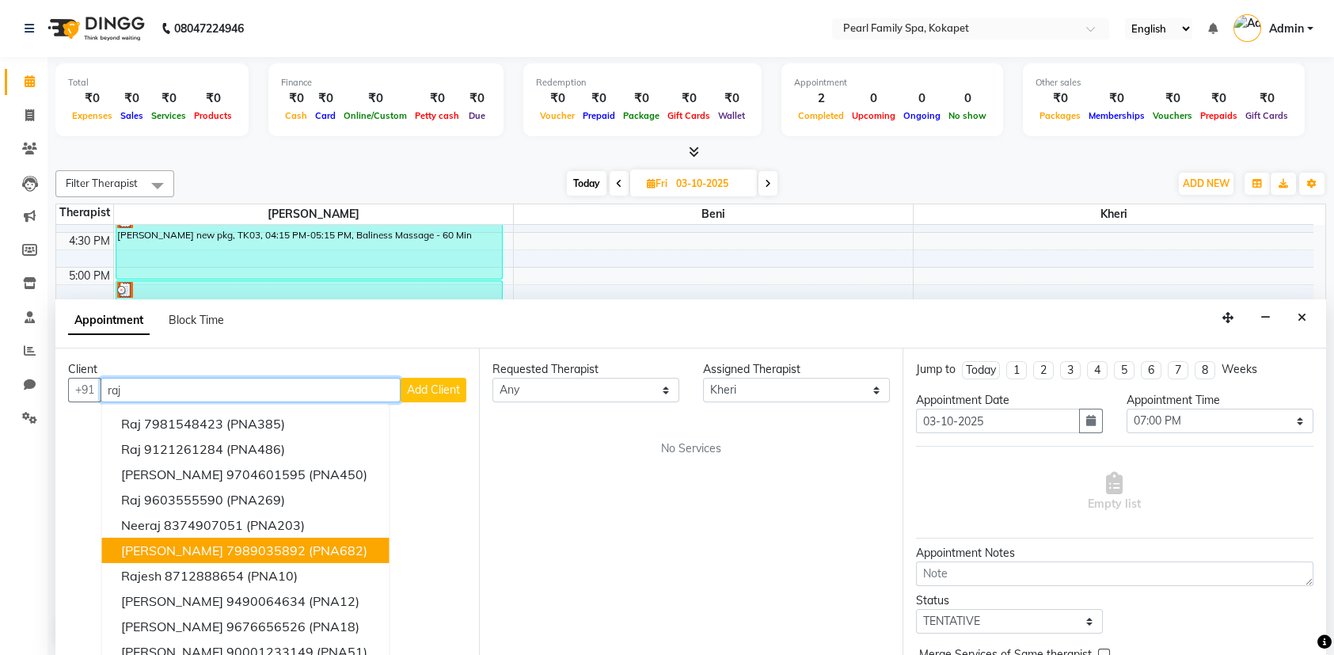
scroll to position [14, 0]
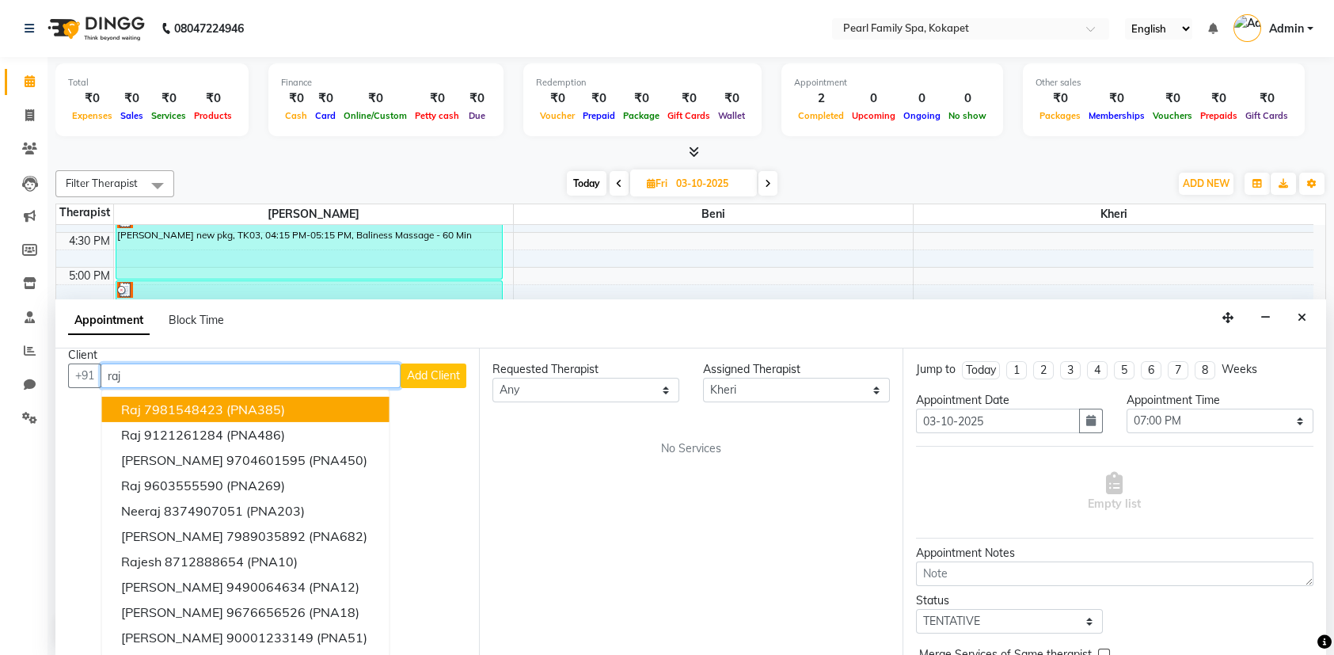
drag, startPoint x: 179, startPoint y: 387, endPoint x: 2, endPoint y: 424, distance: 180.4
click at [2, 424] on app-home "08047224946 Select Location × Pearl Family Spa, Kokapet English ENGLISH Español…" at bounding box center [667, 328] width 1334 height 656
drag, startPoint x: 165, startPoint y: 365, endPoint x: 449, endPoint y: 357, distance: 283.5
click at [6, 417] on app-home "08047224946 Select Location × Pearl Family Spa, Kokapet English ENGLISH Español…" at bounding box center [667, 328] width 1334 height 656
type input "raj"
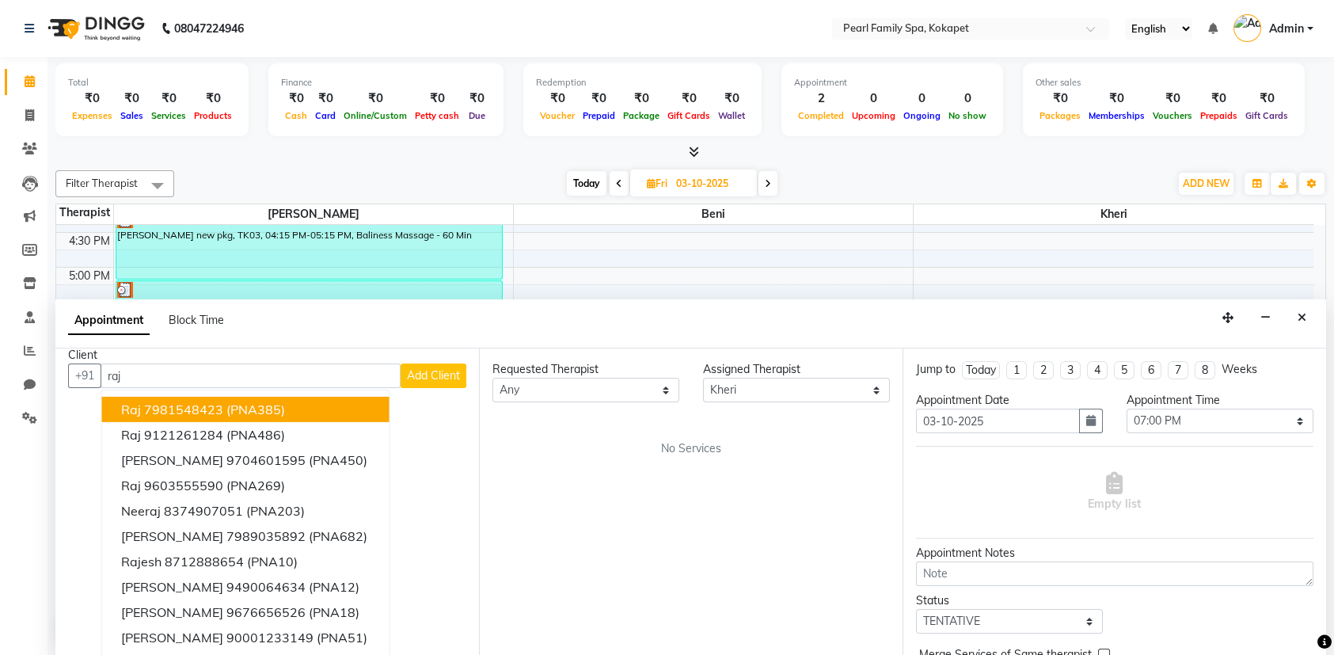
click at [767, 187] on icon at bounding box center [768, 184] width 6 height 10
type input "04-10-2025"
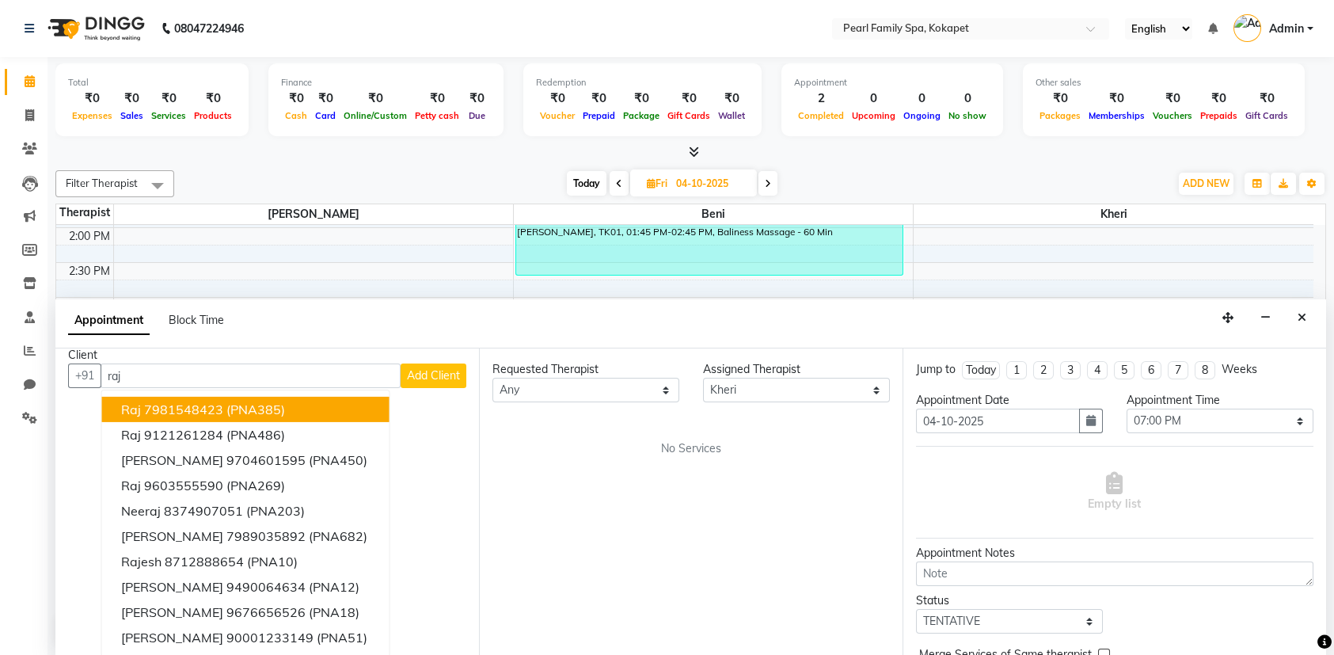
scroll to position [0, 0]
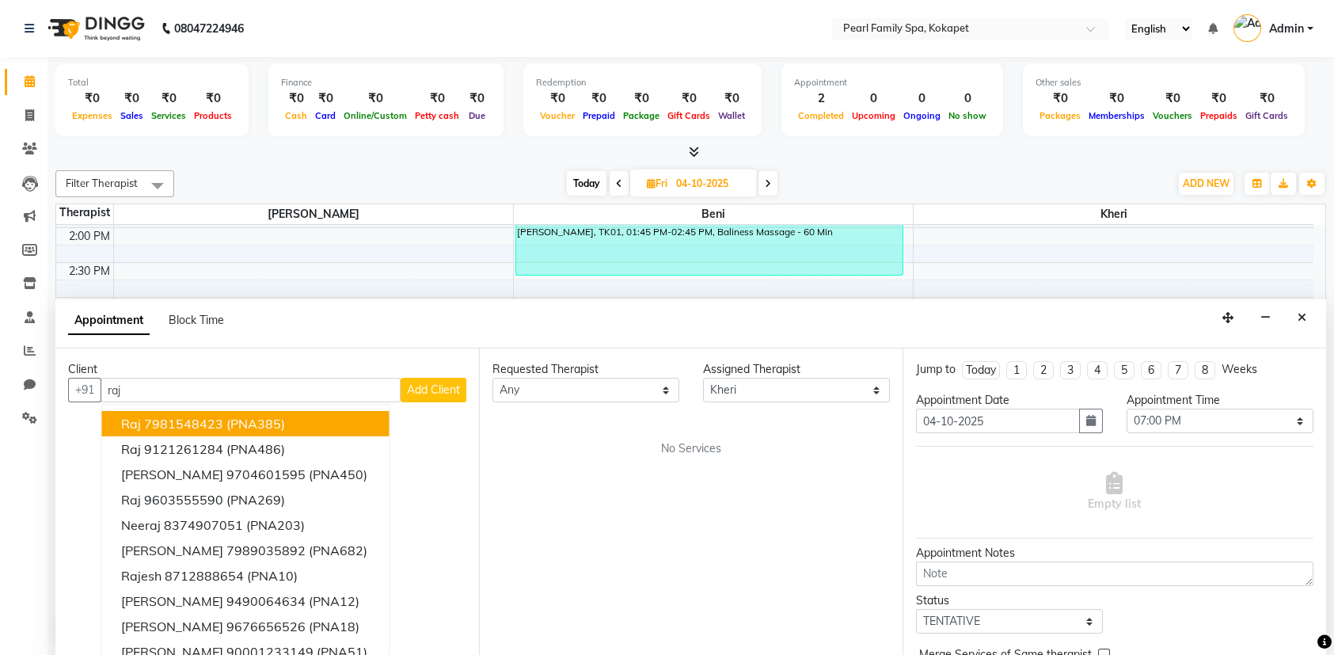
select select "1140"
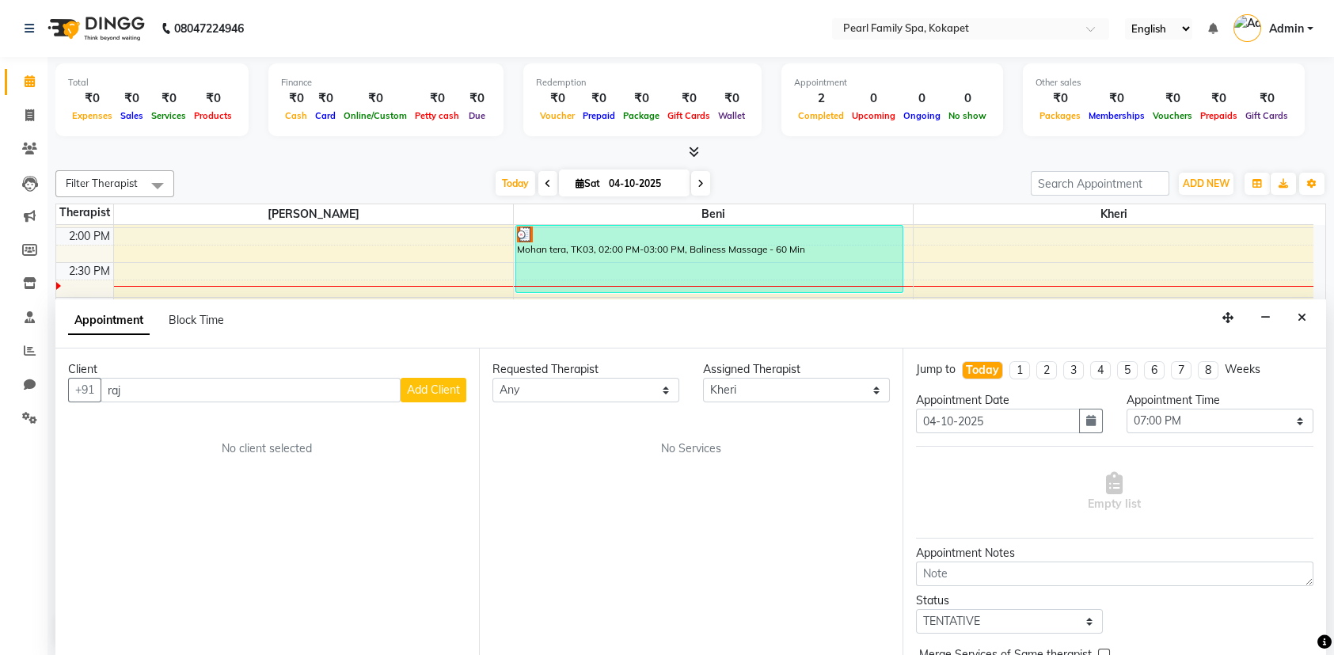
click at [238, 188] on div "Today Sat 04-10-2025" at bounding box center [602, 184] width 841 height 24
click at [33, 144] on icon at bounding box center [29, 149] width 15 height 12
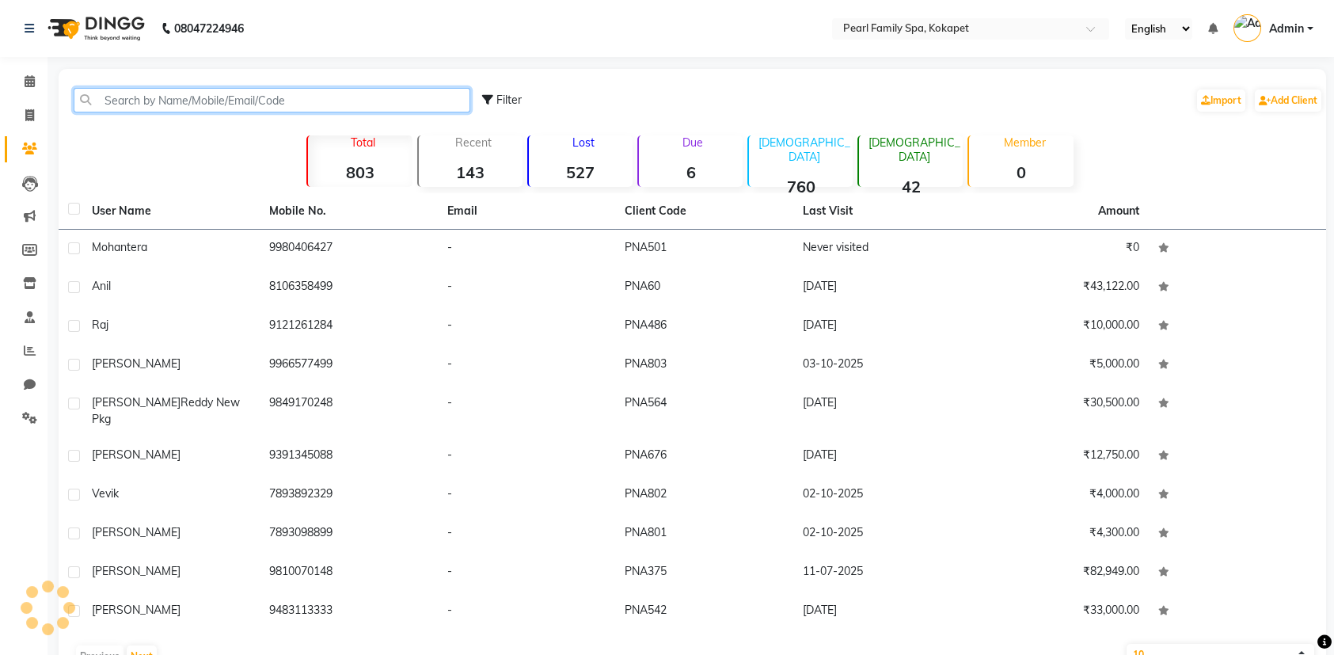
click at [124, 108] on input "text" at bounding box center [272, 100] width 397 height 25
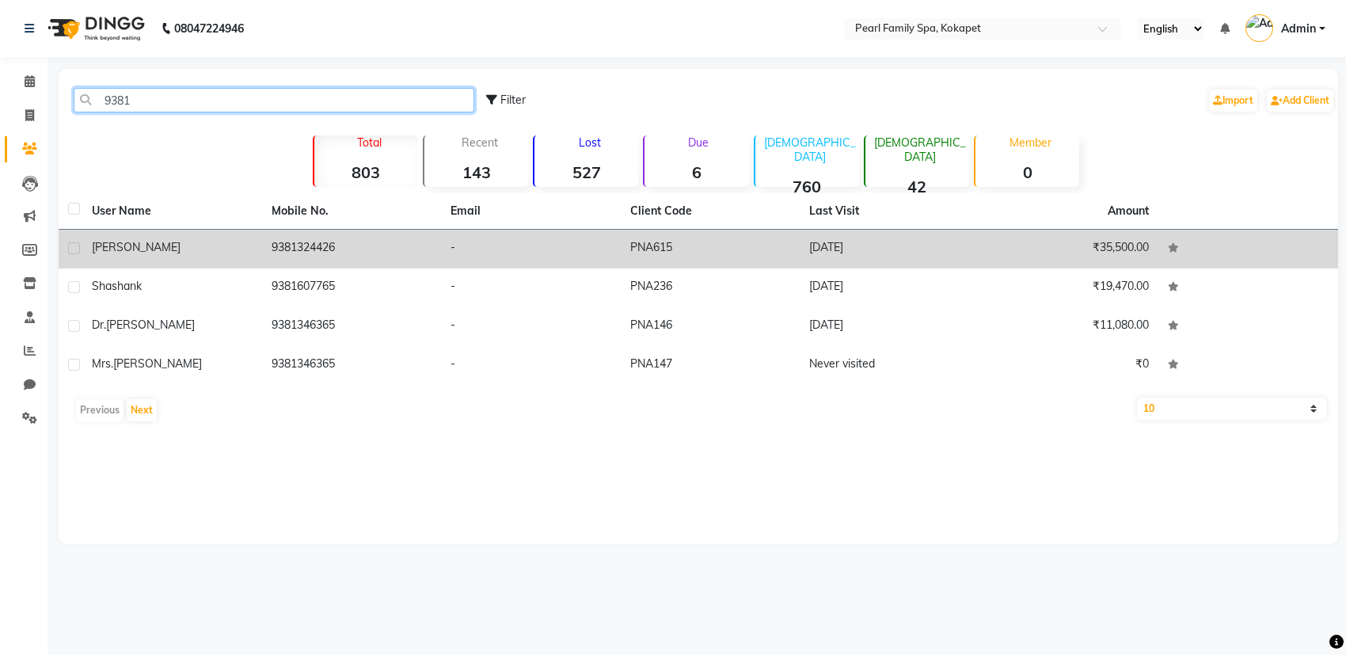
type input "9381"
click at [247, 249] on div "Raj Raj" at bounding box center [172, 247] width 161 height 17
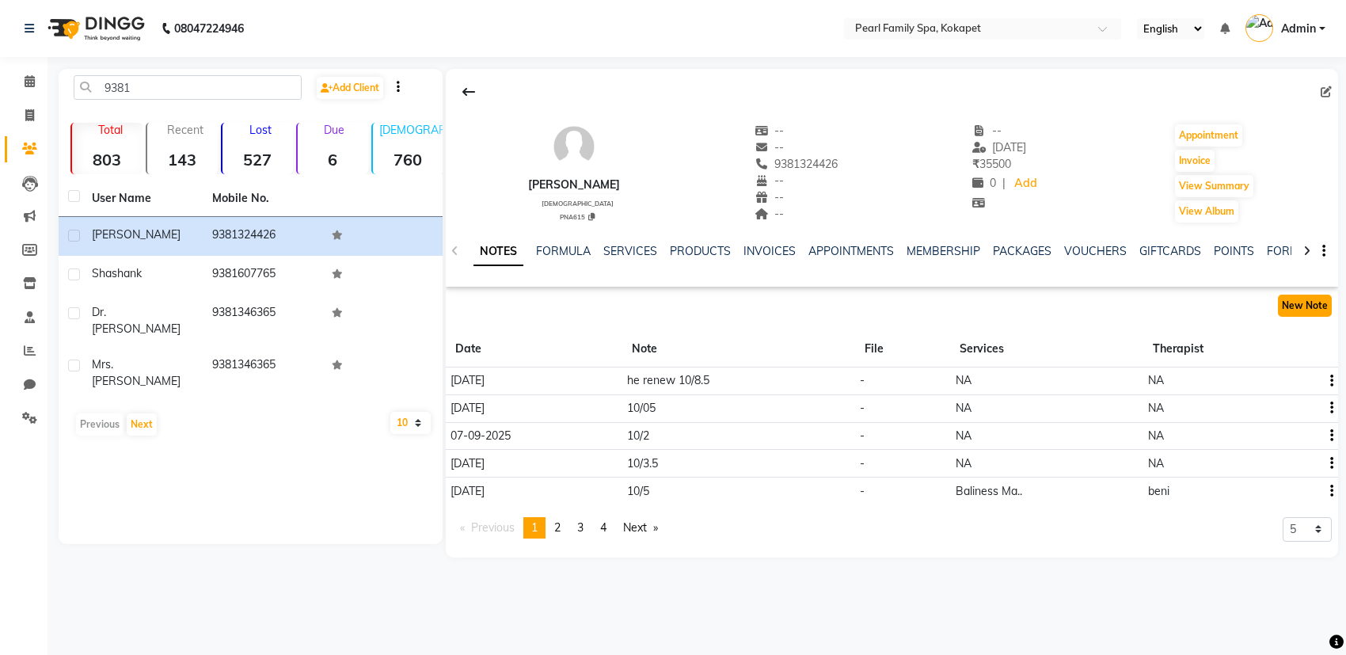
click at [1321, 301] on button "New Note" at bounding box center [1305, 306] width 54 height 22
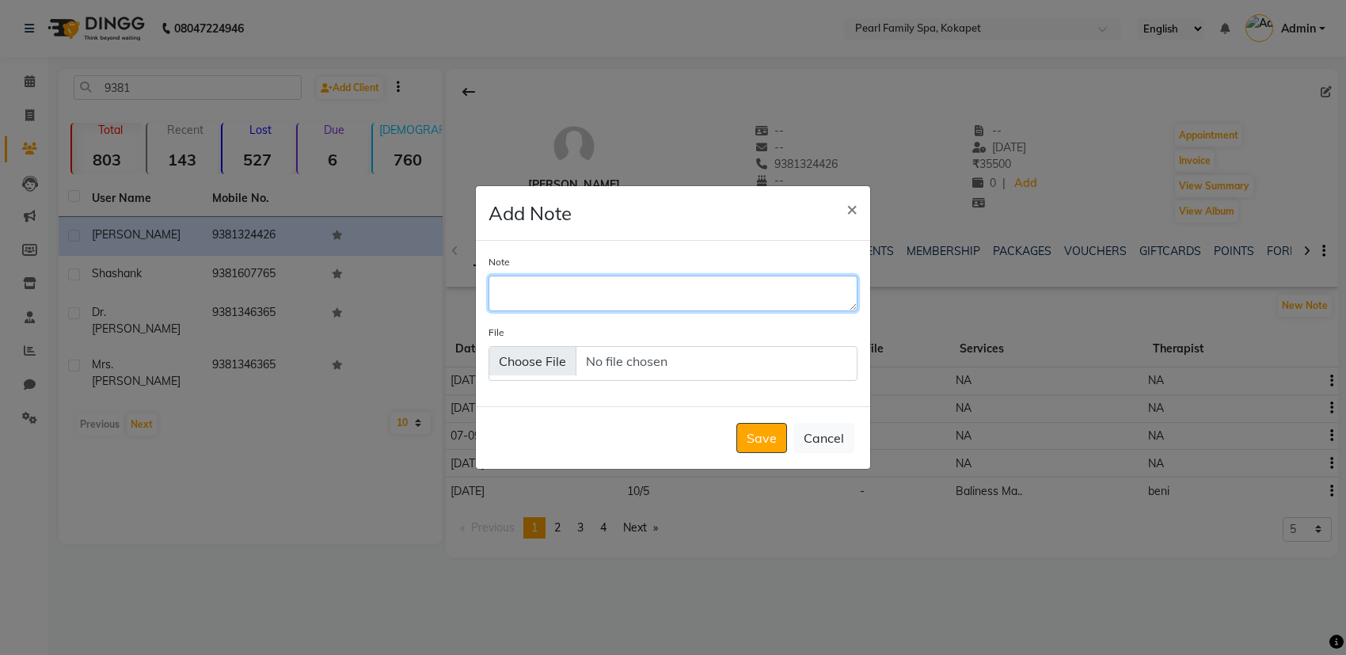
click at [702, 294] on textarea "Note" at bounding box center [672, 293] width 369 height 35
type textarea "7"
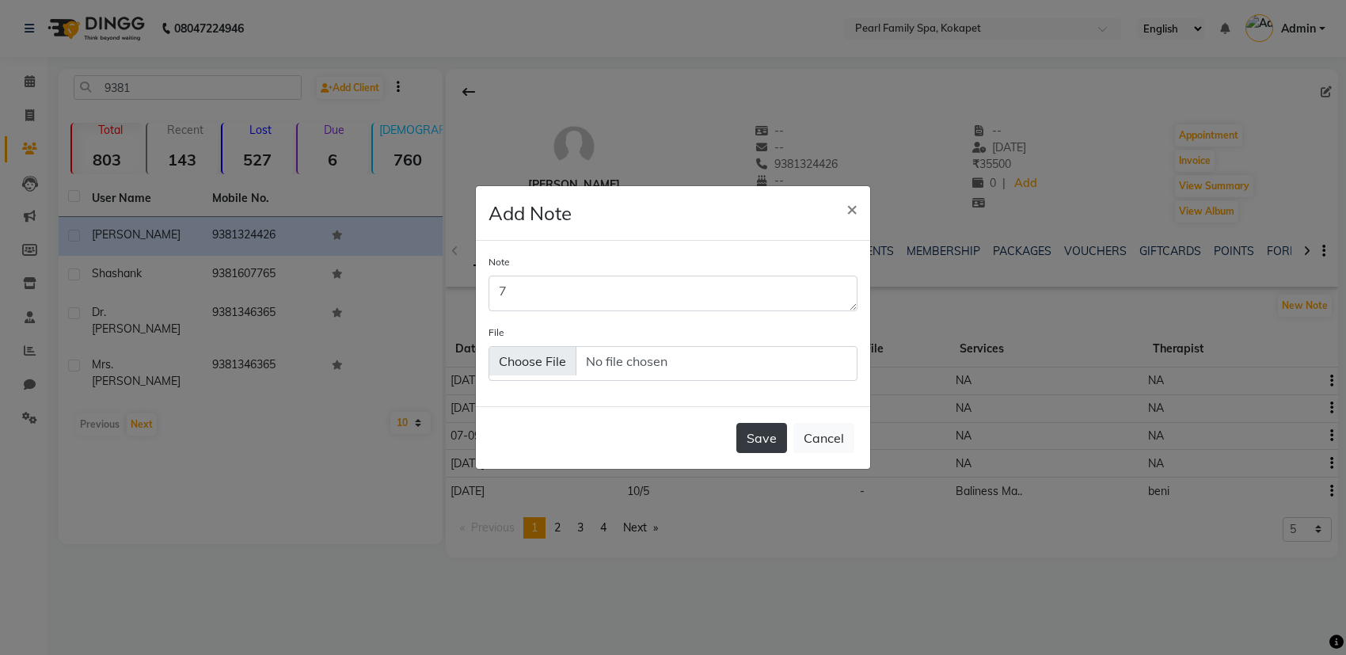
click at [761, 439] on button "Save" at bounding box center [761, 438] width 51 height 30
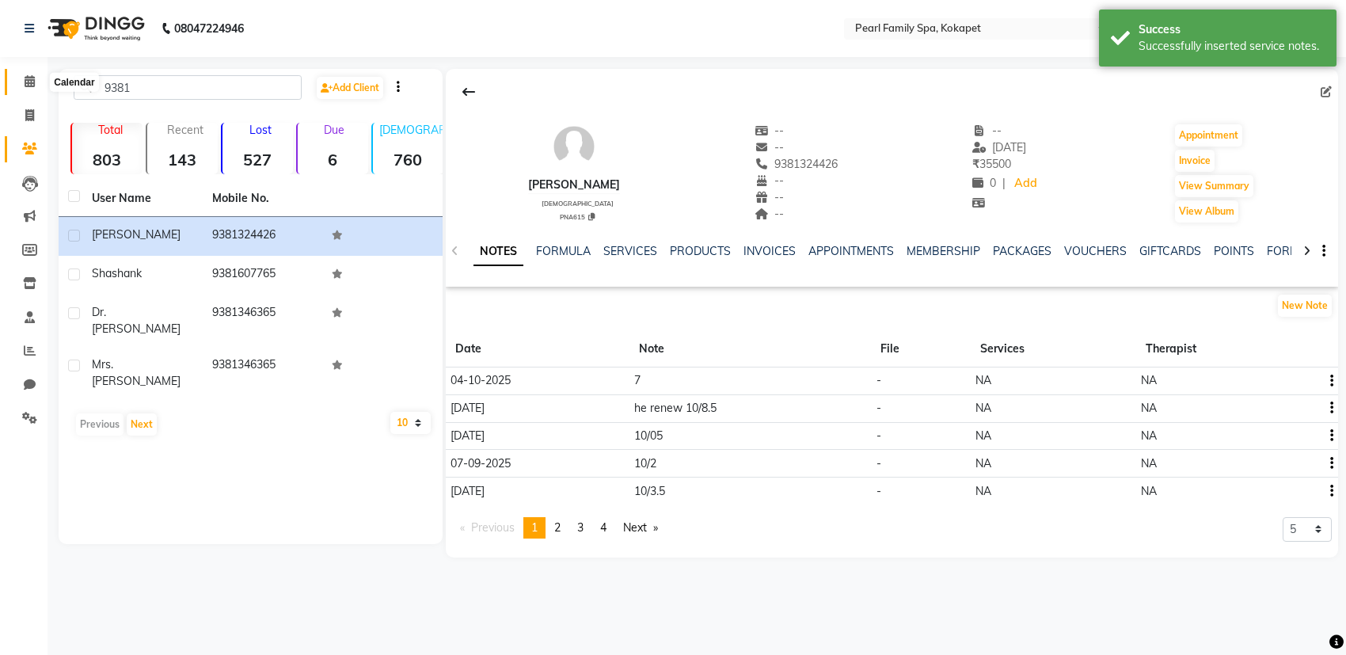
click at [32, 81] on icon at bounding box center [30, 81] width 10 height 12
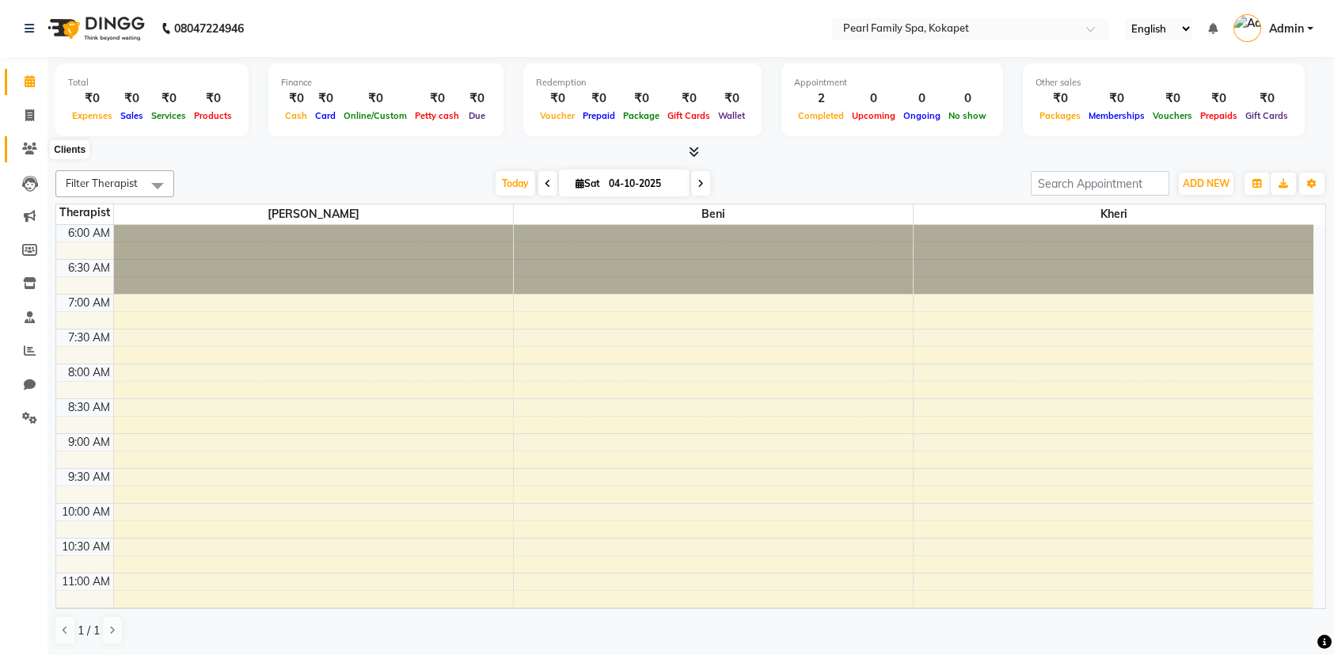
click at [39, 150] on span at bounding box center [30, 149] width 28 height 18
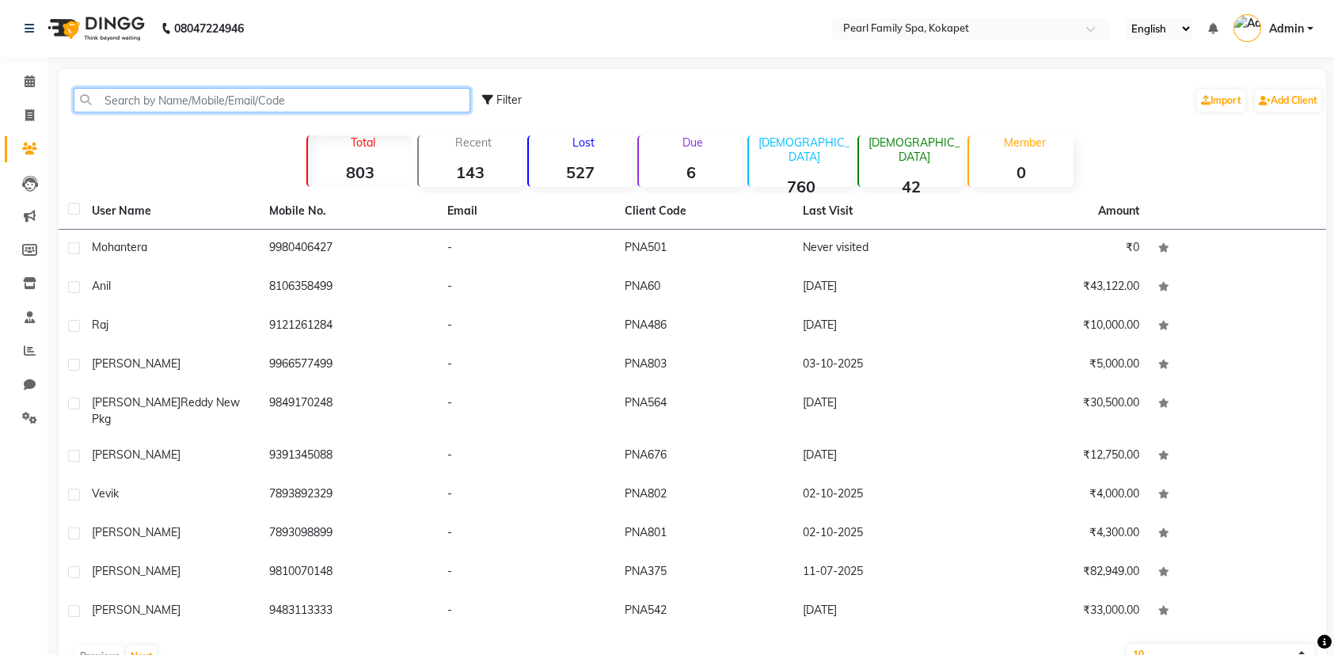
click at [230, 95] on input "text" at bounding box center [272, 100] width 397 height 25
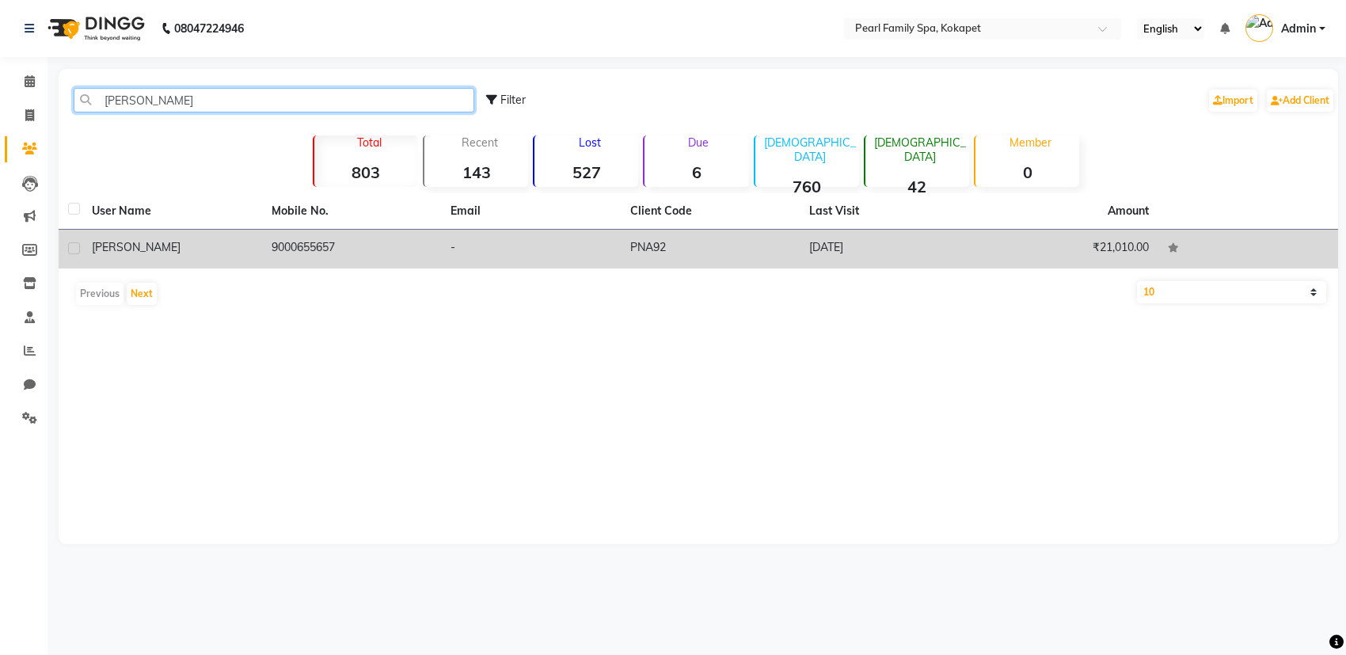
type input "bobb"
click at [301, 235] on td "9000655657" at bounding box center [352, 249] width 180 height 39
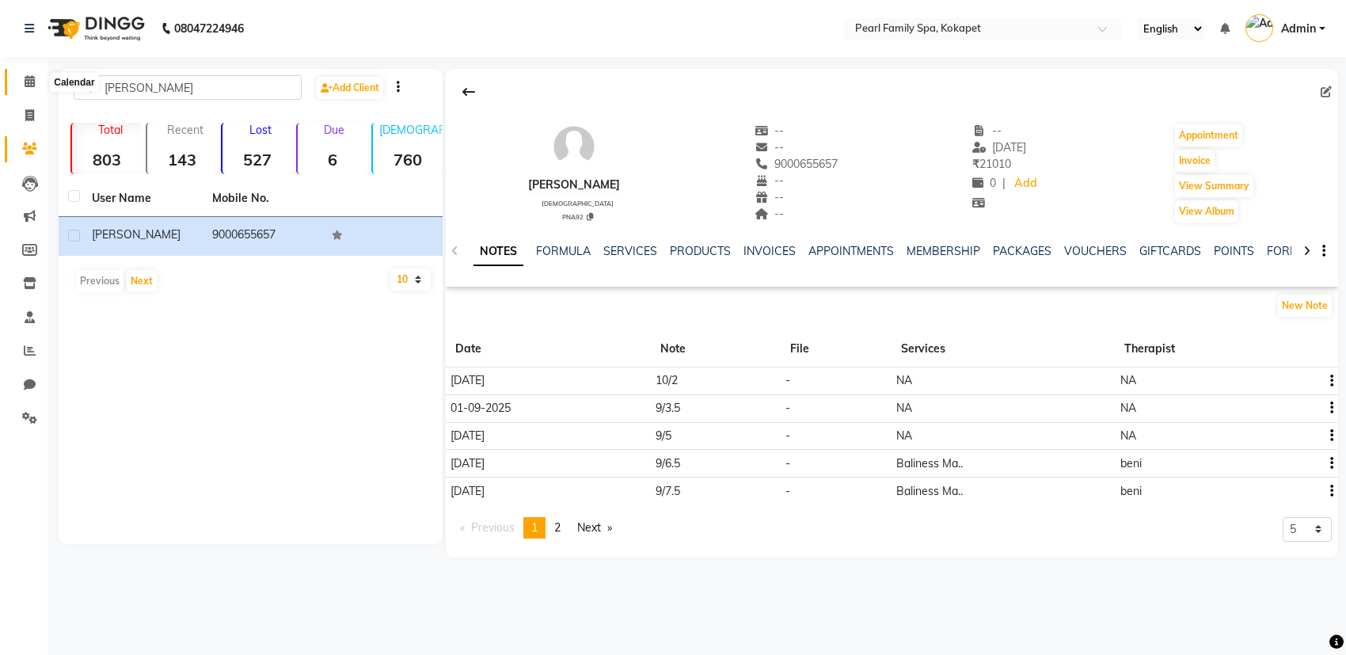
click at [19, 89] on span at bounding box center [30, 82] width 28 height 18
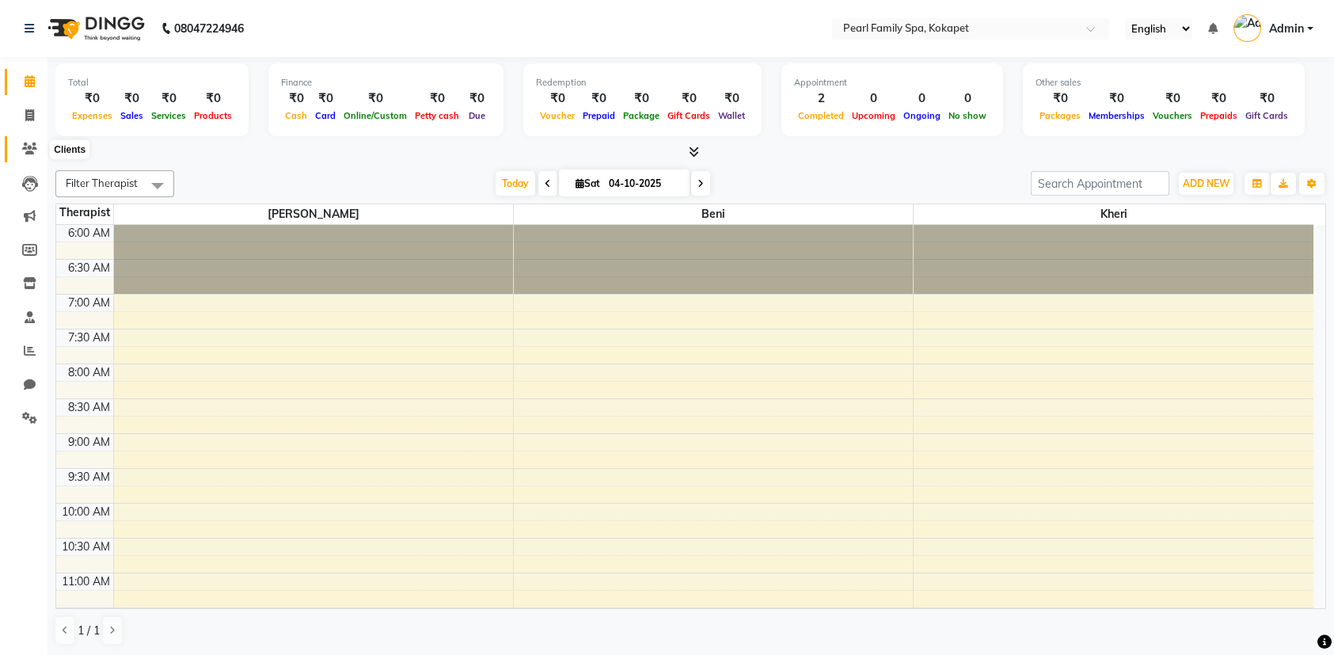
click at [16, 141] on span at bounding box center [30, 149] width 28 height 18
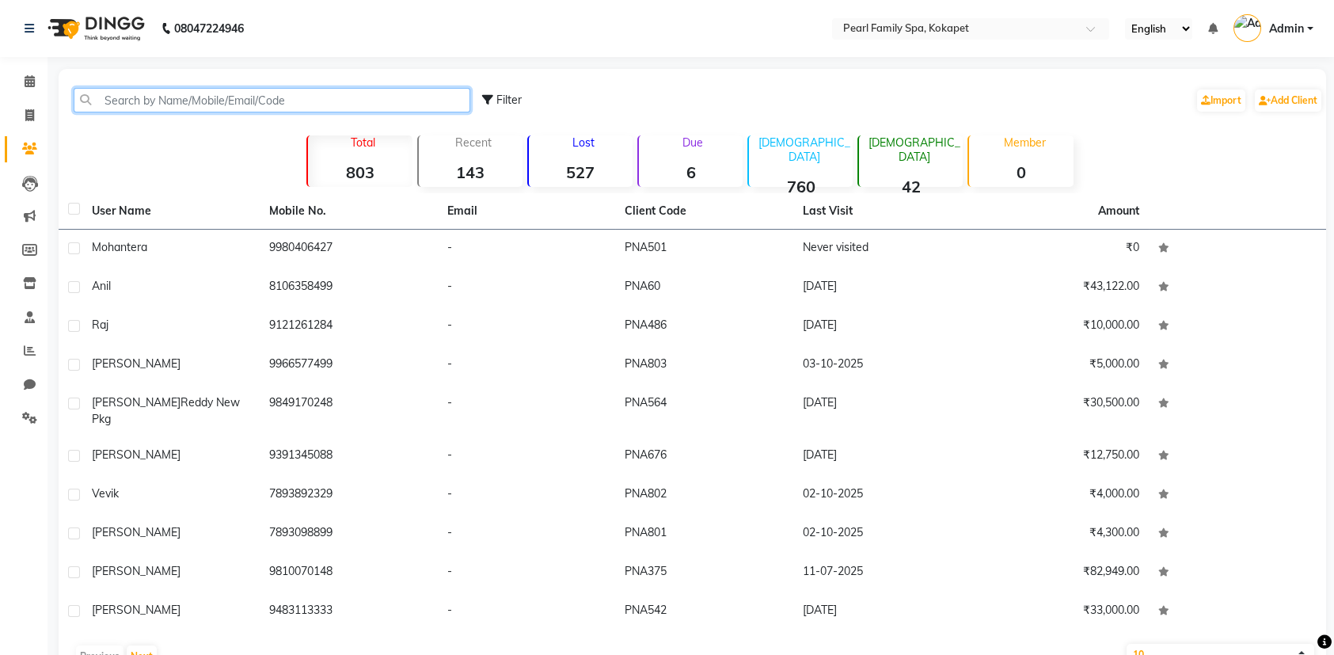
click at [239, 97] on input "text" at bounding box center [272, 100] width 397 height 25
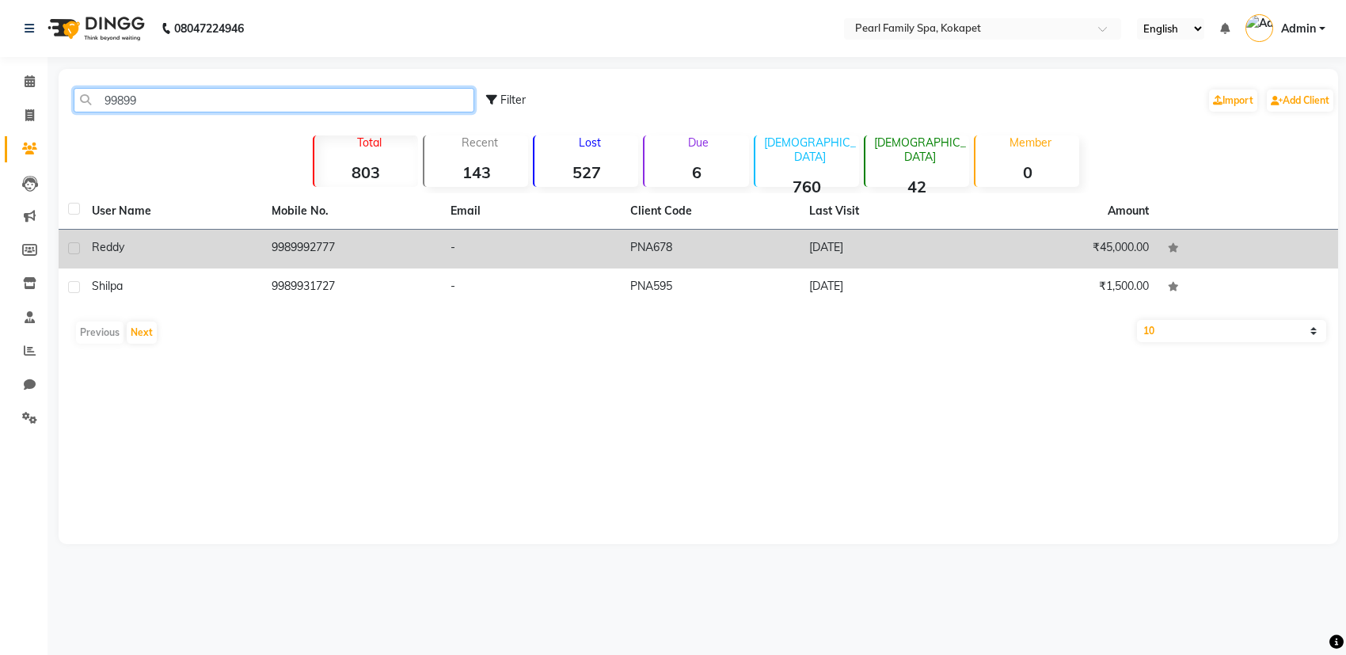
type input "99899"
click at [318, 241] on td "9989992777" at bounding box center [352, 249] width 180 height 39
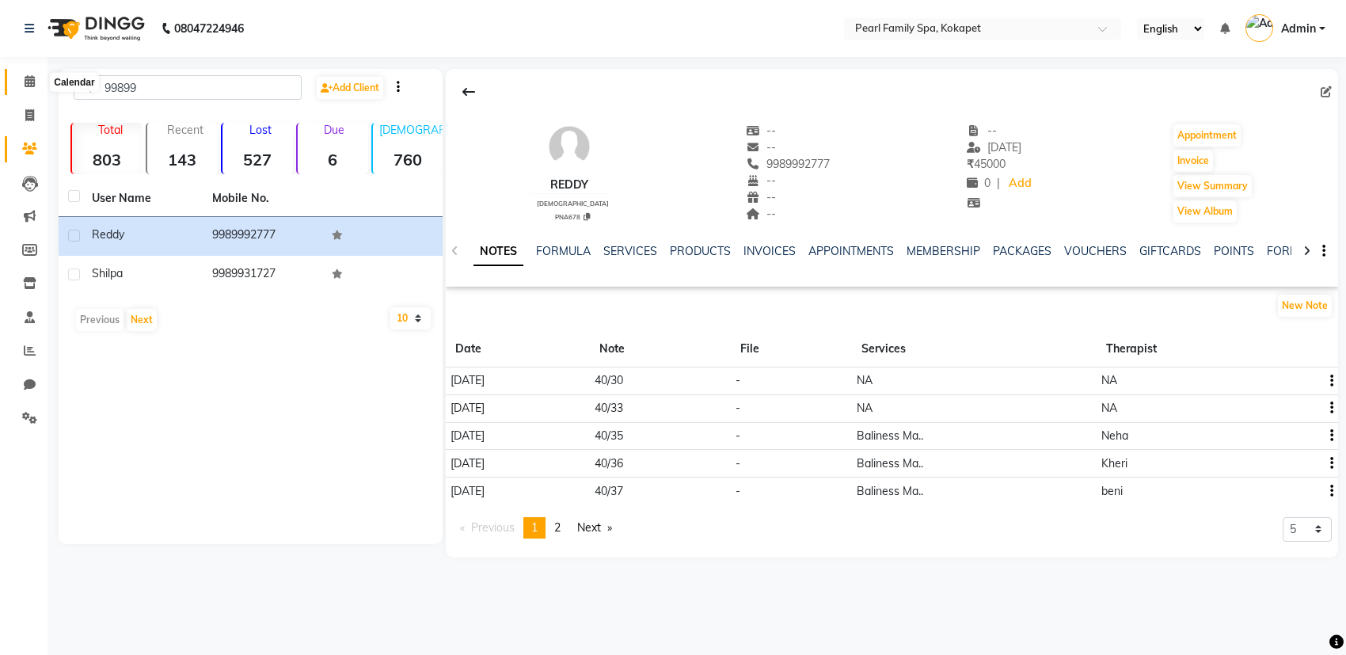
click at [33, 82] on icon at bounding box center [30, 81] width 10 height 12
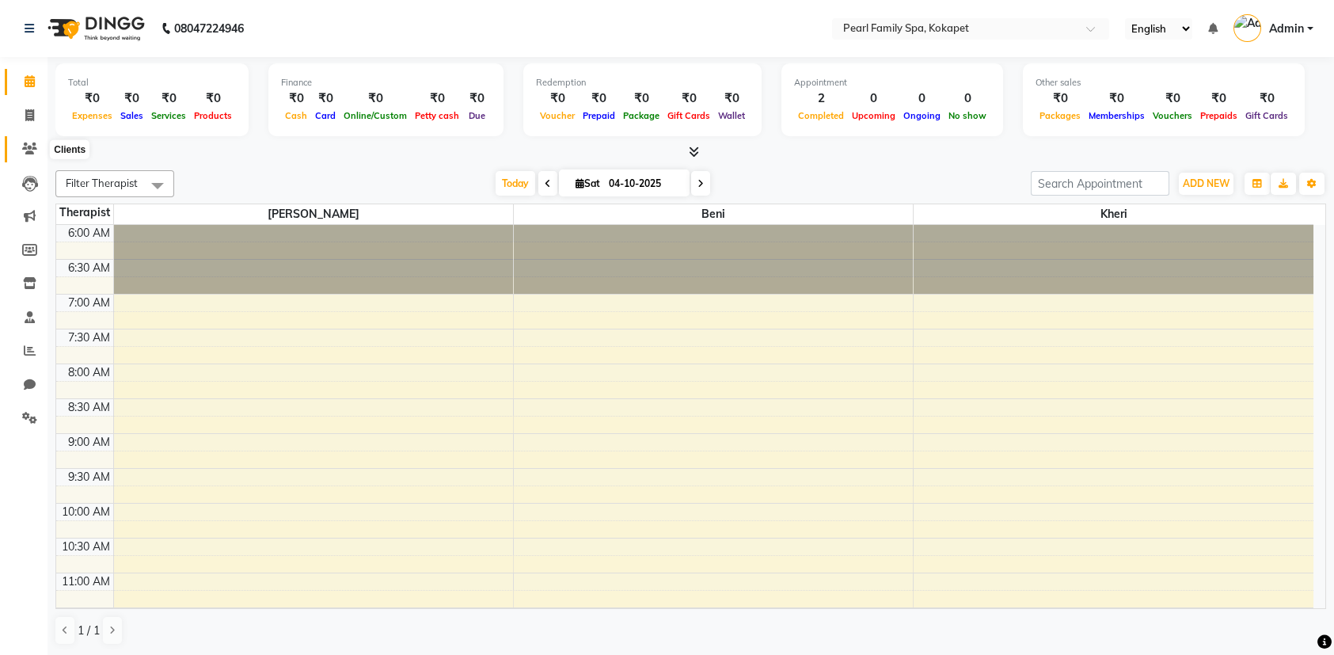
click at [21, 149] on span at bounding box center [30, 149] width 28 height 18
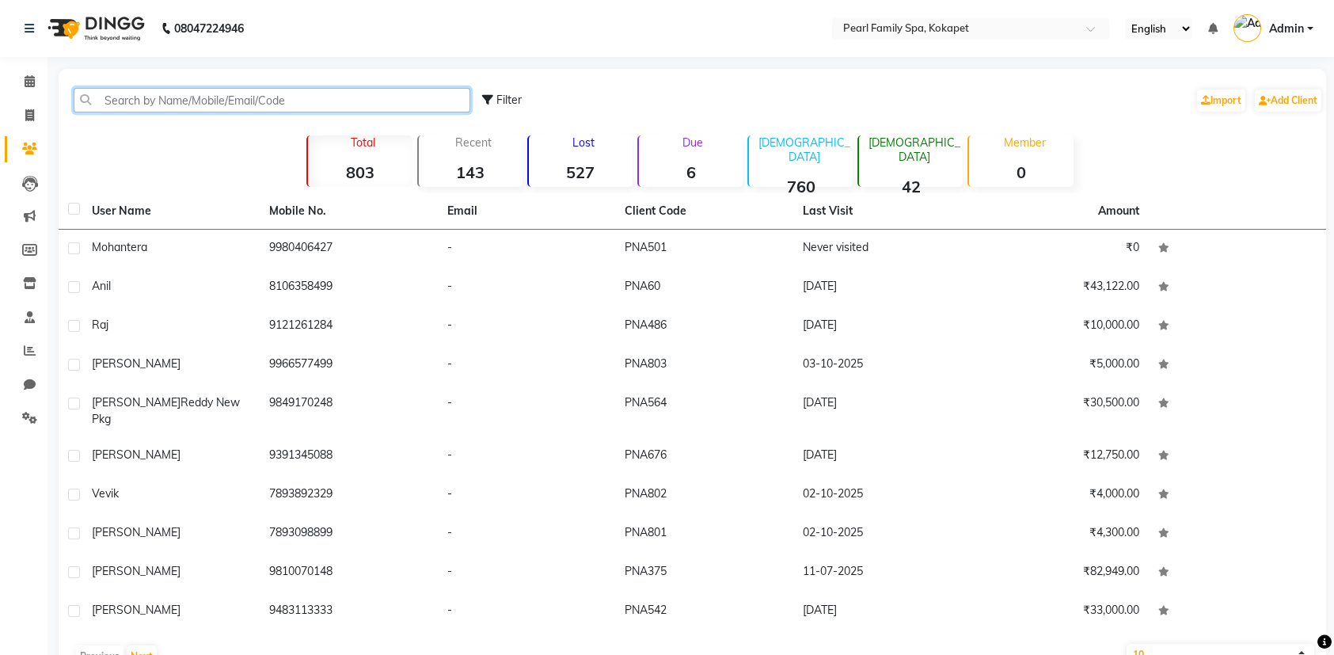
click at [149, 107] on input "text" at bounding box center [272, 100] width 397 height 25
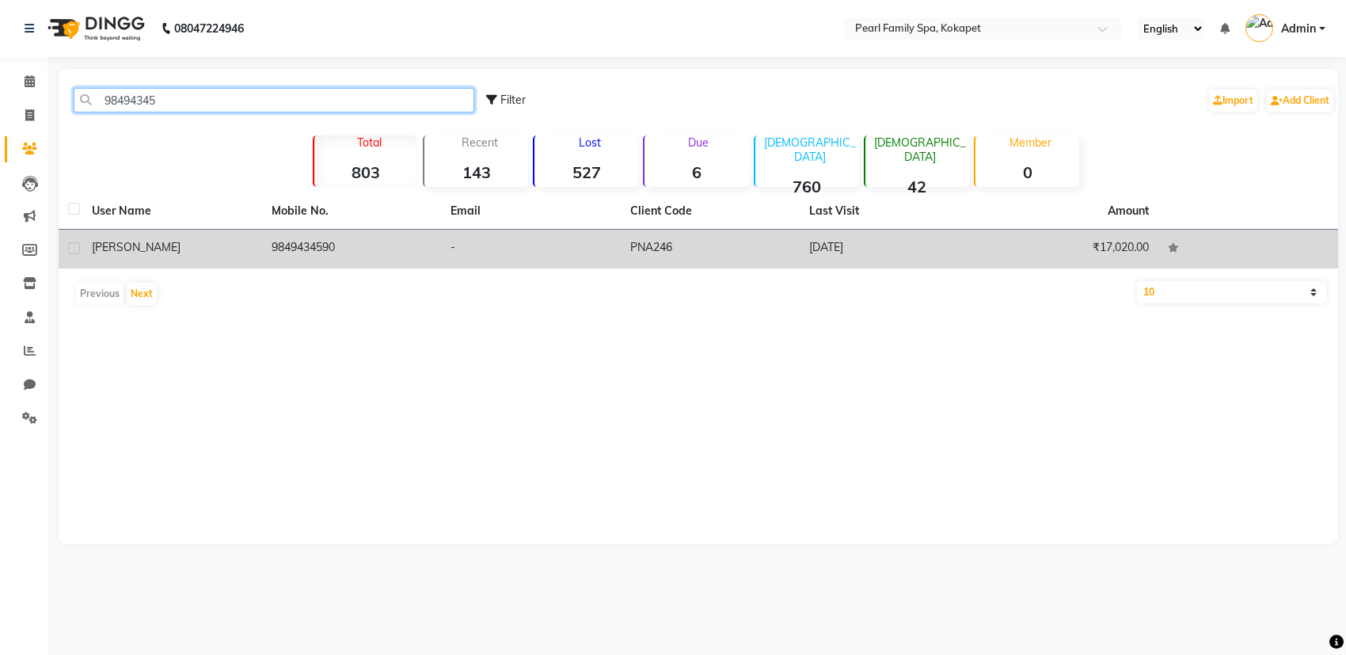
type input "98494345"
click at [73, 253] on div at bounding box center [73, 250] width 10 height 17
click at [73, 247] on label at bounding box center [74, 248] width 12 height 12
click at [73, 247] on input "checkbox" at bounding box center [73, 249] width 10 height 10
checkbox input "true"
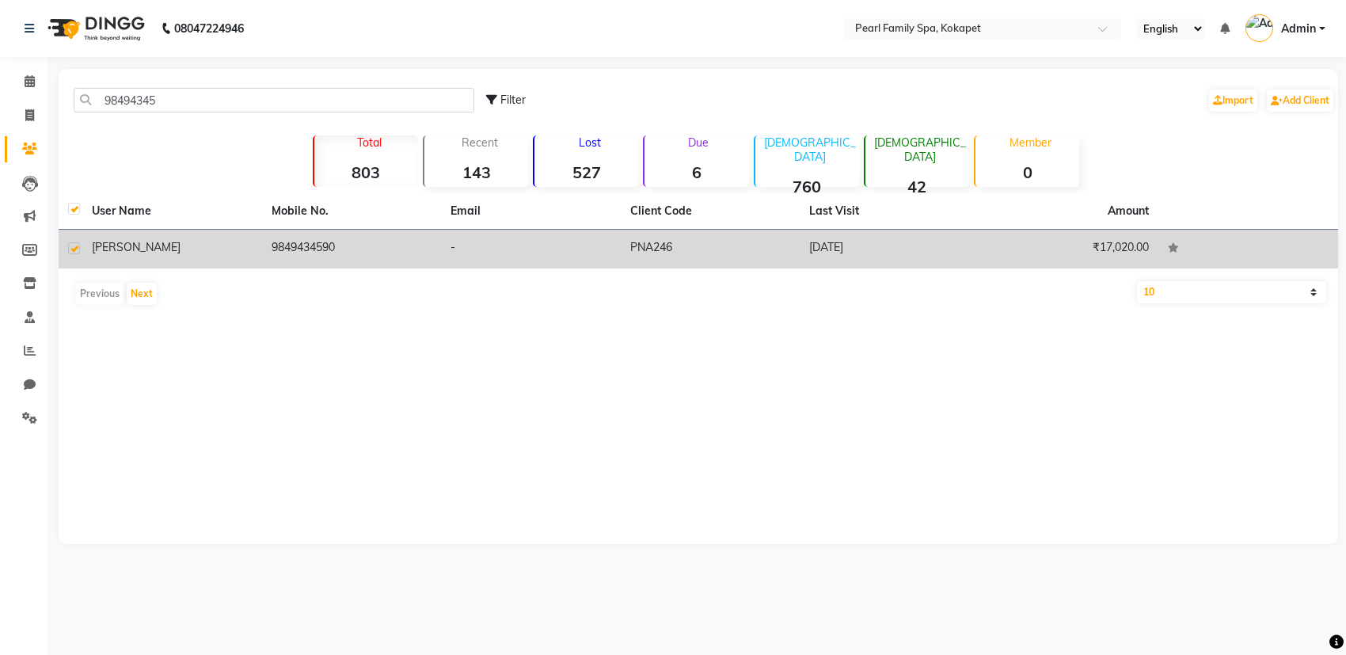
checkbox input "true"
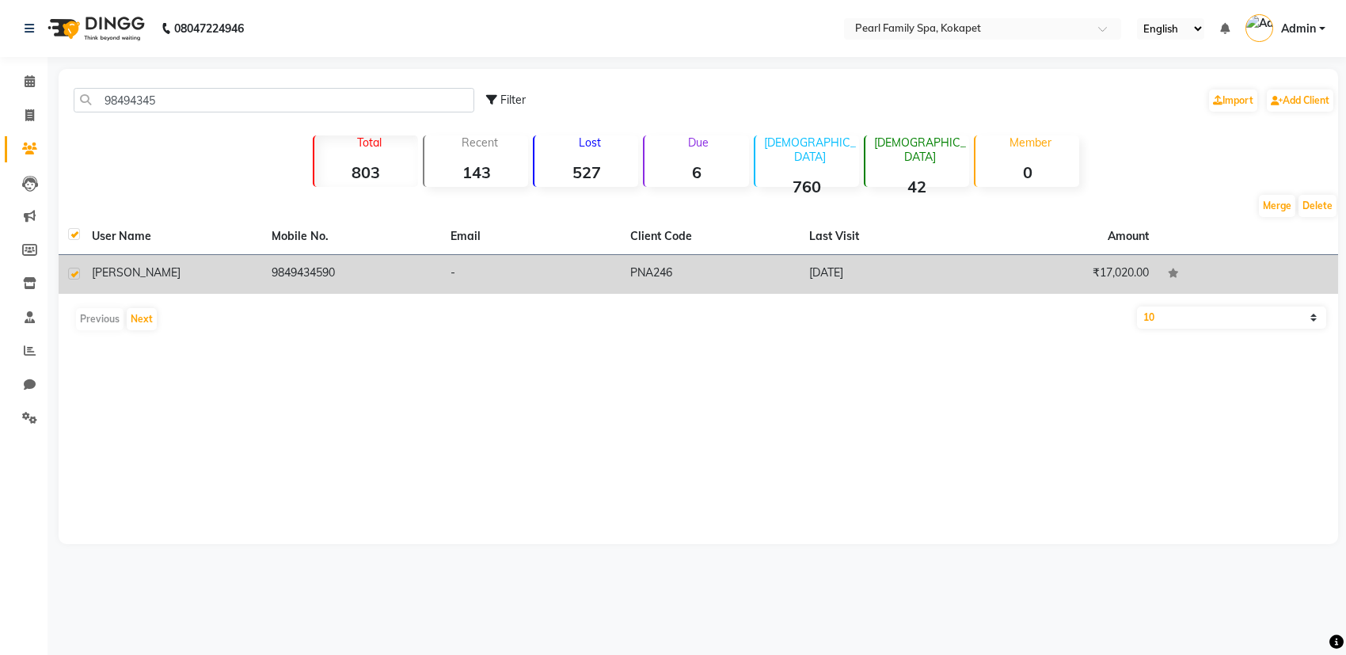
click at [342, 270] on td "9849434590" at bounding box center [352, 274] width 180 height 39
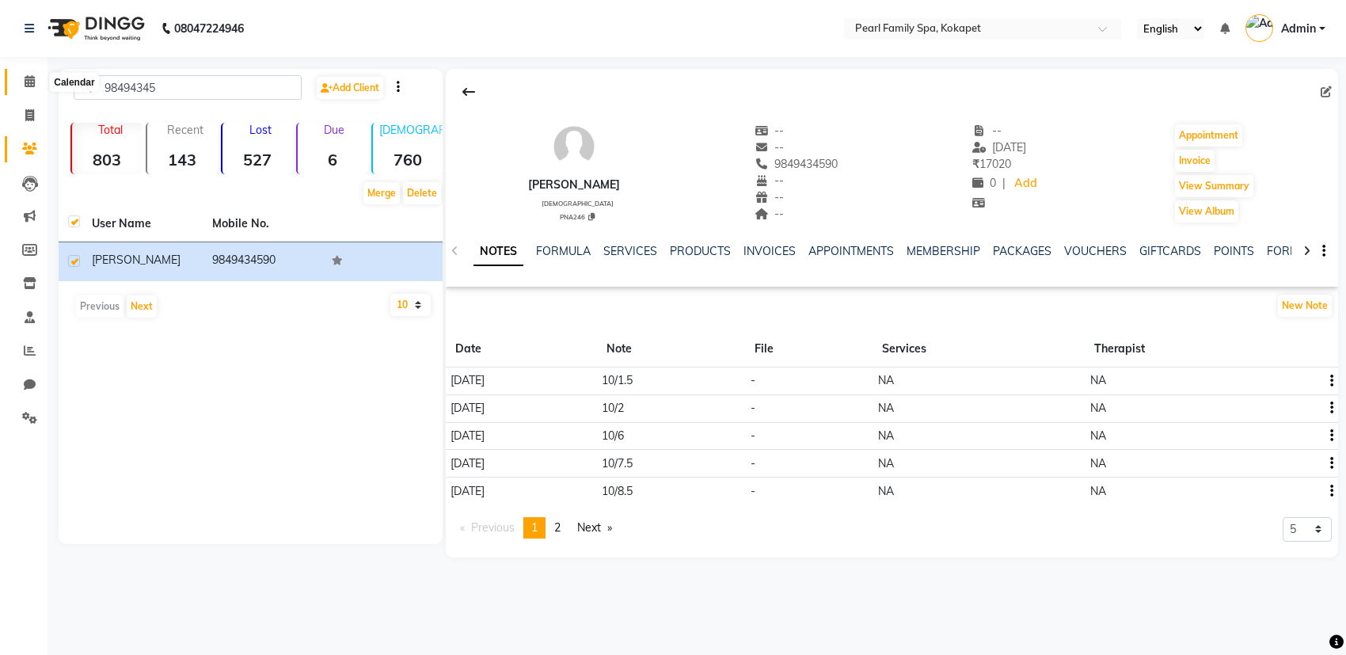
click at [18, 73] on span at bounding box center [30, 82] width 28 height 18
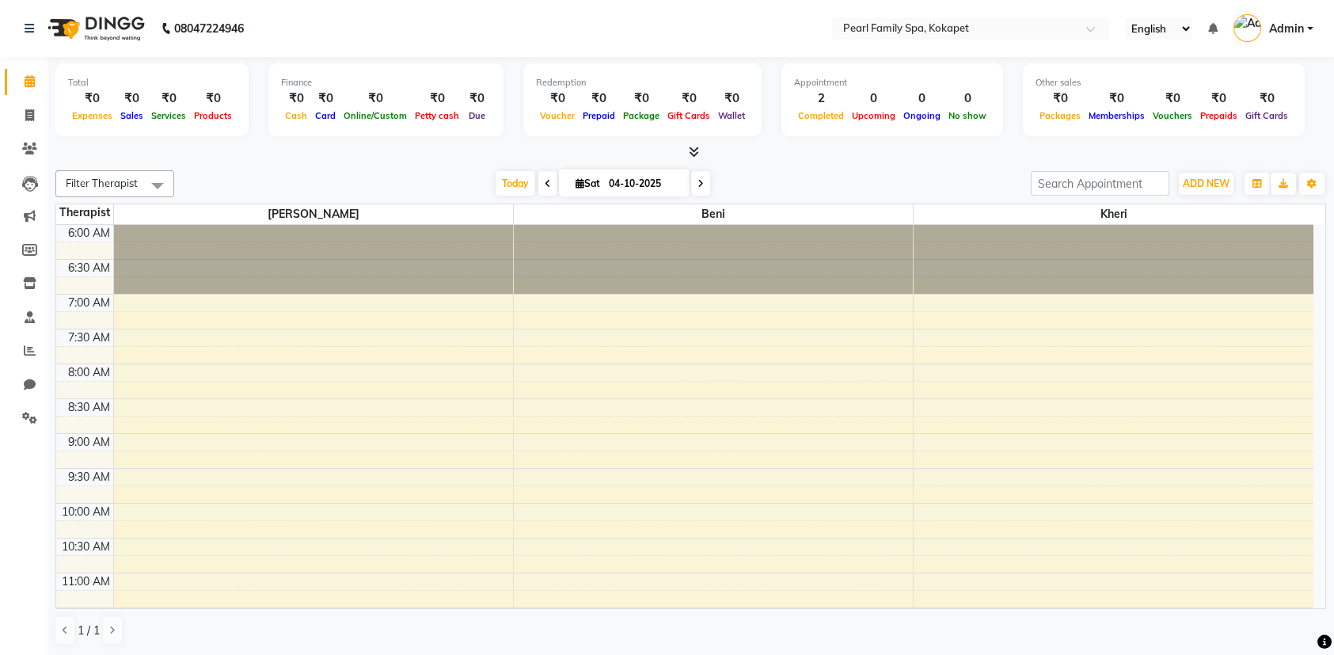
click at [153, 188] on span at bounding box center [158, 185] width 32 height 30
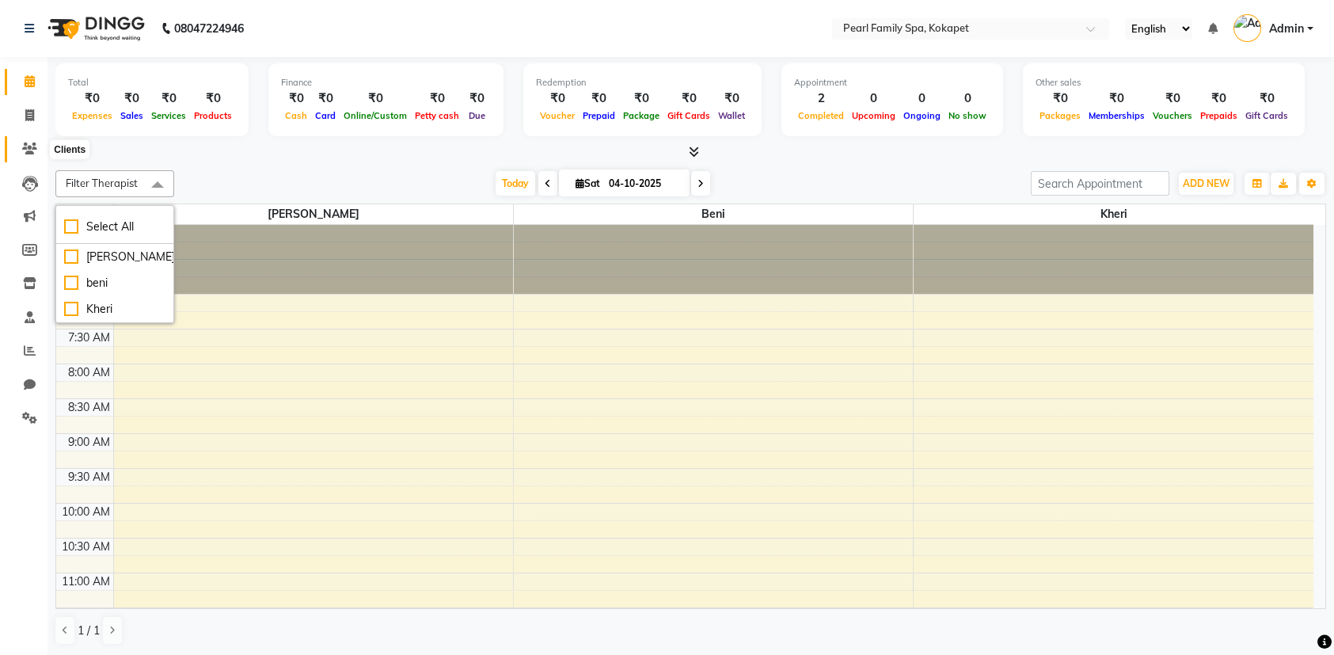
click at [24, 146] on icon at bounding box center [29, 149] width 15 height 12
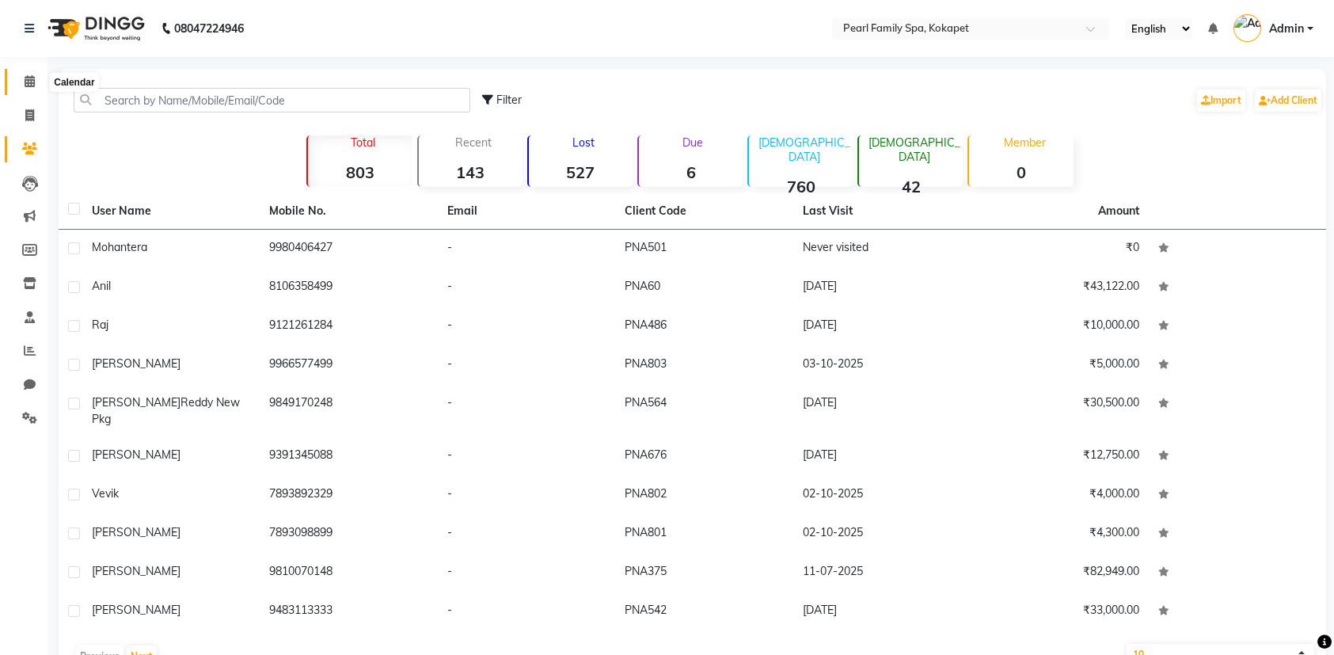
click at [31, 86] on icon at bounding box center [30, 81] width 10 height 12
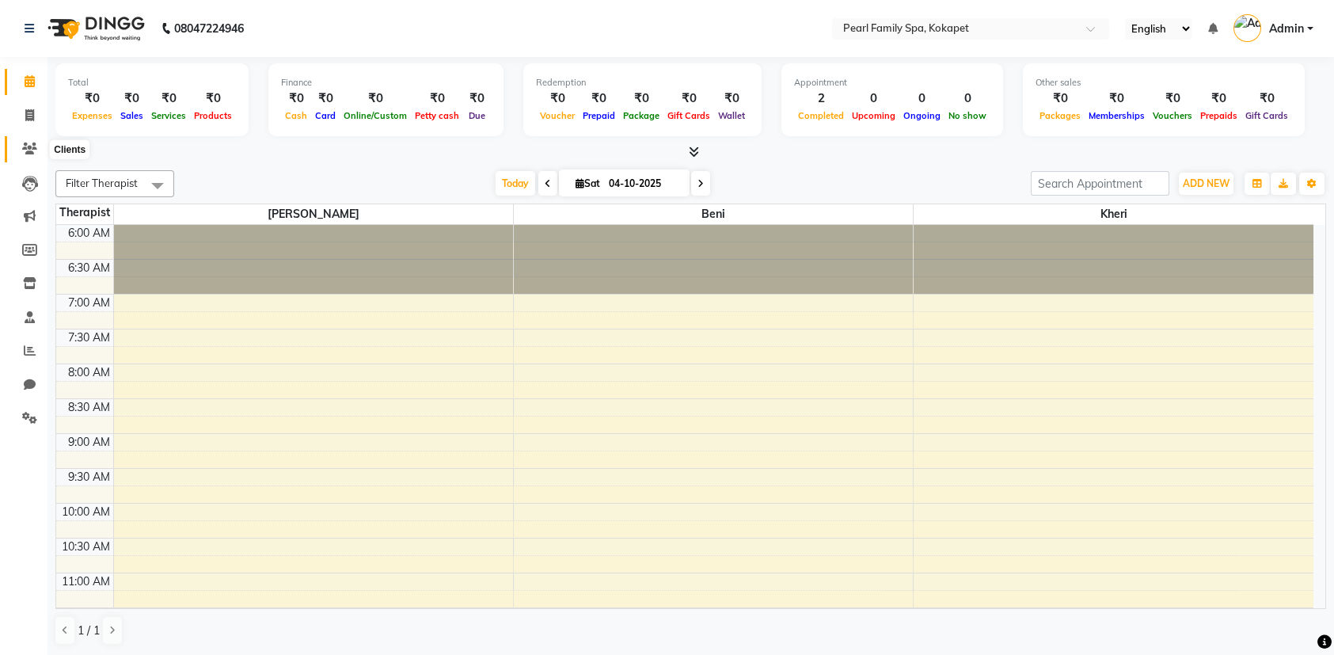
click at [30, 148] on icon at bounding box center [29, 149] width 15 height 12
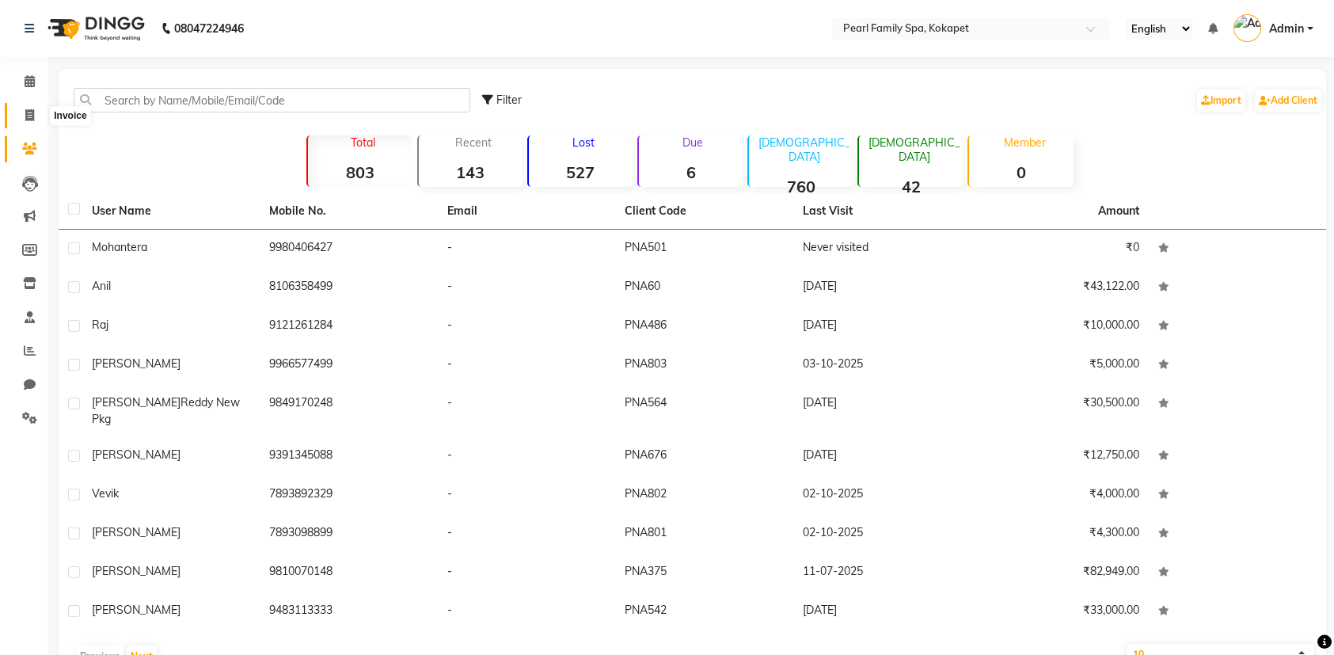
click at [32, 108] on span at bounding box center [30, 116] width 28 height 18
select select "service"
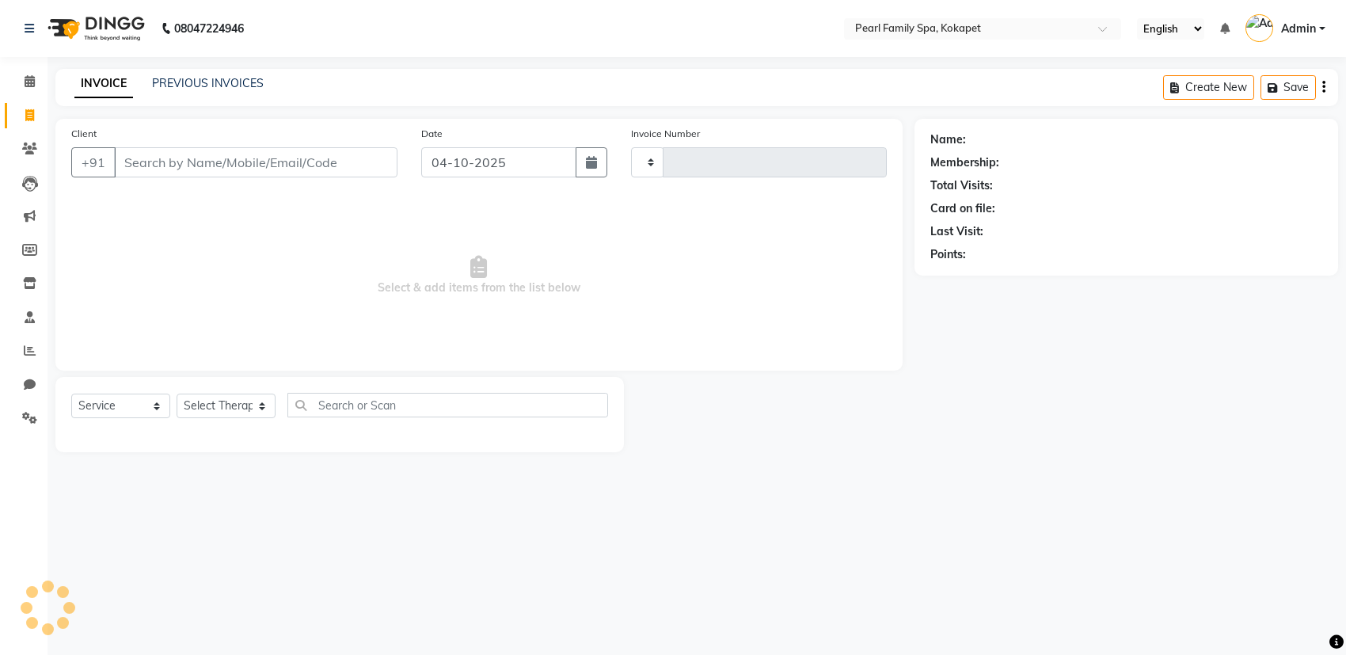
type input "0376"
select select "6217"
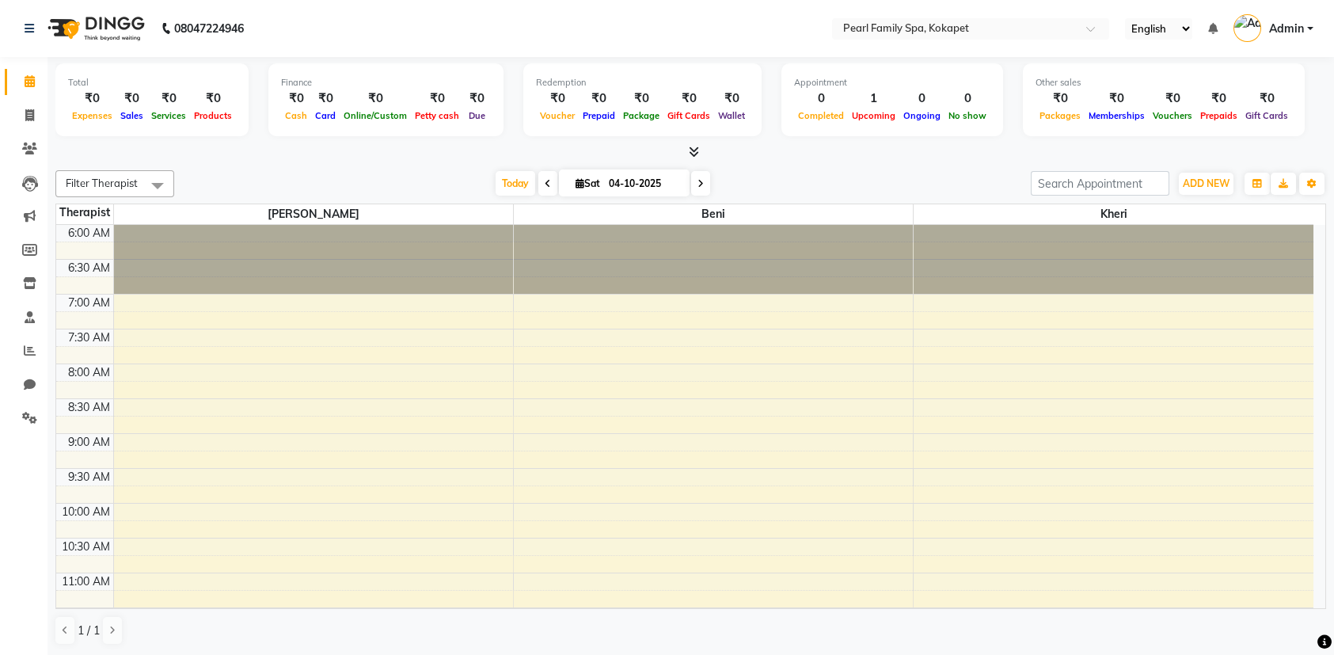
scroll to position [238, 0]
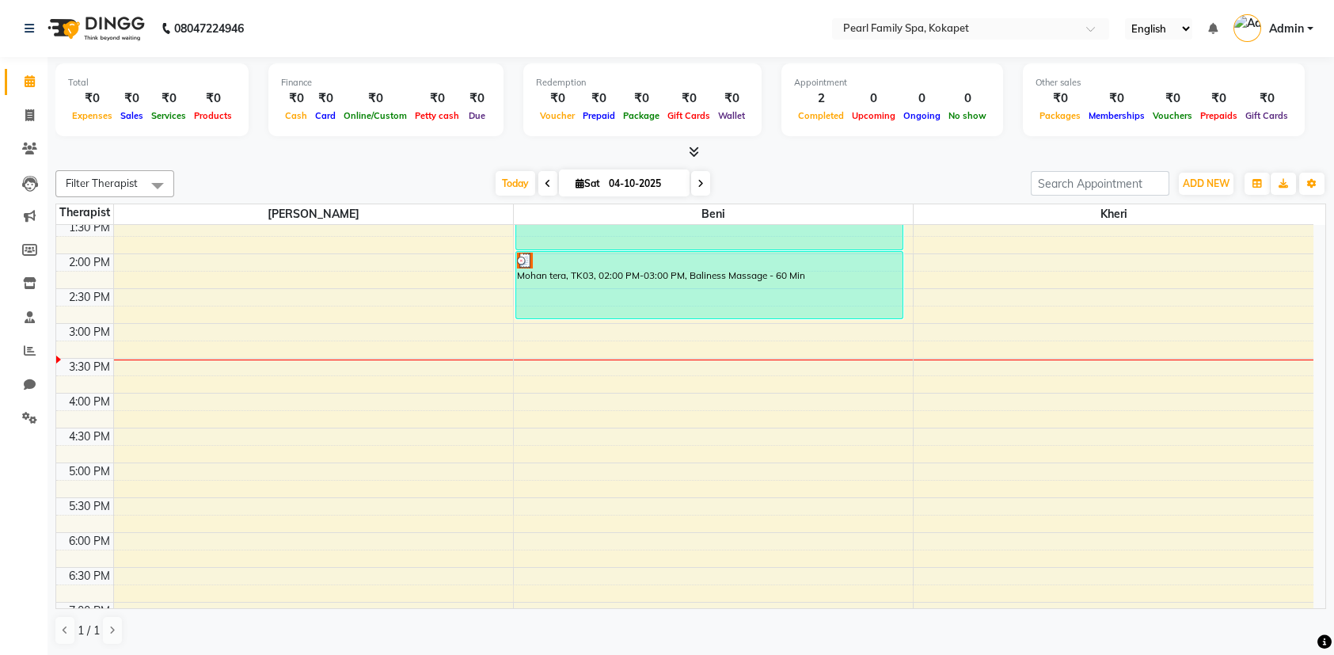
scroll to position [633, 0]
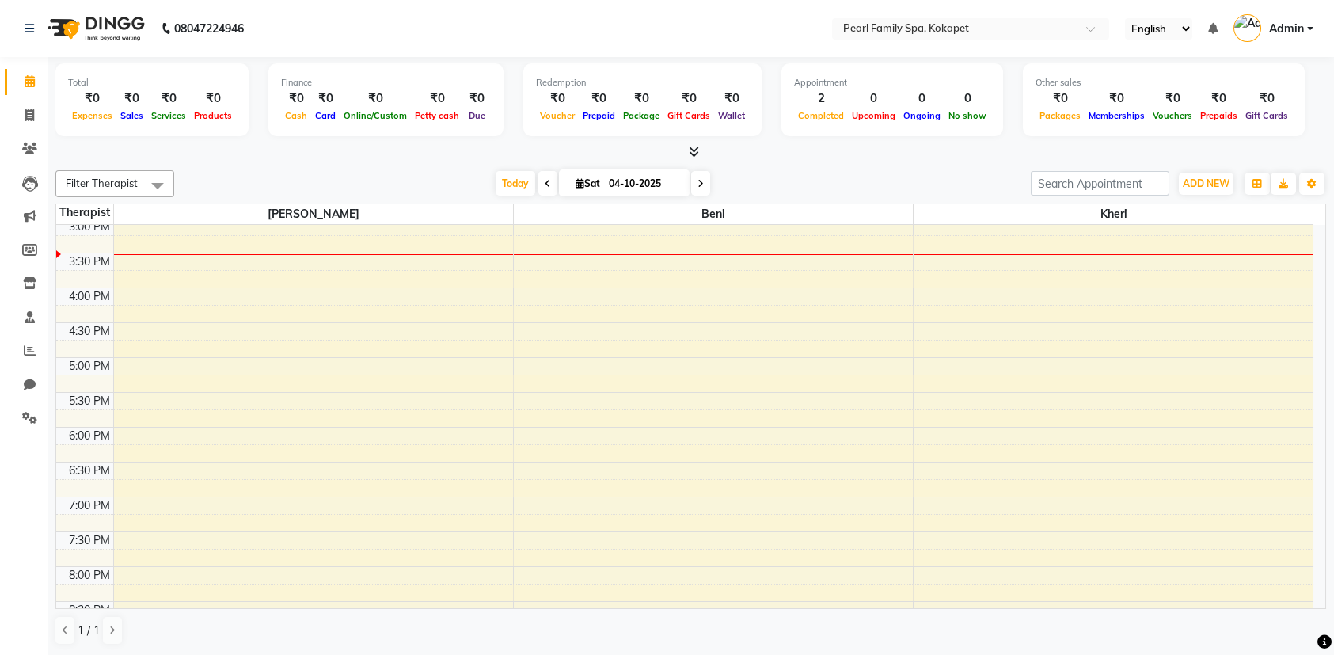
click at [1046, 295] on div "6:00 AM 6:30 AM 7:00 AM 7:30 AM 8:00 AM 8:30 AM 9:00 AM 9:30 AM 10:00 AM 10:30 …" at bounding box center [684, 148] width 1257 height 1114
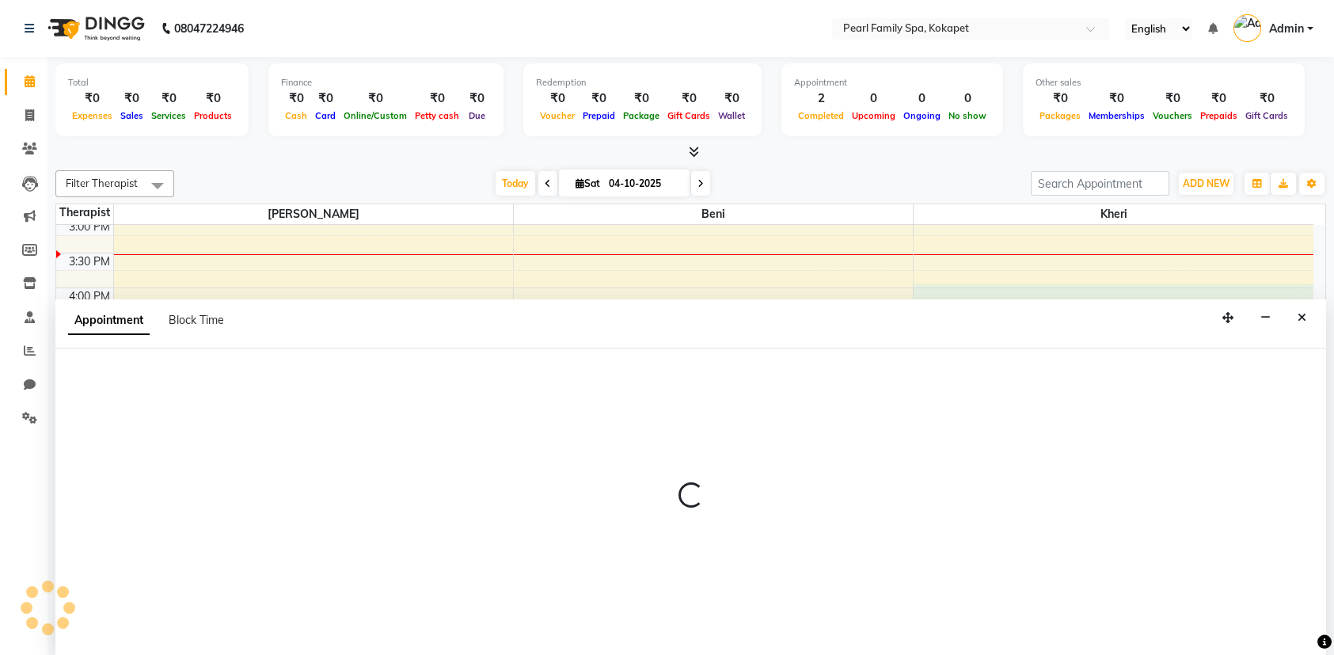
scroll to position [0, 0]
select select "89285"
select select "960"
select select "tentative"
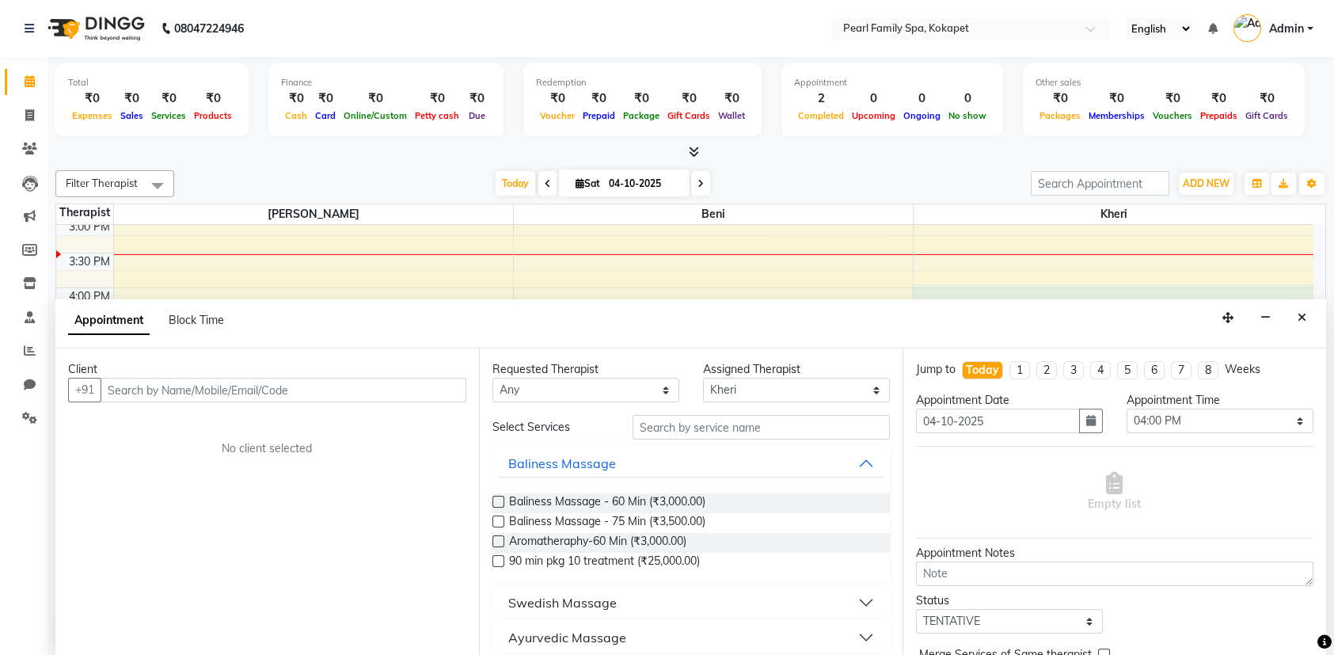
type input "a"
type input "s"
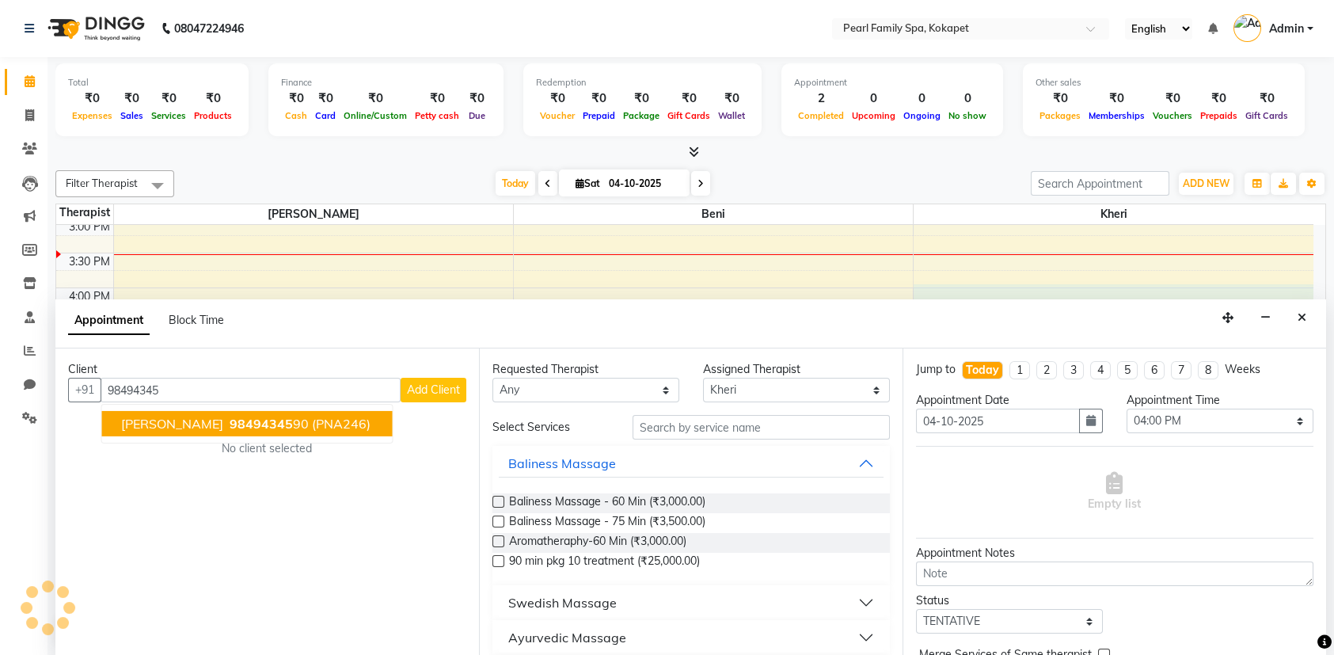
click at [334, 425] on span "(PNA246)" at bounding box center [341, 424] width 59 height 16
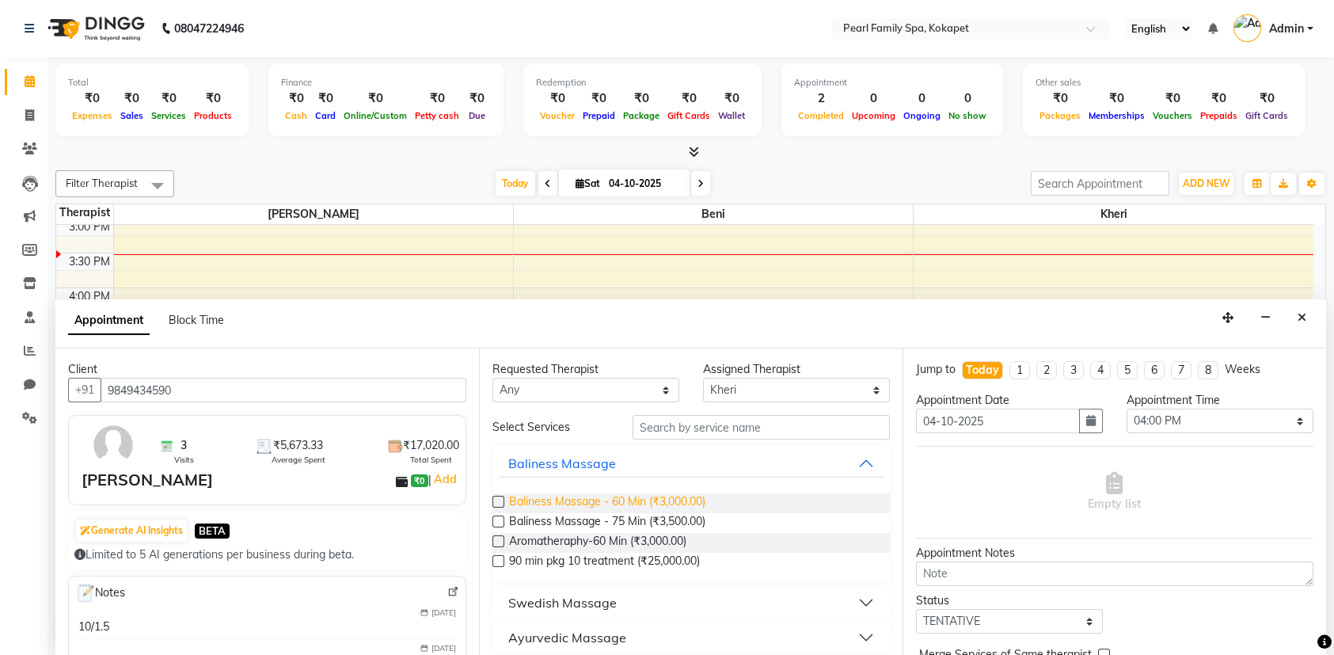
type input "9849434590"
click at [561, 504] on span "Baliness Massage - 60 Min (₹3,000.00)" at bounding box center [607, 503] width 196 height 20
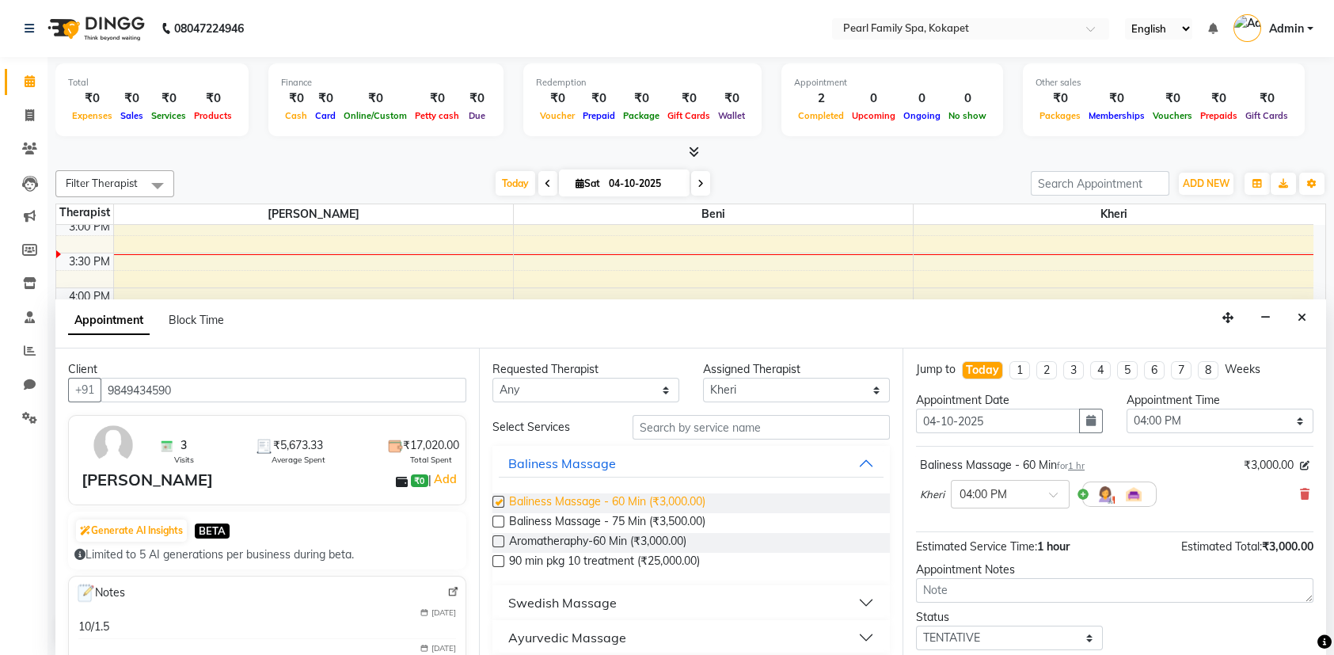
checkbox input "false"
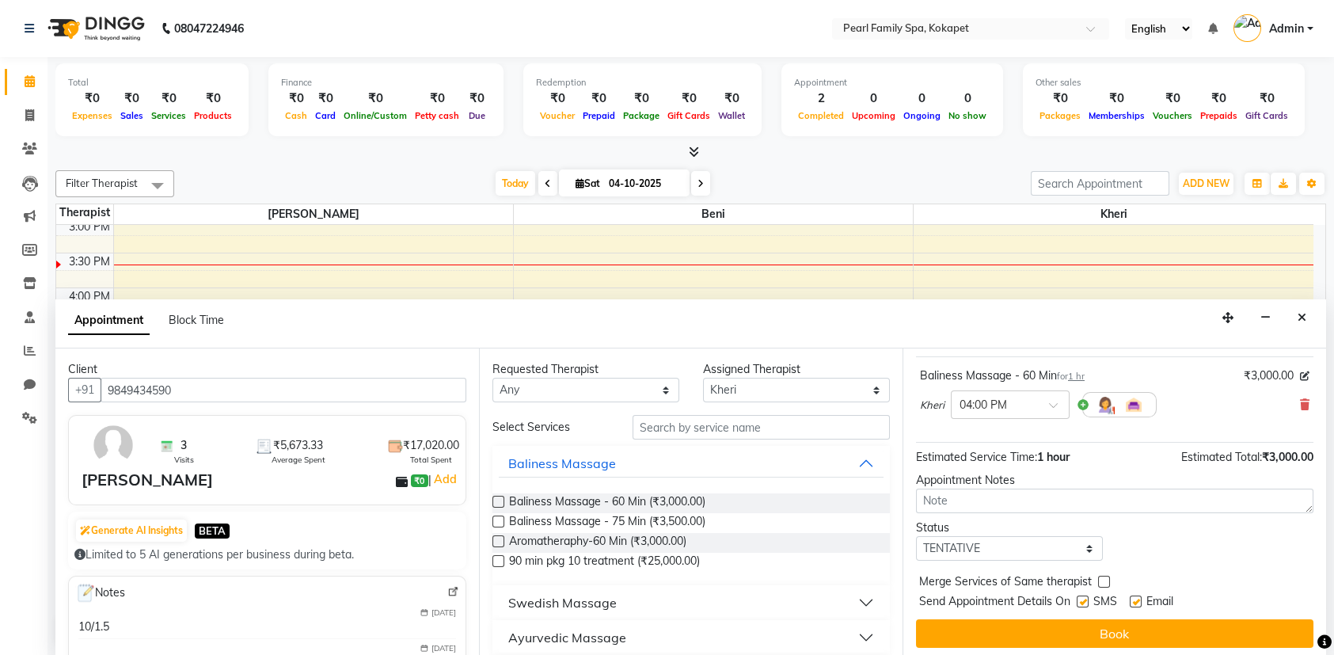
scroll to position [93, 0]
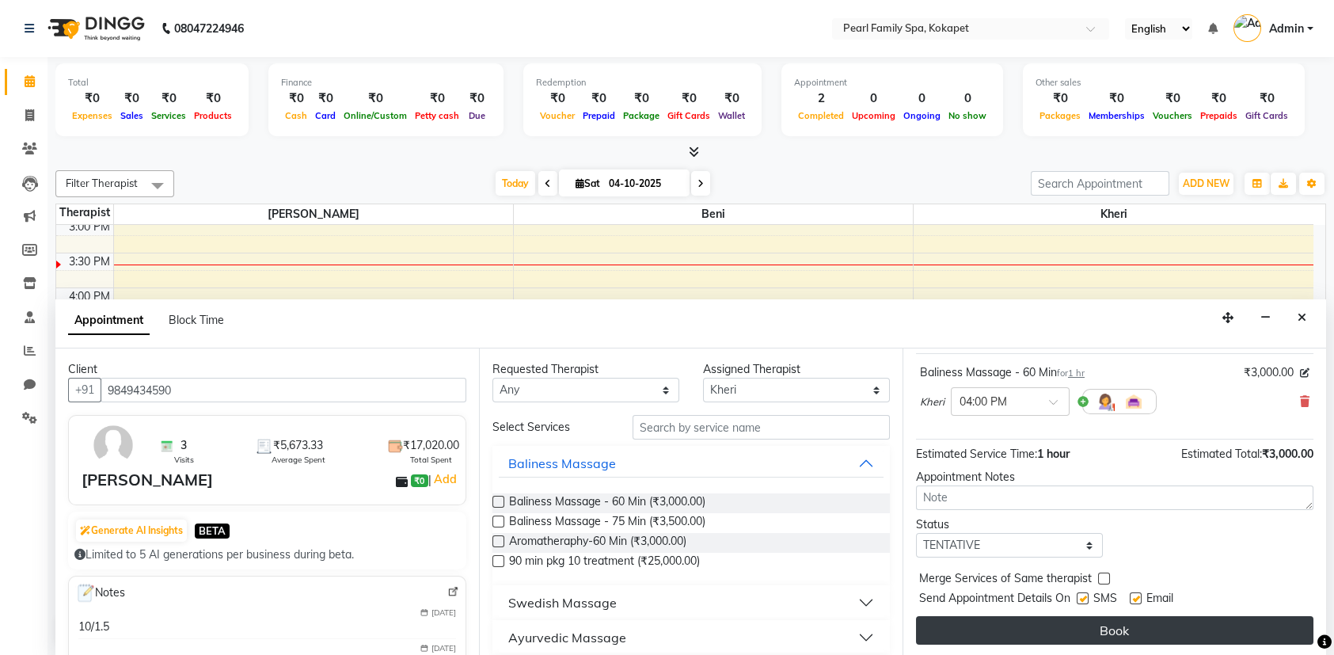
click at [1188, 620] on button "Book" at bounding box center [1114, 630] width 397 height 29
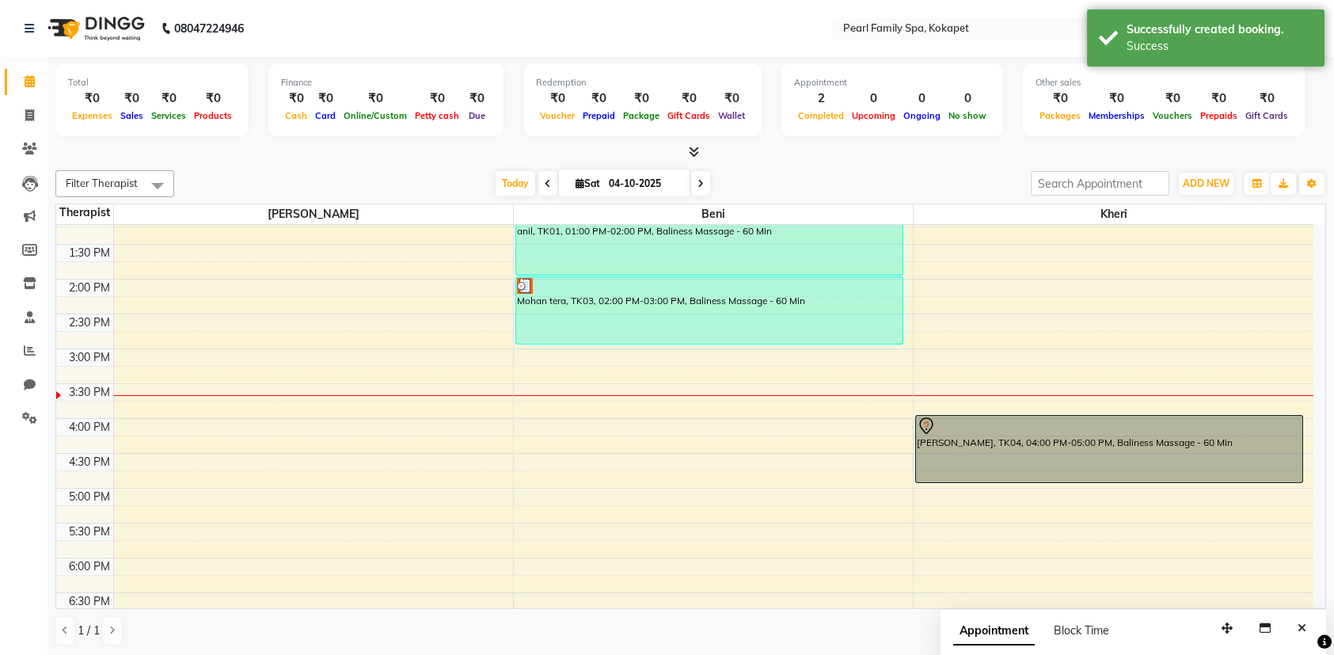
scroll to position [475, 0]
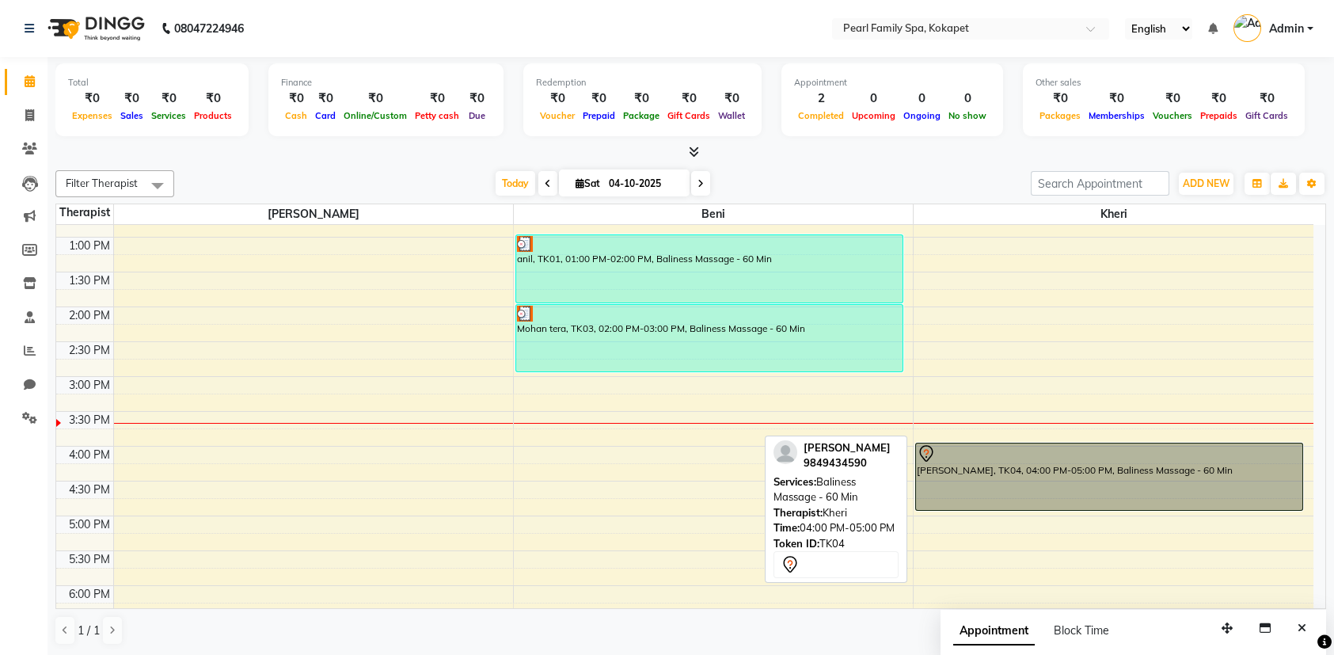
click at [1251, 494] on div "shaikh fareed, TK04, 04:00 PM-05:00 PM, Baliness Massage - 60 Min" at bounding box center [1109, 476] width 386 height 67
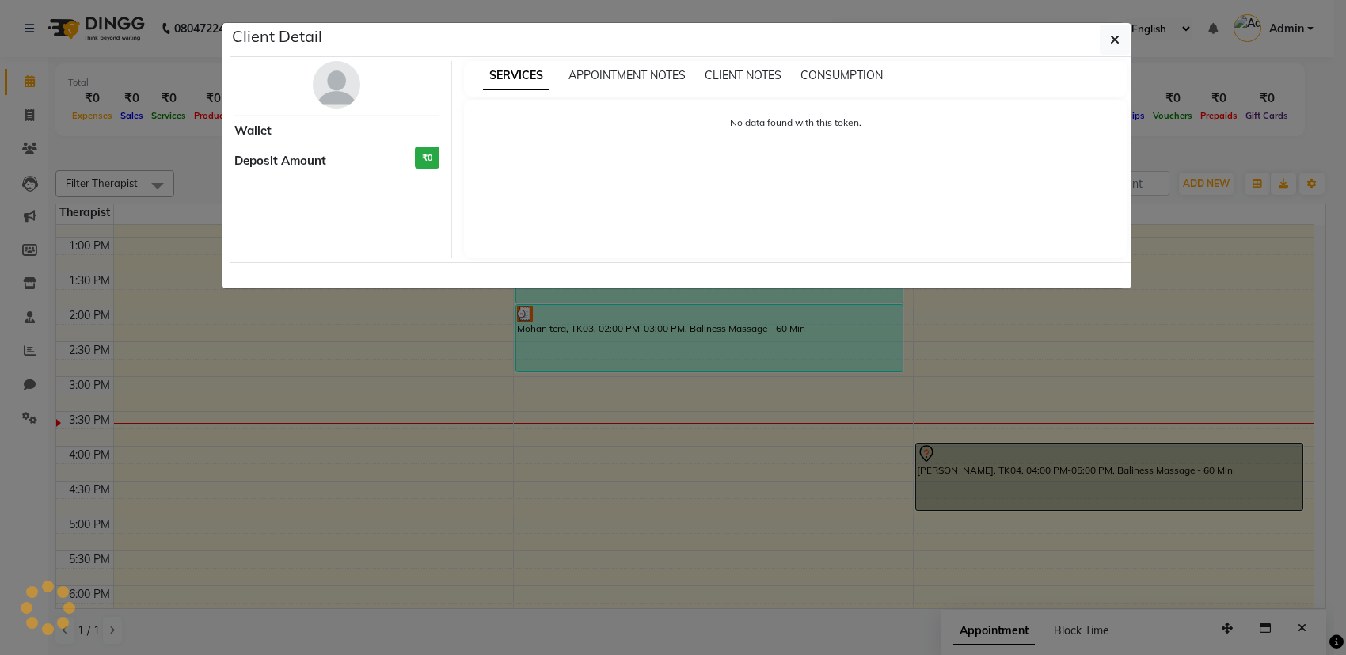
select select "7"
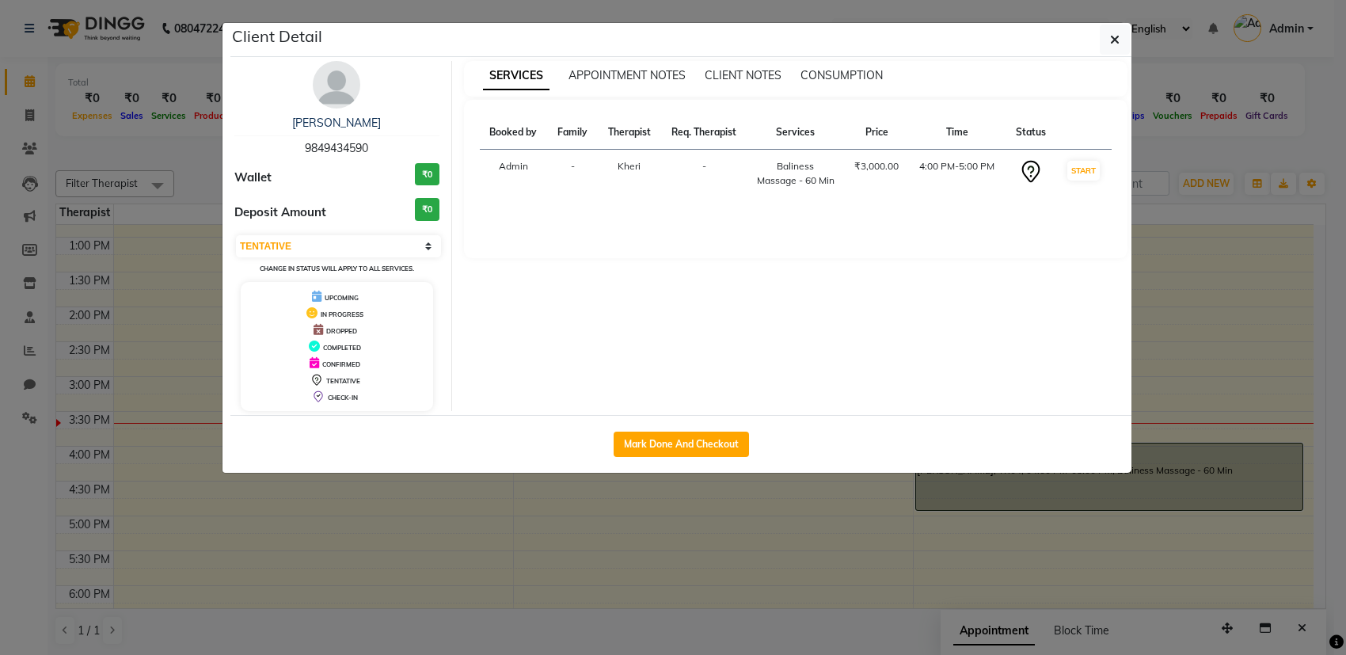
click at [244, 547] on ngb-modal-window "Client Detail shaikh fareed 9849434590 Wallet ₹0 Deposit Amount ₹0 Select IN SE…" at bounding box center [673, 327] width 1346 height 655
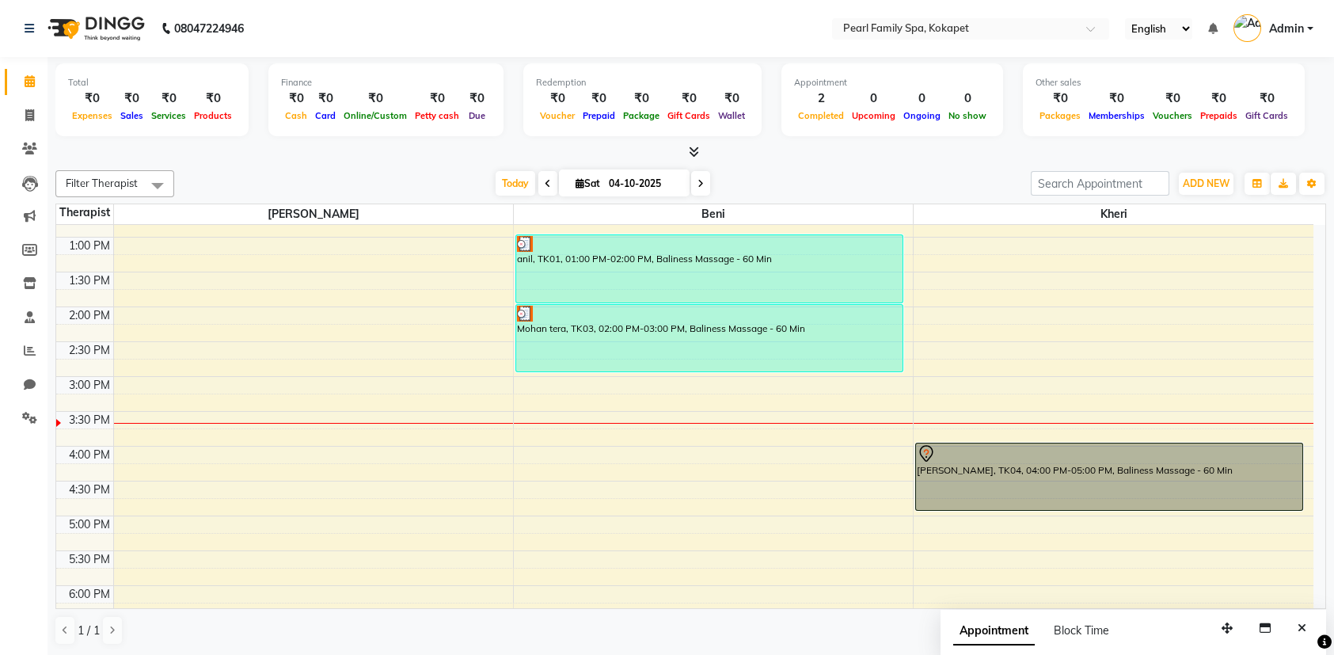
click at [538, 456] on div "6:00 AM 6:30 AM 7:00 AM 7:30 AM 8:00 AM 8:30 AM 9:00 AM 9:30 AM 10:00 AM 10:30 …" at bounding box center [684, 307] width 1257 height 1114
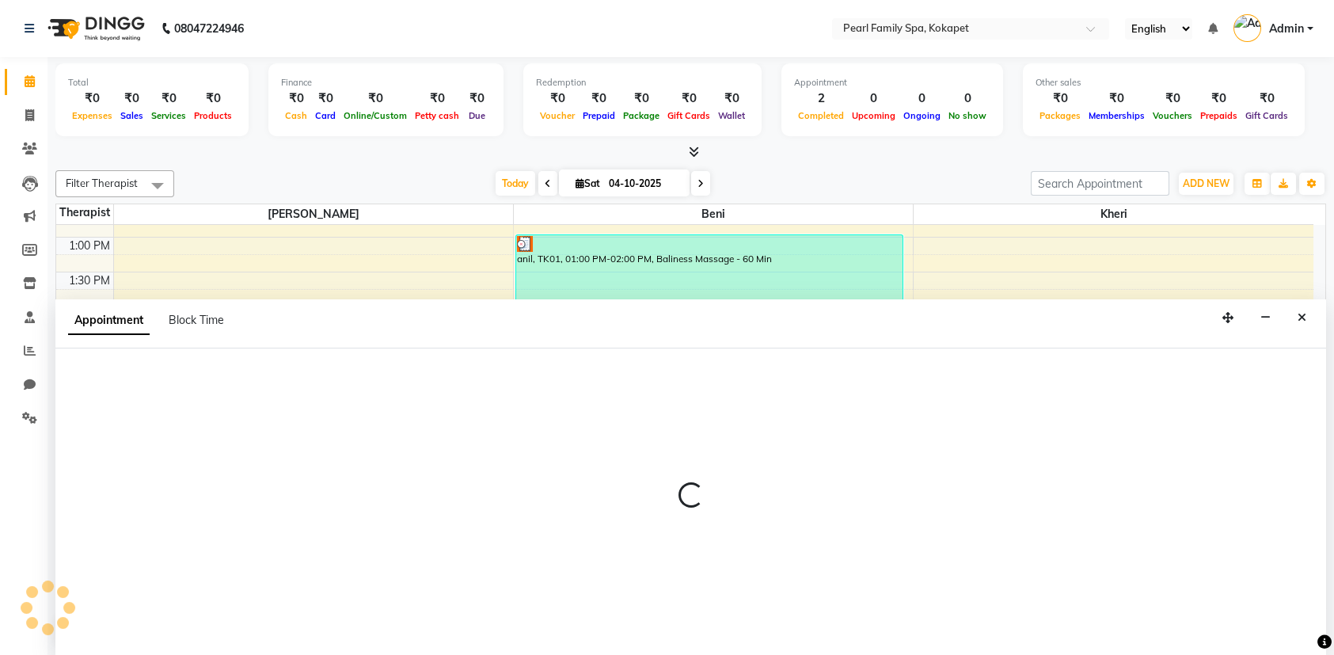
scroll to position [0, 0]
select select "87640"
select select "960"
select select "tentative"
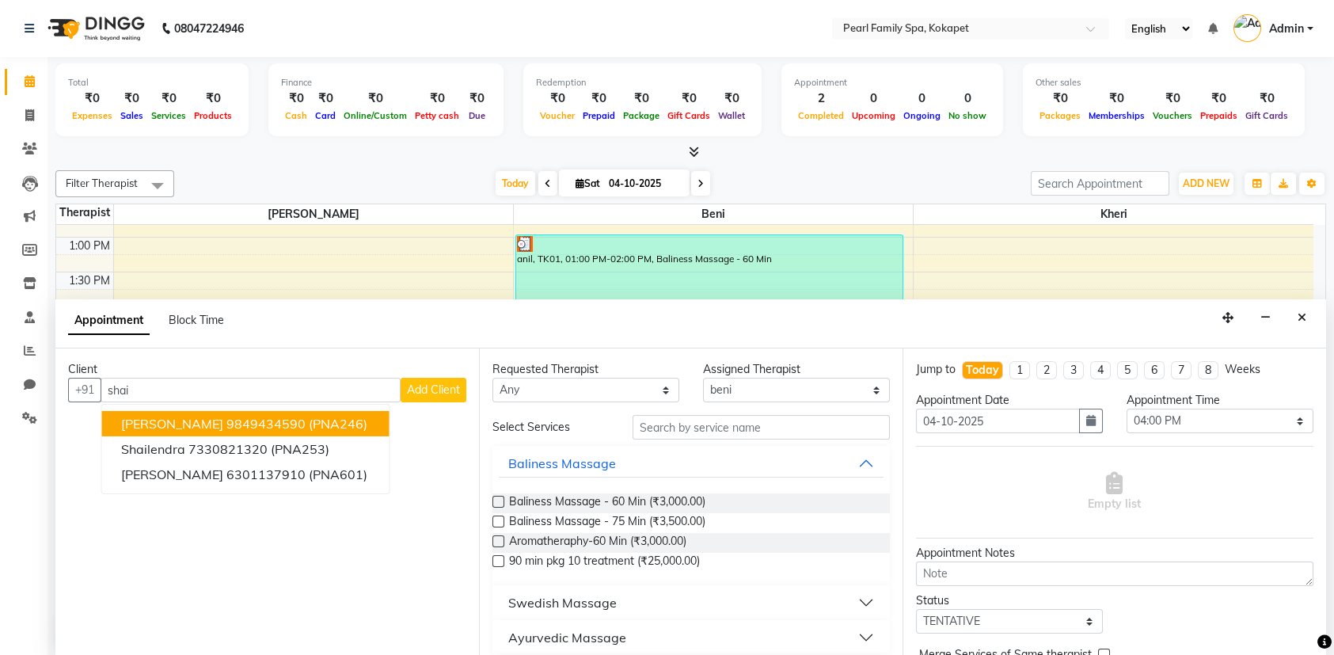
click at [361, 420] on button "shaikh fareed 9849434590 (PNA246)" at bounding box center [245, 423] width 287 height 25
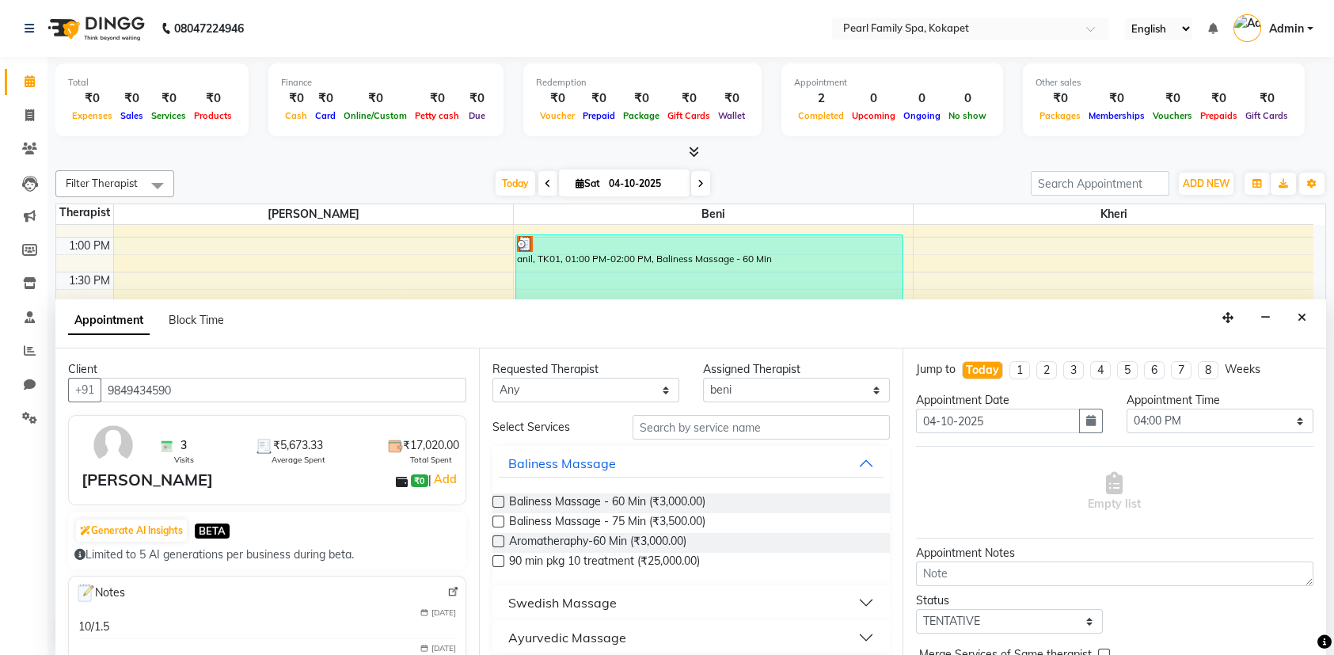
type input "9849434590"
click at [501, 500] on label at bounding box center [498, 502] width 12 height 12
click at [501, 500] on input "checkbox" at bounding box center [497, 503] width 10 height 10
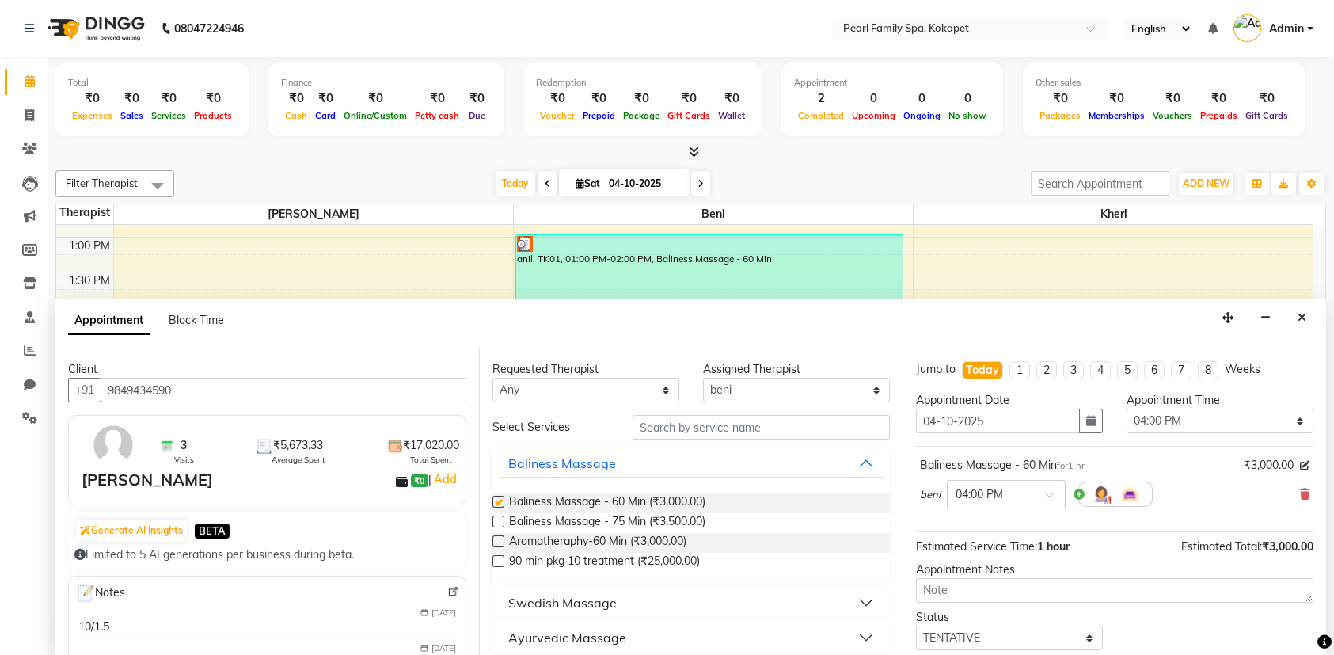
checkbox input "false"
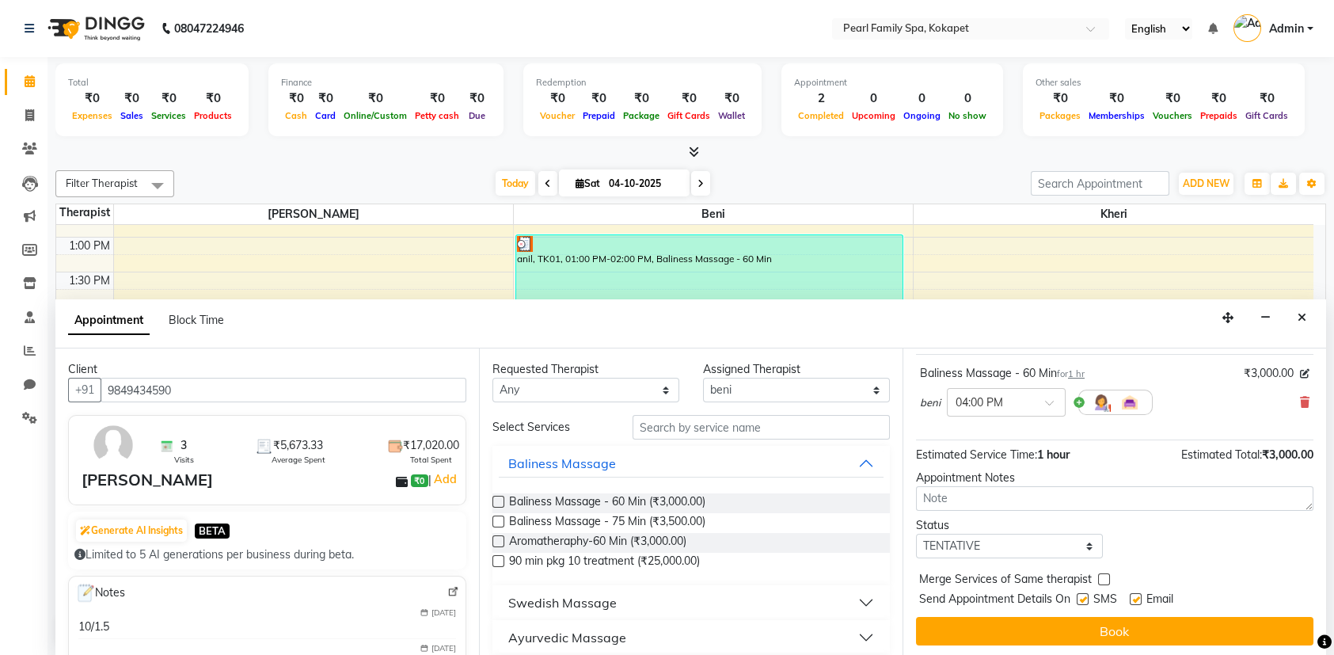
scroll to position [93, 0]
click at [1089, 626] on button "Book" at bounding box center [1114, 630] width 397 height 29
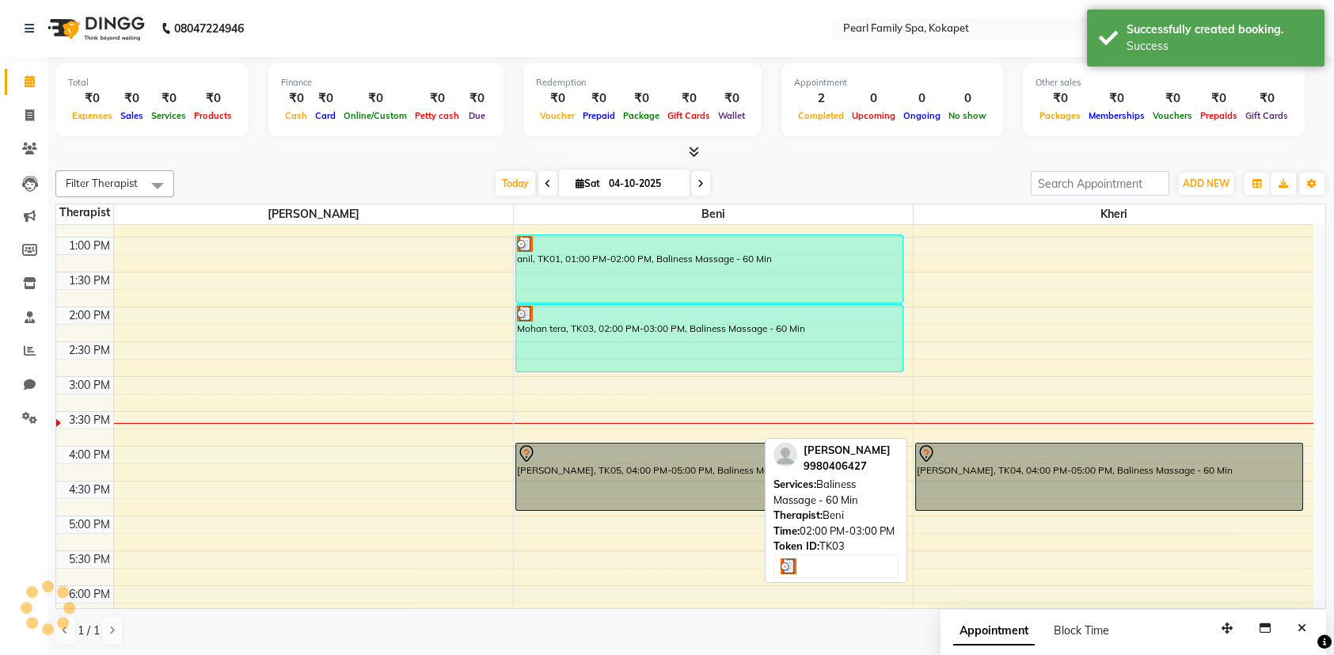
scroll to position [0, 0]
